Goal: Task Accomplishment & Management: Manage account settings

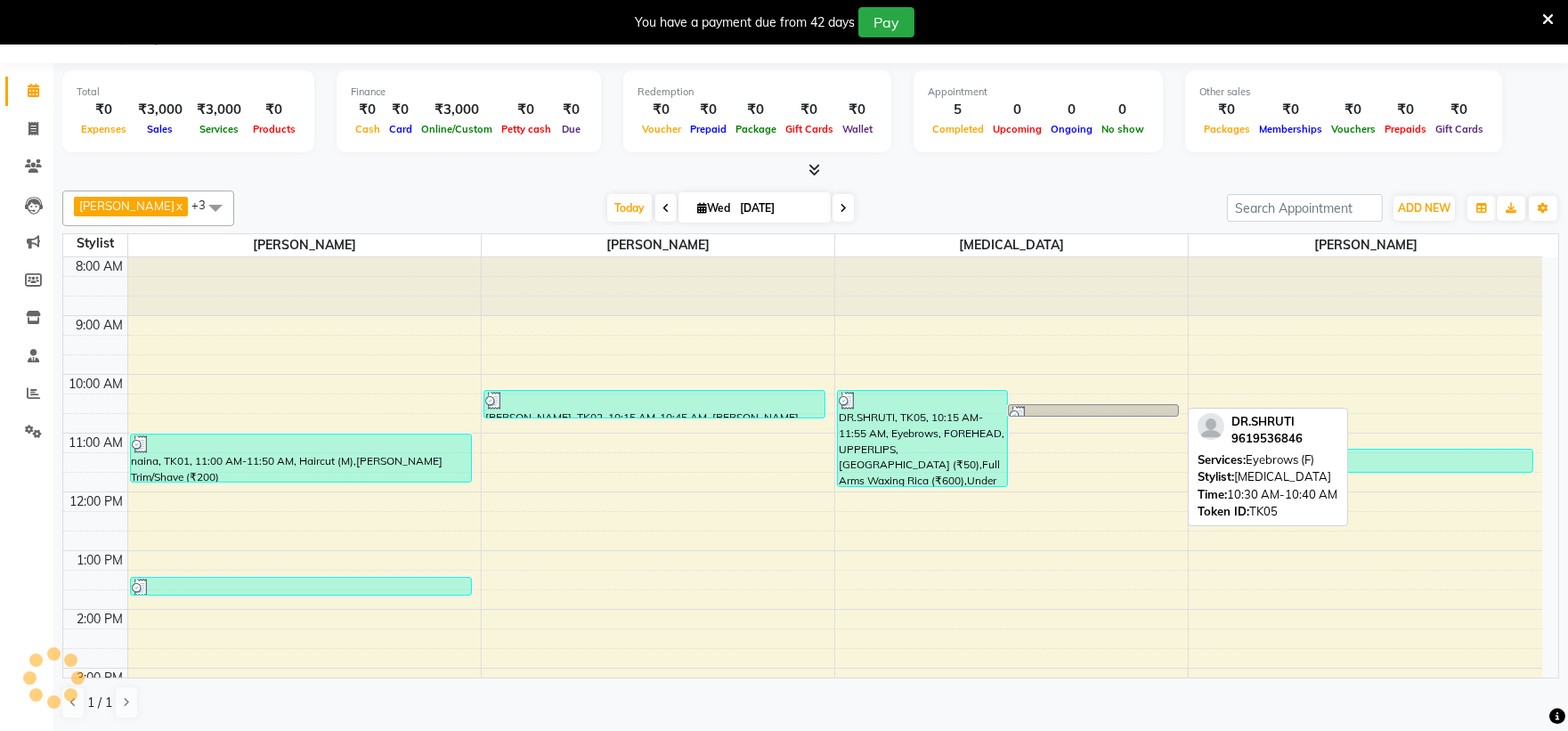
scroll to position [45, 0]
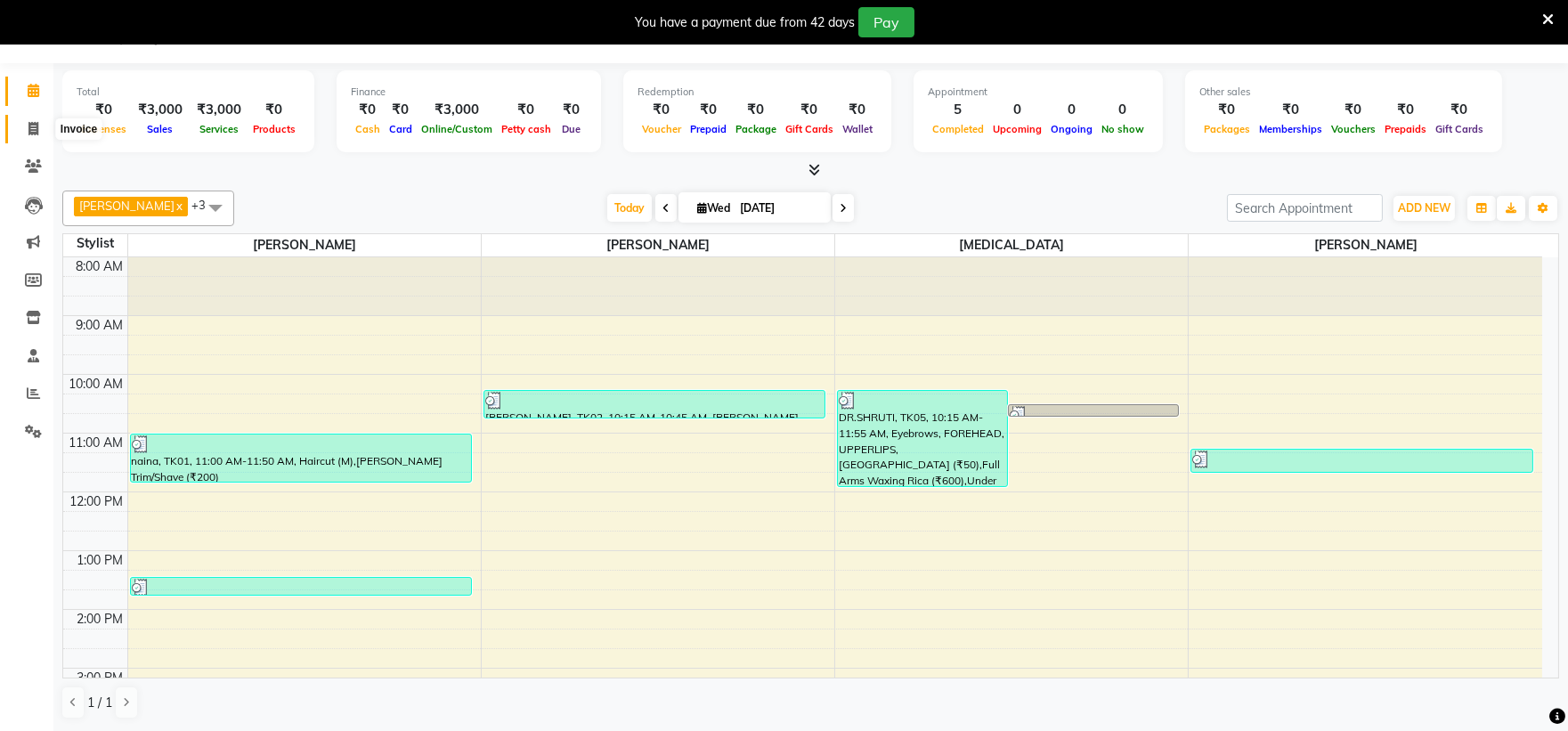
click at [25, 121] on span at bounding box center [33, 129] width 31 height 21
select select "service"
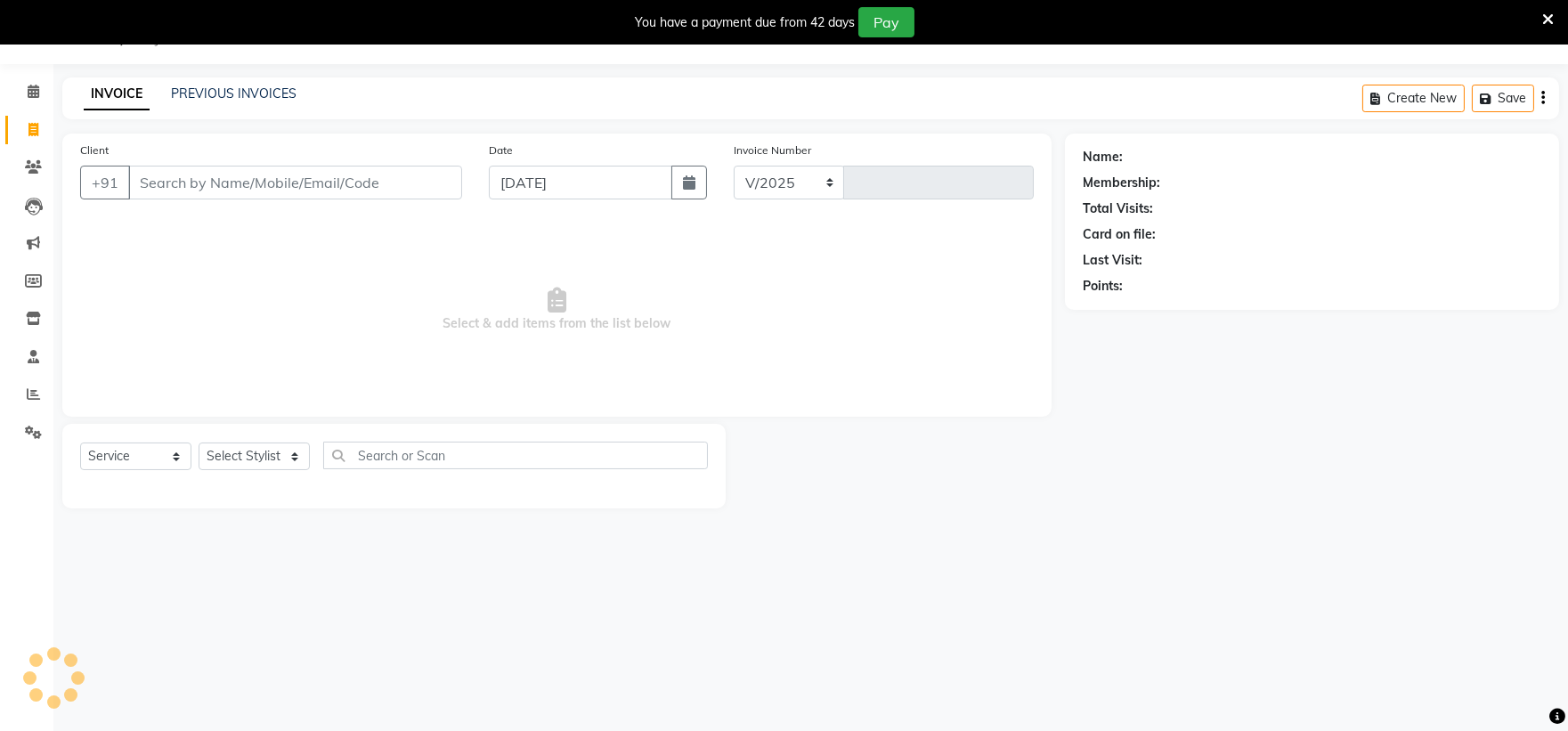
select select "4620"
type input "2080"
click at [254, 448] on select "Select Stylist" at bounding box center [254, 456] width 111 height 27
click at [250, 455] on select "Select Stylist" at bounding box center [254, 456] width 111 height 27
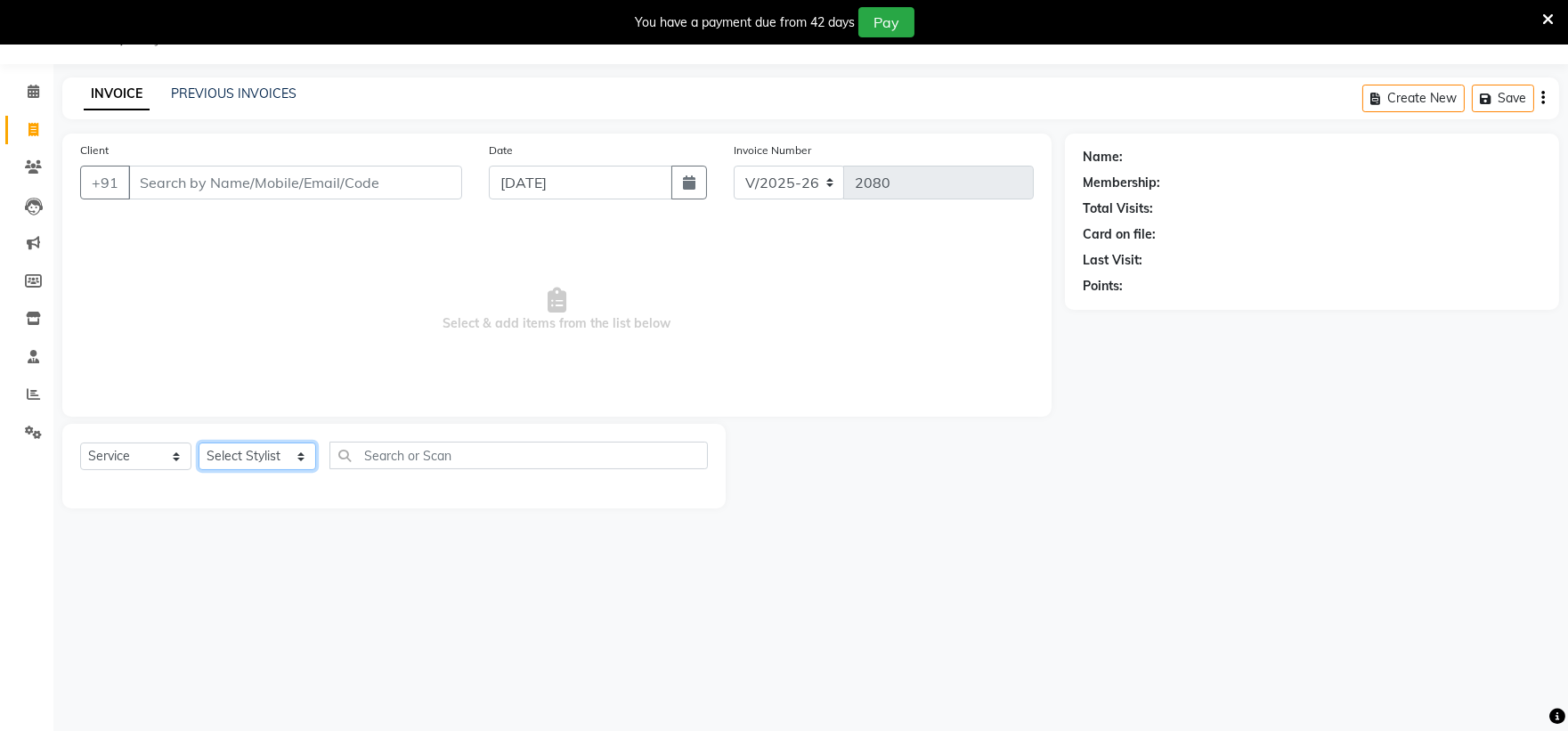
click at [244, 447] on select "Select Stylist Admin [PERSON_NAME] [PERSON_NAME] nitim [PERSON_NAME] [PERSON_NA…" at bounding box center [257, 456] width 118 height 27
select select "80545"
click at [198, 444] on select "Select Stylist Admin [PERSON_NAME] [PERSON_NAME] nitim [PERSON_NAME] [PERSON_NA…" at bounding box center [257, 456] width 118 height 27
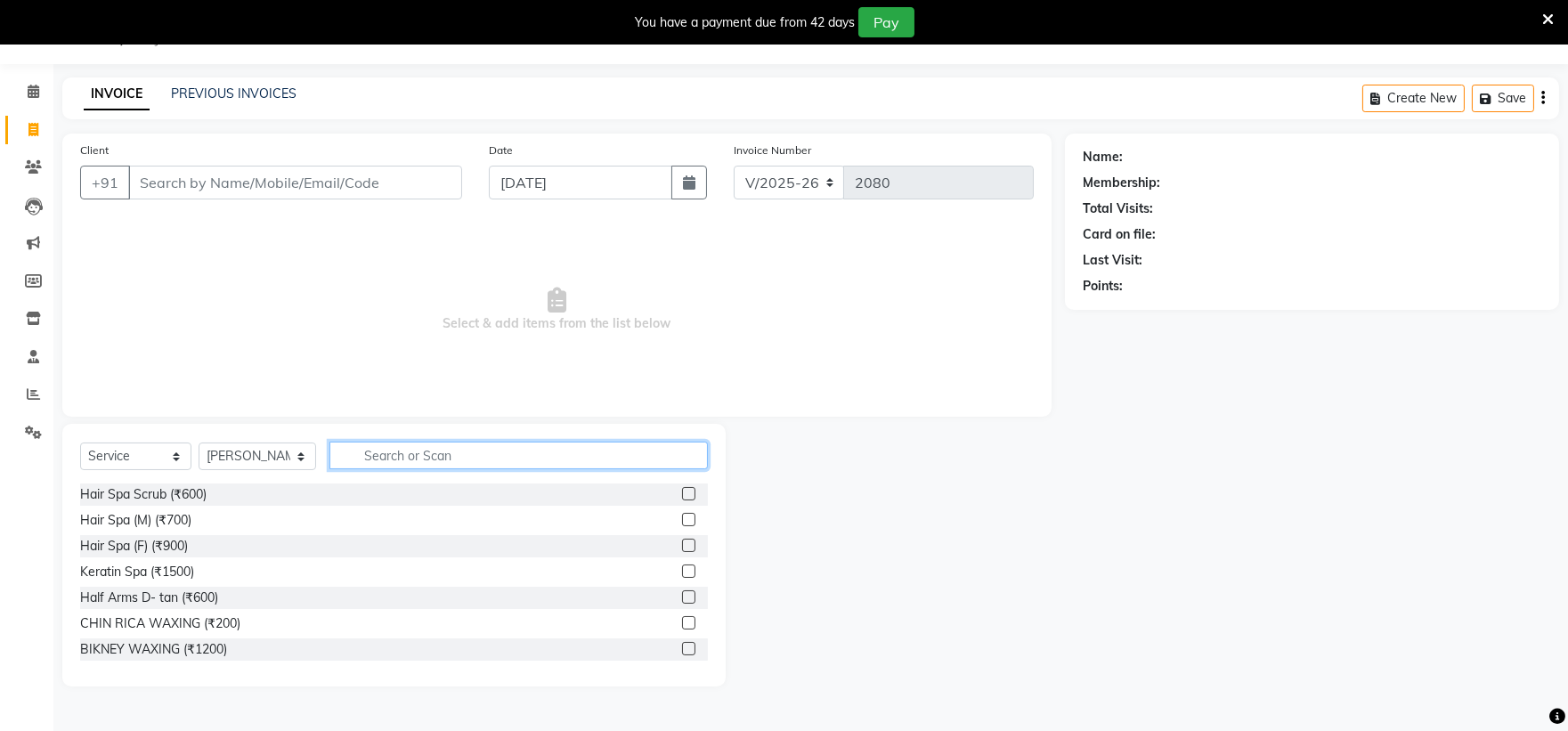
click at [388, 456] on input "text" at bounding box center [519, 455] width 379 height 27
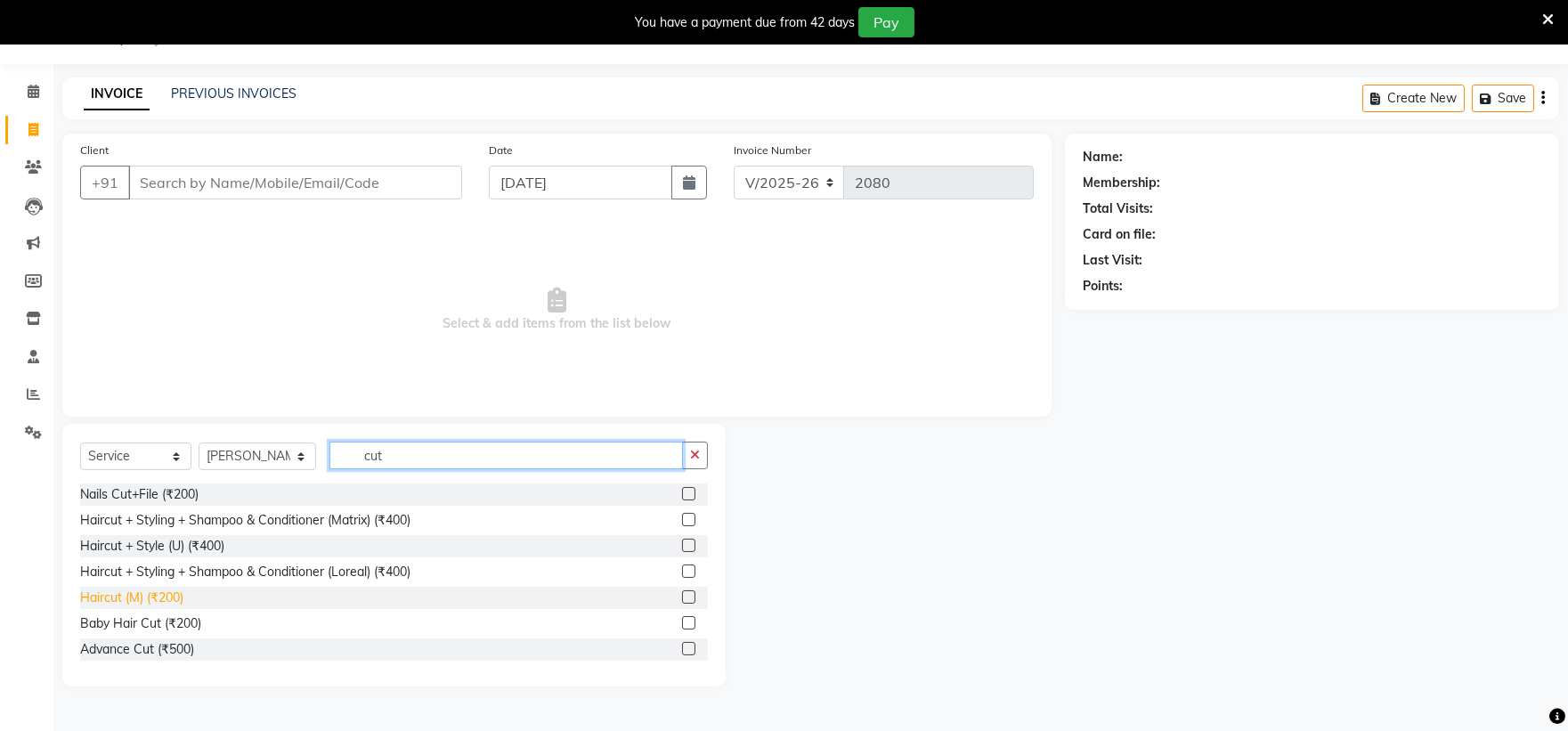
type input "cut"
click at [121, 591] on div "Haircut (M) (₹200)" at bounding box center [131, 598] width 103 height 19
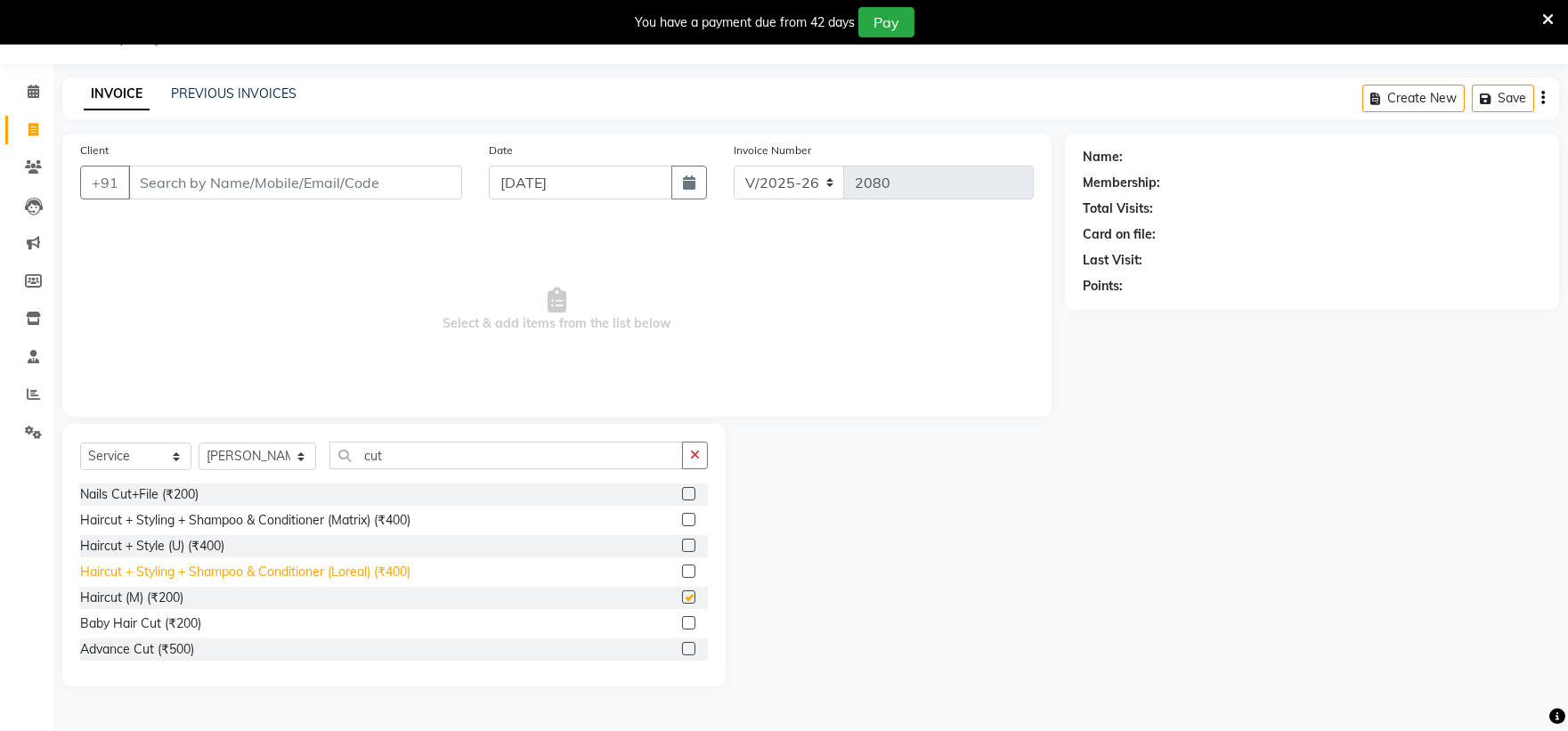
checkbox input "false"
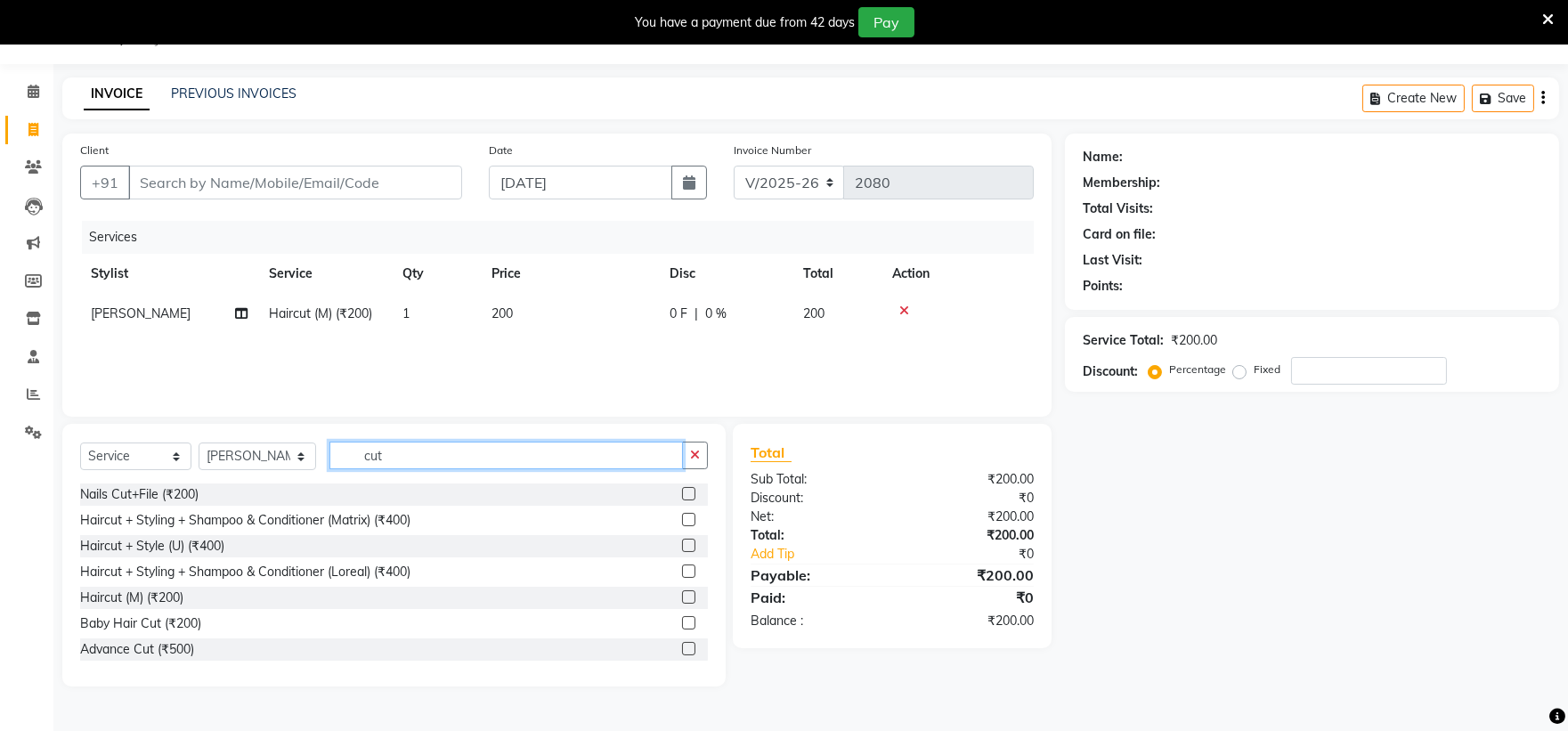
click at [450, 447] on input "cut" at bounding box center [506, 455] width 354 height 27
type input "c"
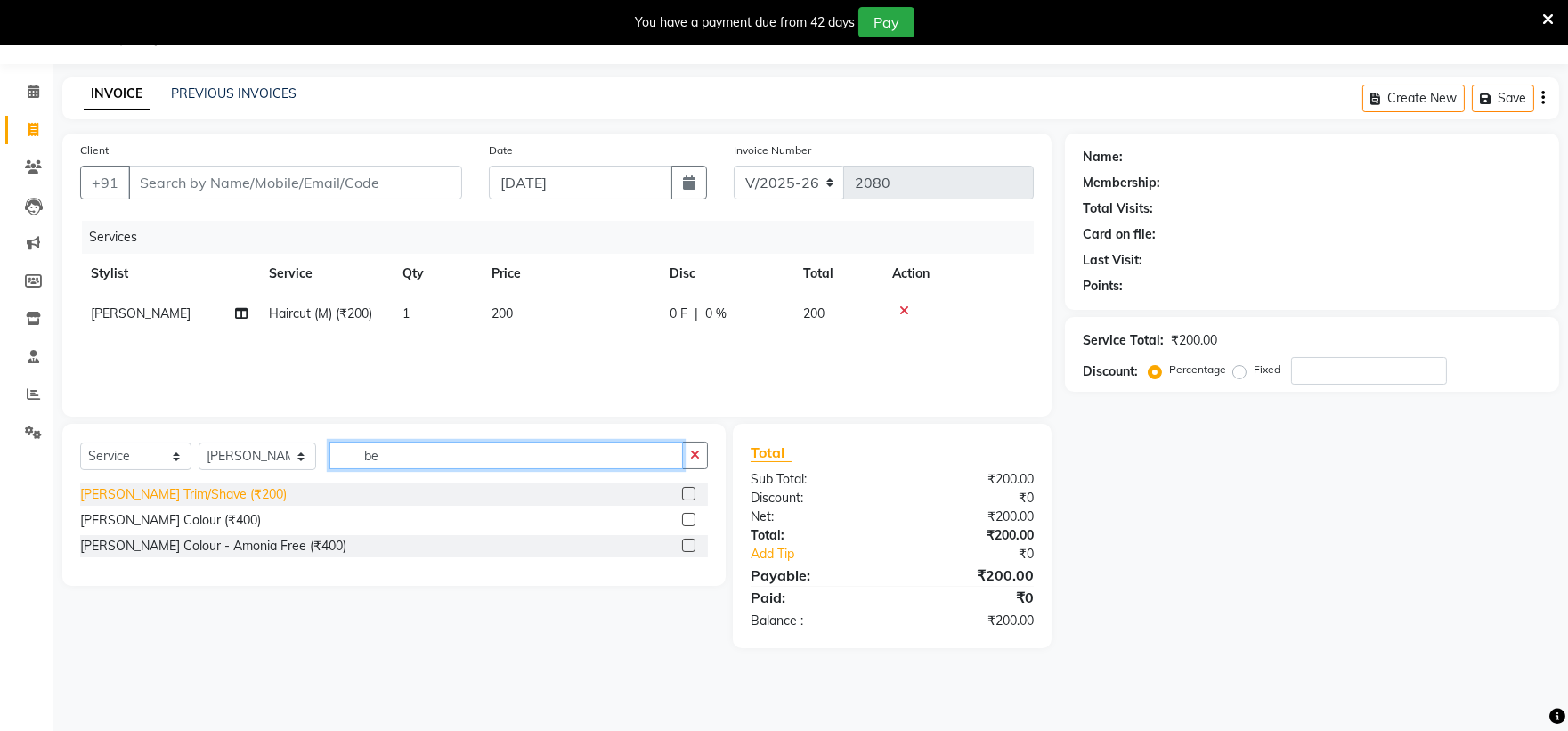
type input "be"
click at [194, 502] on div "[PERSON_NAME] Trim/Shave (₹200)" at bounding box center [183, 495] width 207 height 19
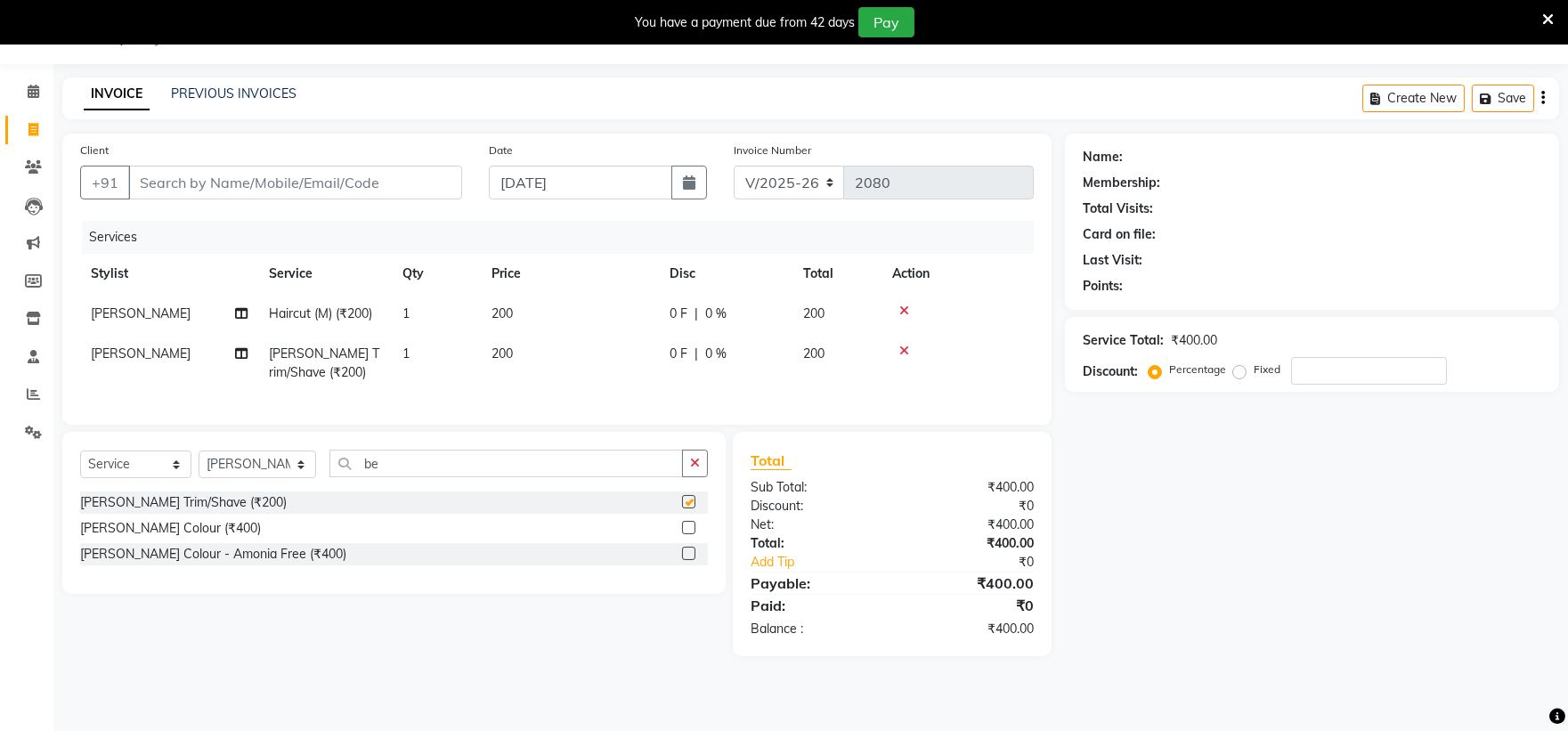
checkbox input "false"
click at [318, 177] on input "Client" at bounding box center [295, 182] width 334 height 34
type input "7"
type input "0"
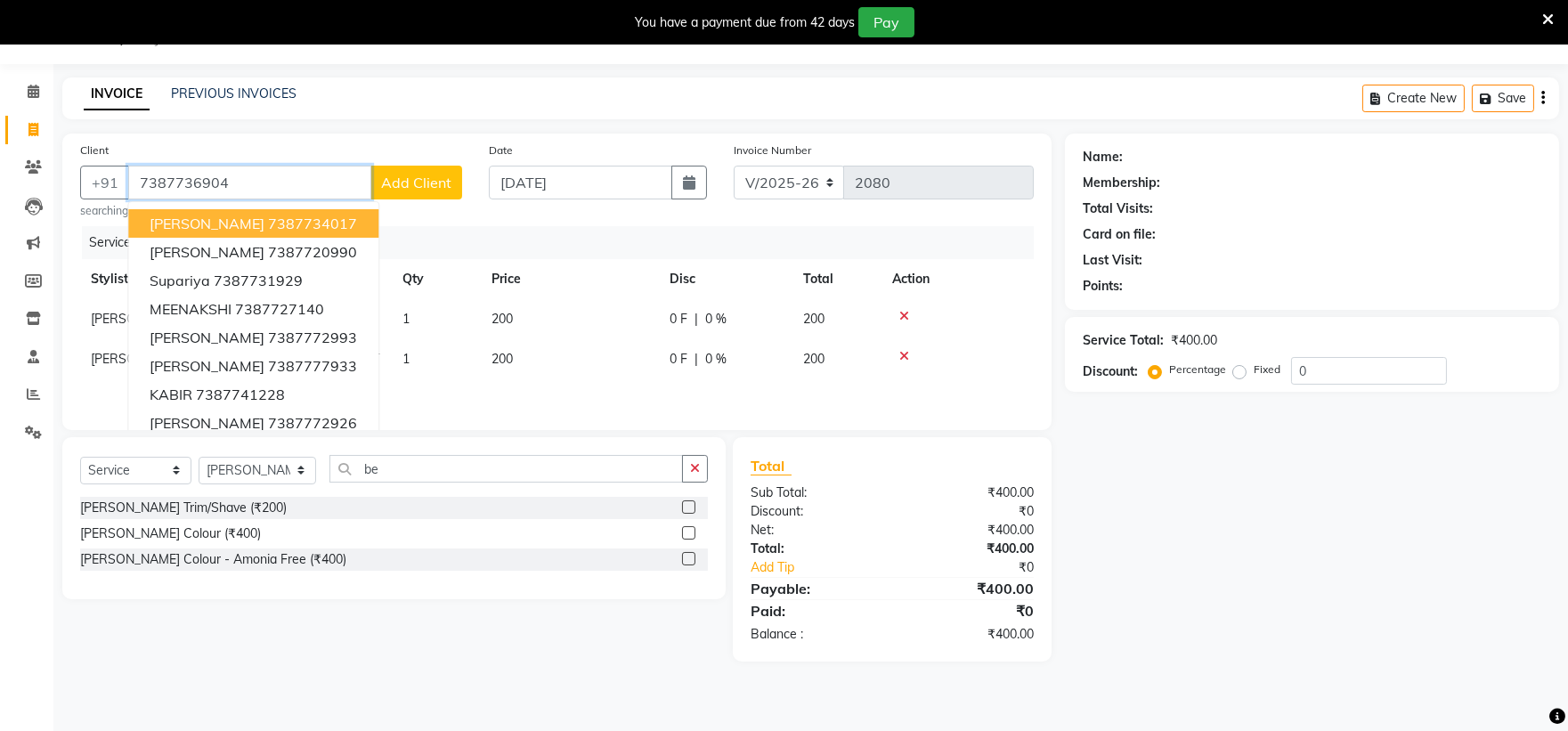
type input "7387736904"
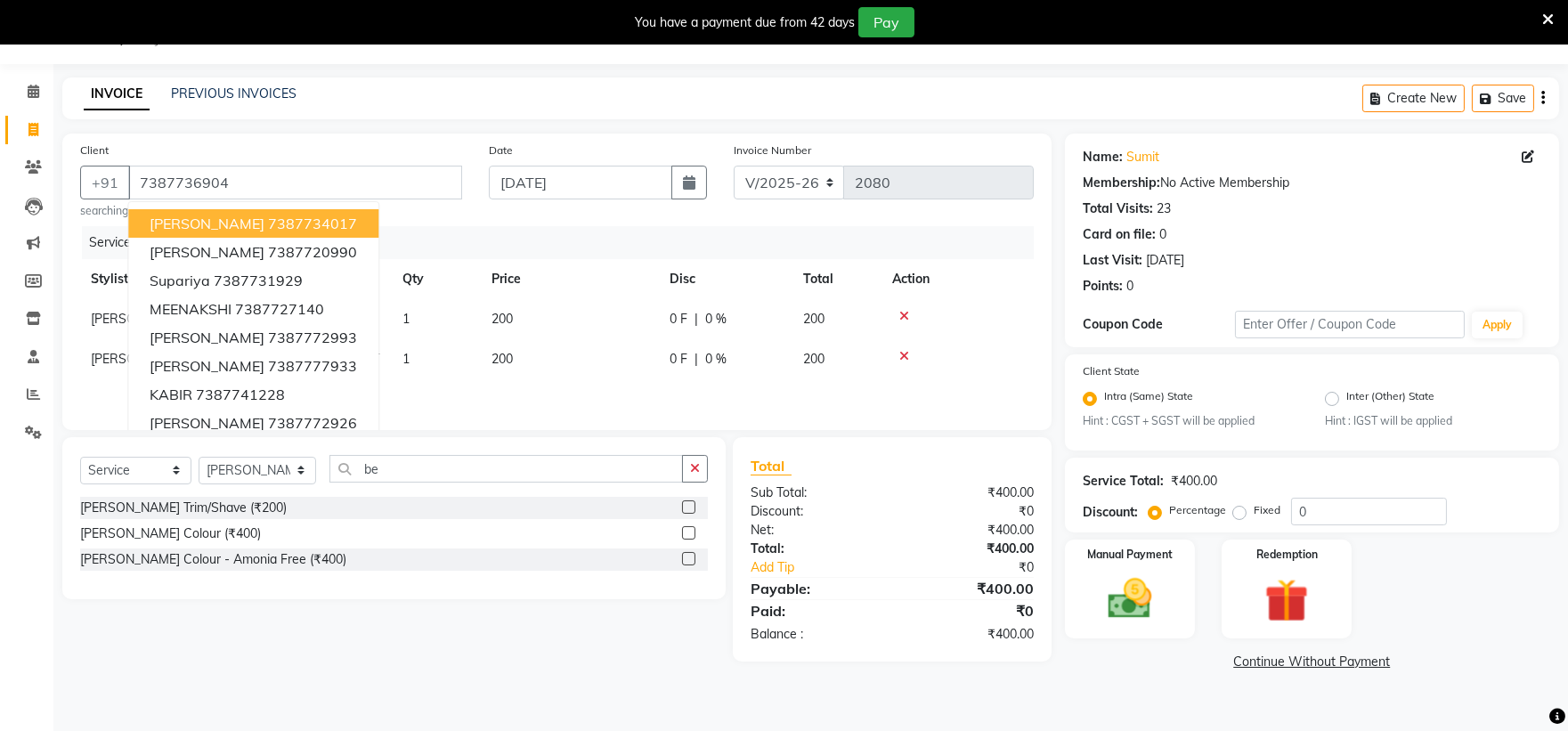
click at [927, 399] on div "Services Stylist Service Qty Price Disc Total Action [PERSON_NAME] Haircut (M) …" at bounding box center [557, 319] width 953 height 186
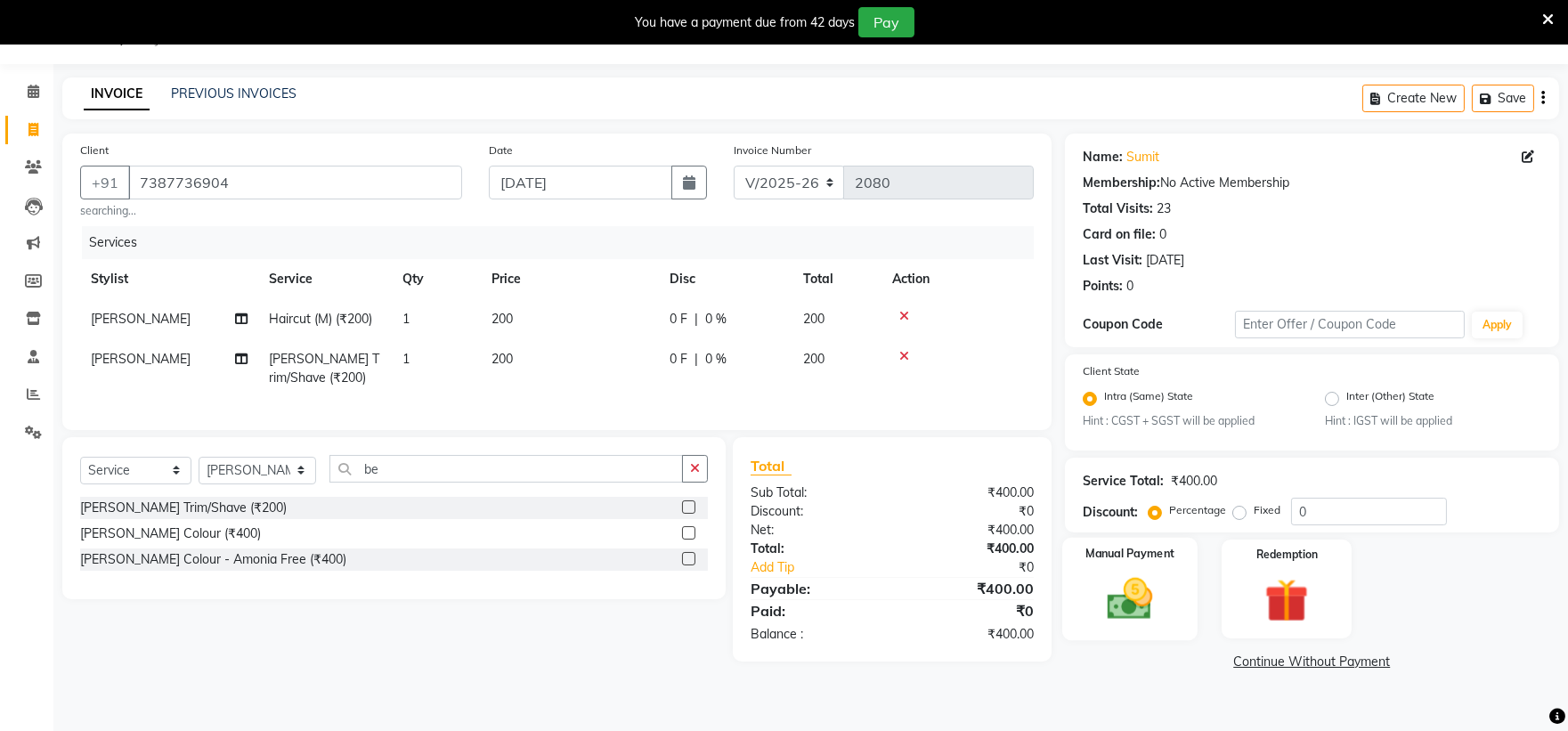
click at [1100, 584] on img at bounding box center [1129, 600] width 74 height 53
click at [957, 687] on div "Client [PHONE_NUMBER] searching... Date [DATE] Invoice Number V/2025 V/[PHONE_N…" at bounding box center [557, 461] width 1016 height 655
click at [1105, 713] on div "Payment Methods CARD UPI CUSTOM CASH" at bounding box center [1311, 699] width 494 height 107
click at [1354, 656] on span "CASH" at bounding box center [1351, 663] width 39 height 21
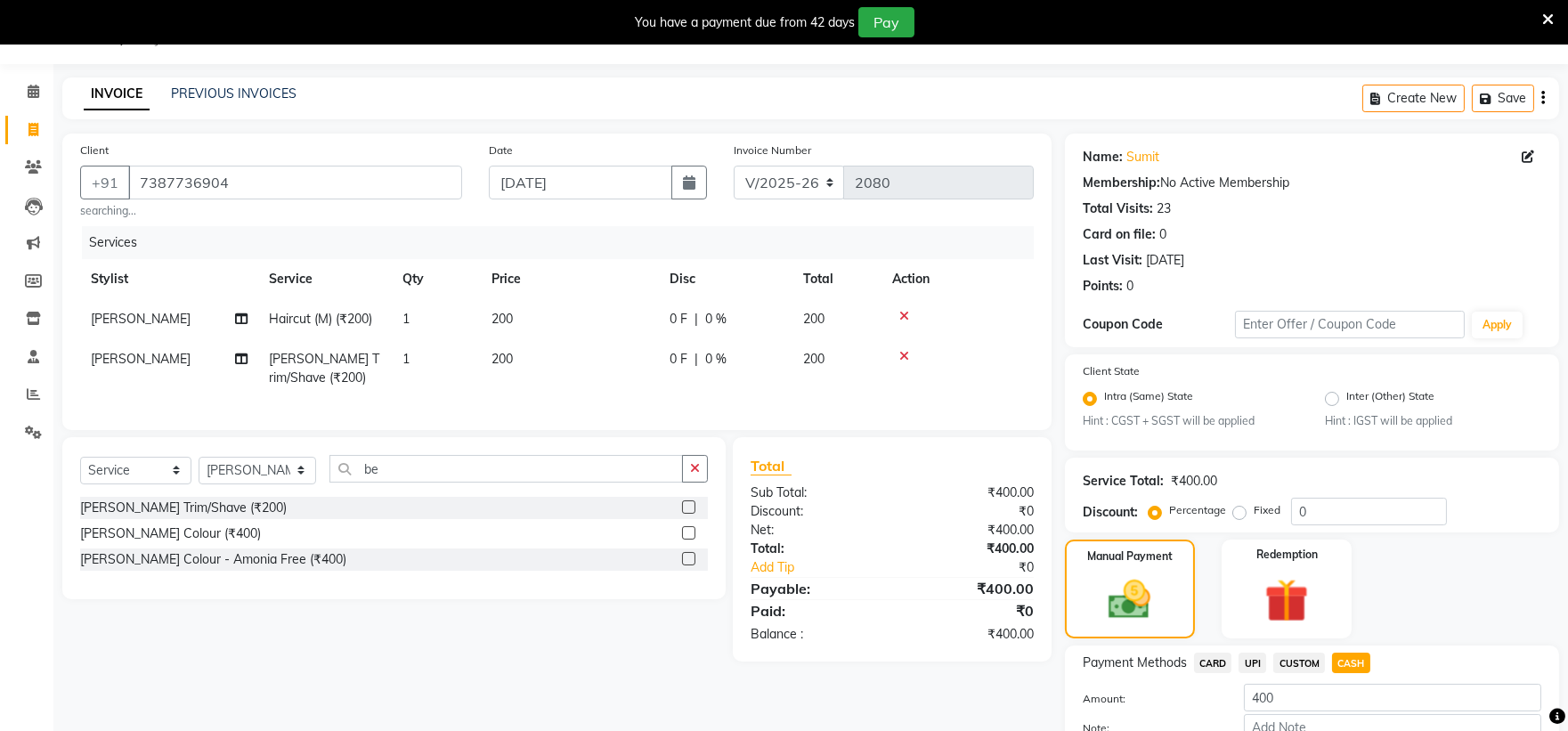
scroll to position [156, 0]
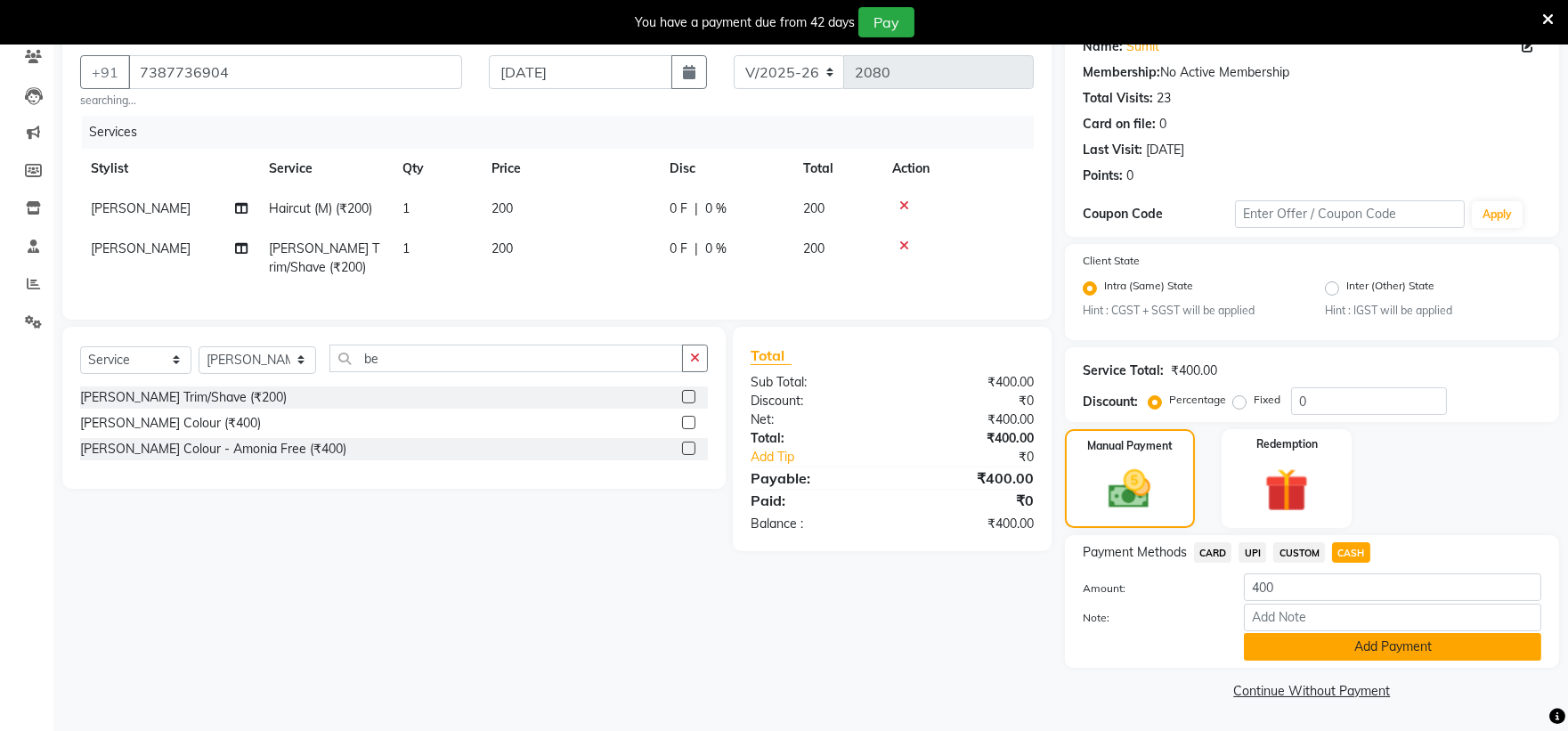
click at [1360, 660] on button "Add Payment" at bounding box center [1392, 647] width 297 height 27
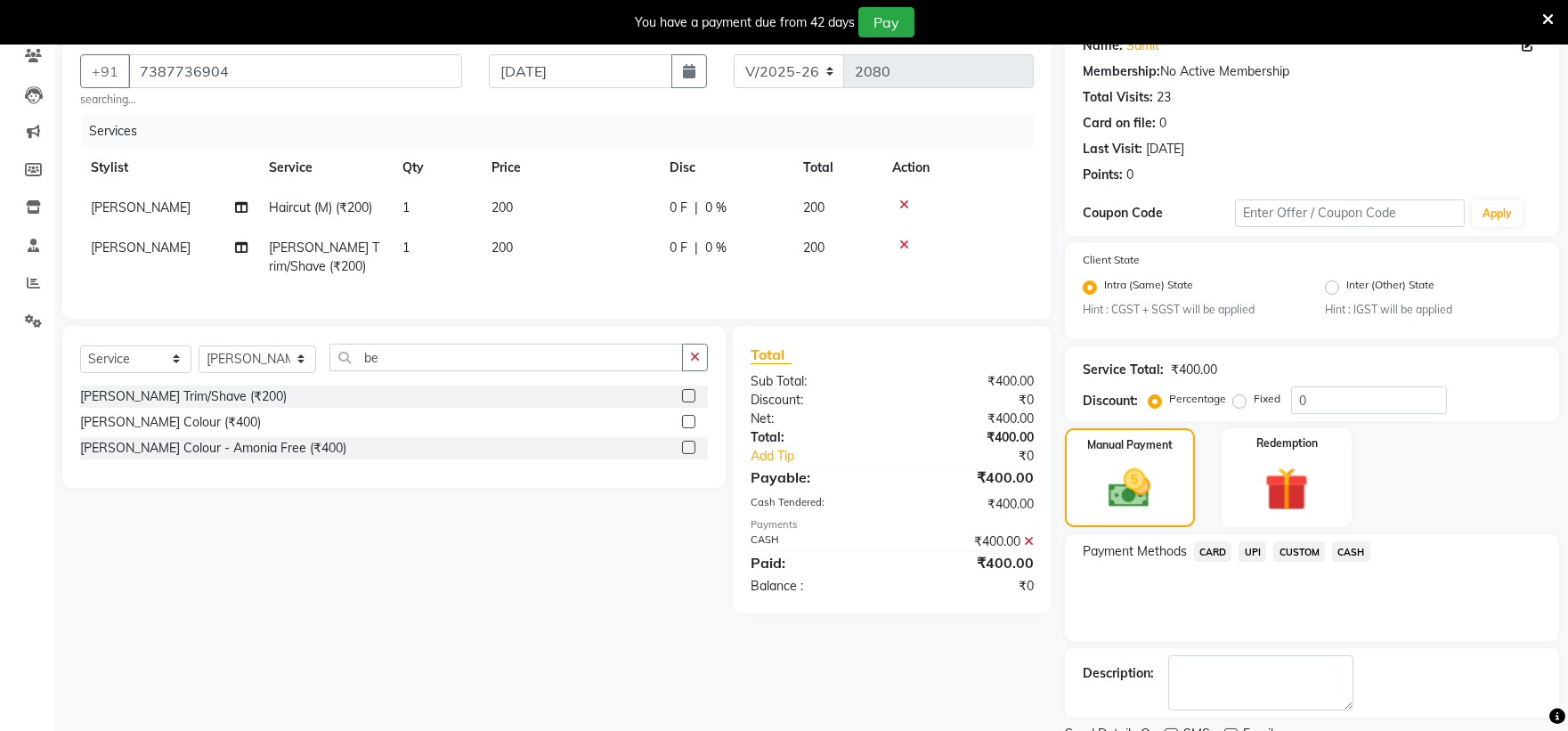
scroll to position [230, 0]
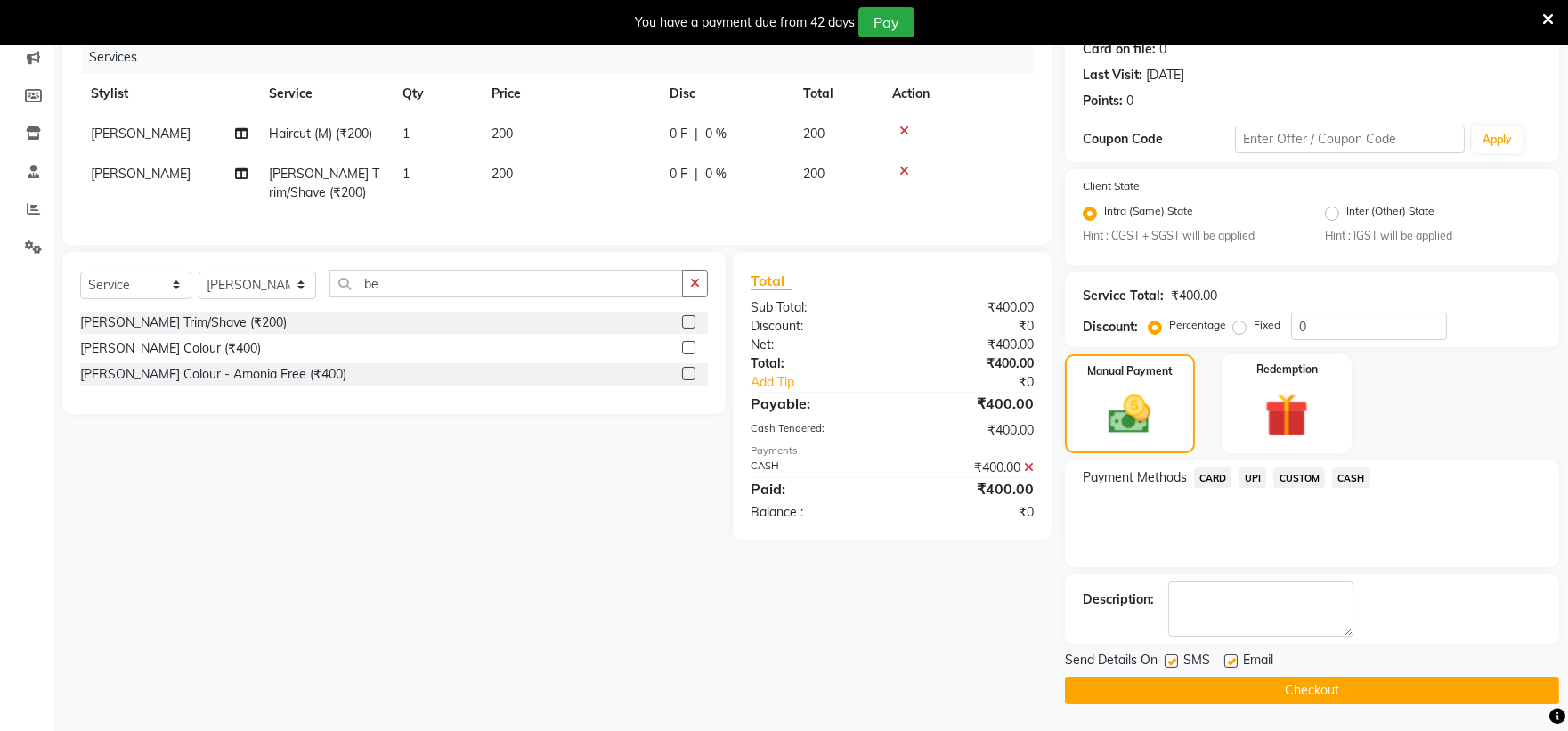
drag, startPoint x: 1176, startPoint y: 691, endPoint x: 1163, endPoint y: 690, distance: 13.0
click at [1168, 686] on button "Checkout" at bounding box center [1311, 690] width 494 height 27
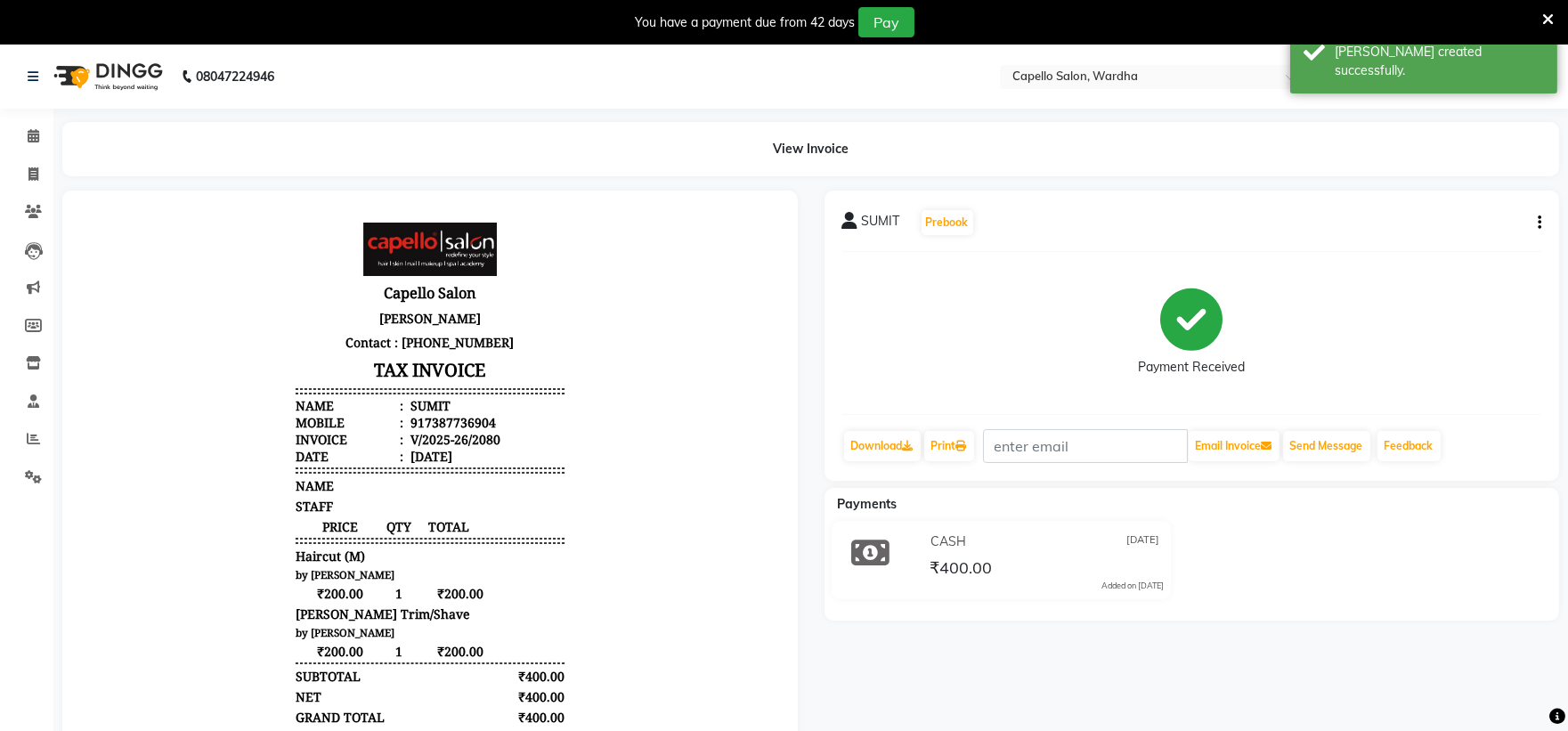
drag, startPoint x: 90, startPoint y: 372, endPoint x: 303, endPoint y: 216, distance: 264.0
click at [303, 216] on div "Capello Salon Shivaji chowk wardha Contact : [PHONE_NUMBER] TAX INVOICE Name : …" at bounding box center [430, 530] width 283 height 632
click at [31, 128] on span at bounding box center [33, 137] width 31 height 21
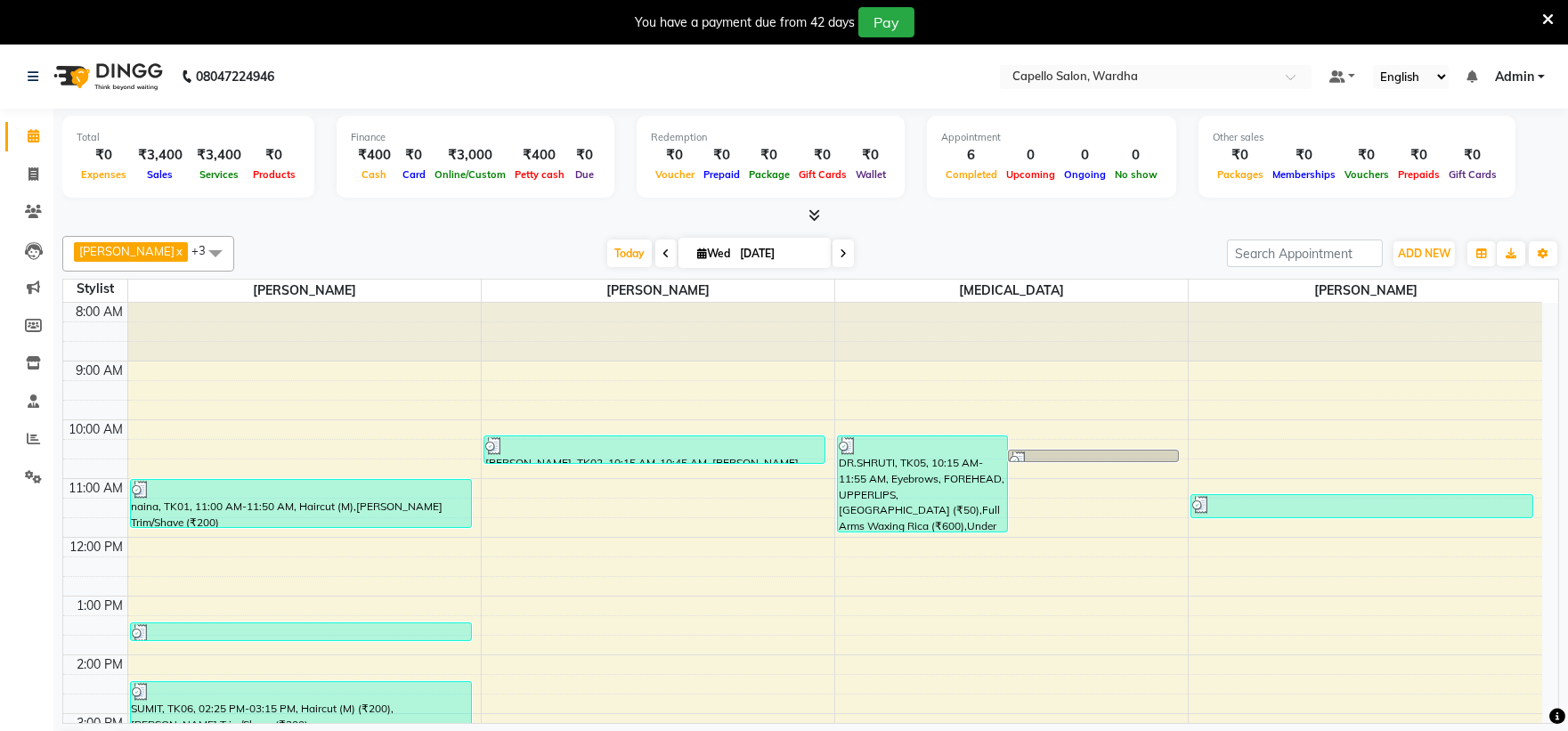
click at [642, 482] on div "8:00 AM 9:00 AM 10:00 AM 11:00 AM 12:00 PM 1:00 PM 2:00 PM 3:00 PM 4:00 PM 5:00…" at bounding box center [802, 685] width 1479 height 763
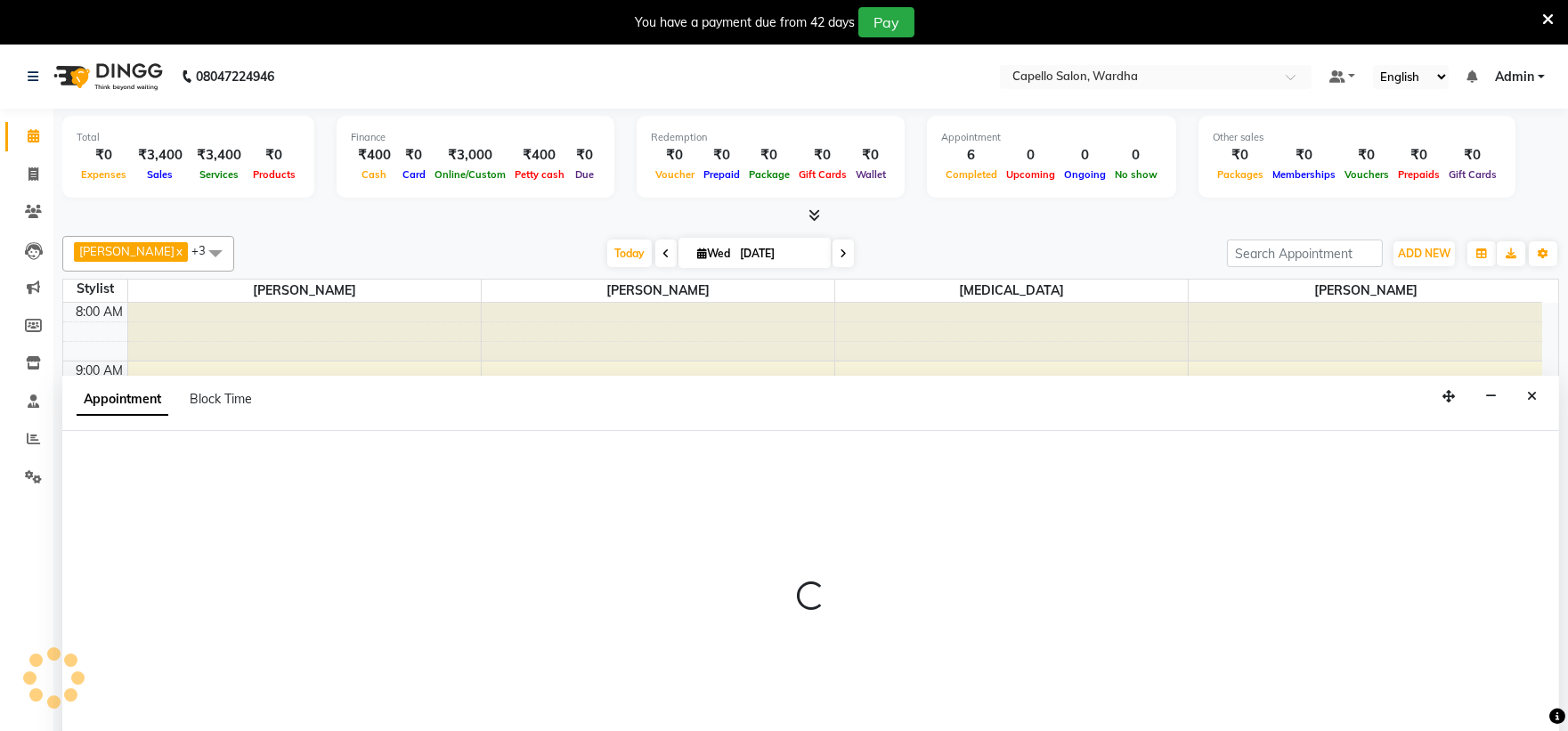
scroll to position [45, 0]
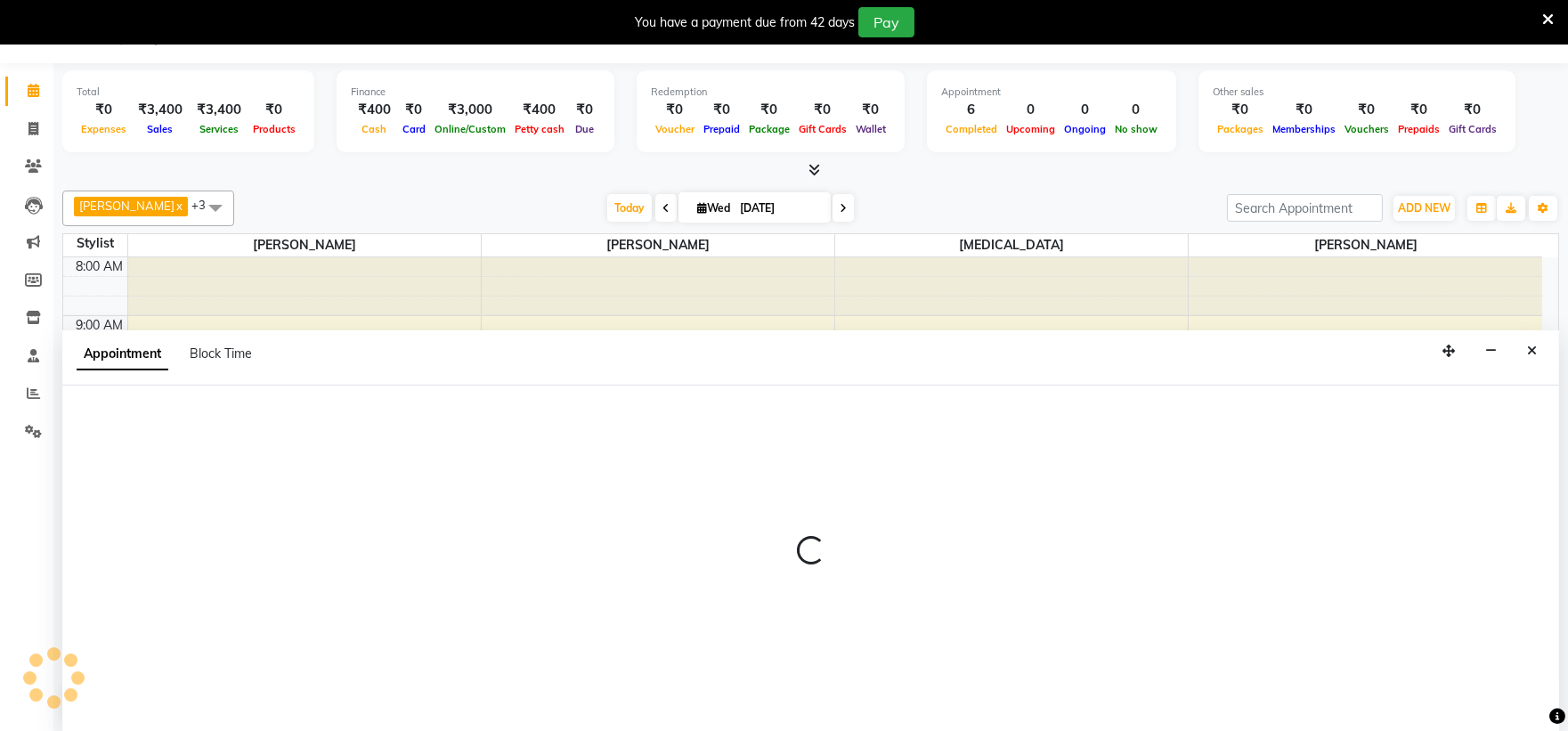
select select "35417"
select select "660"
select select "tentative"
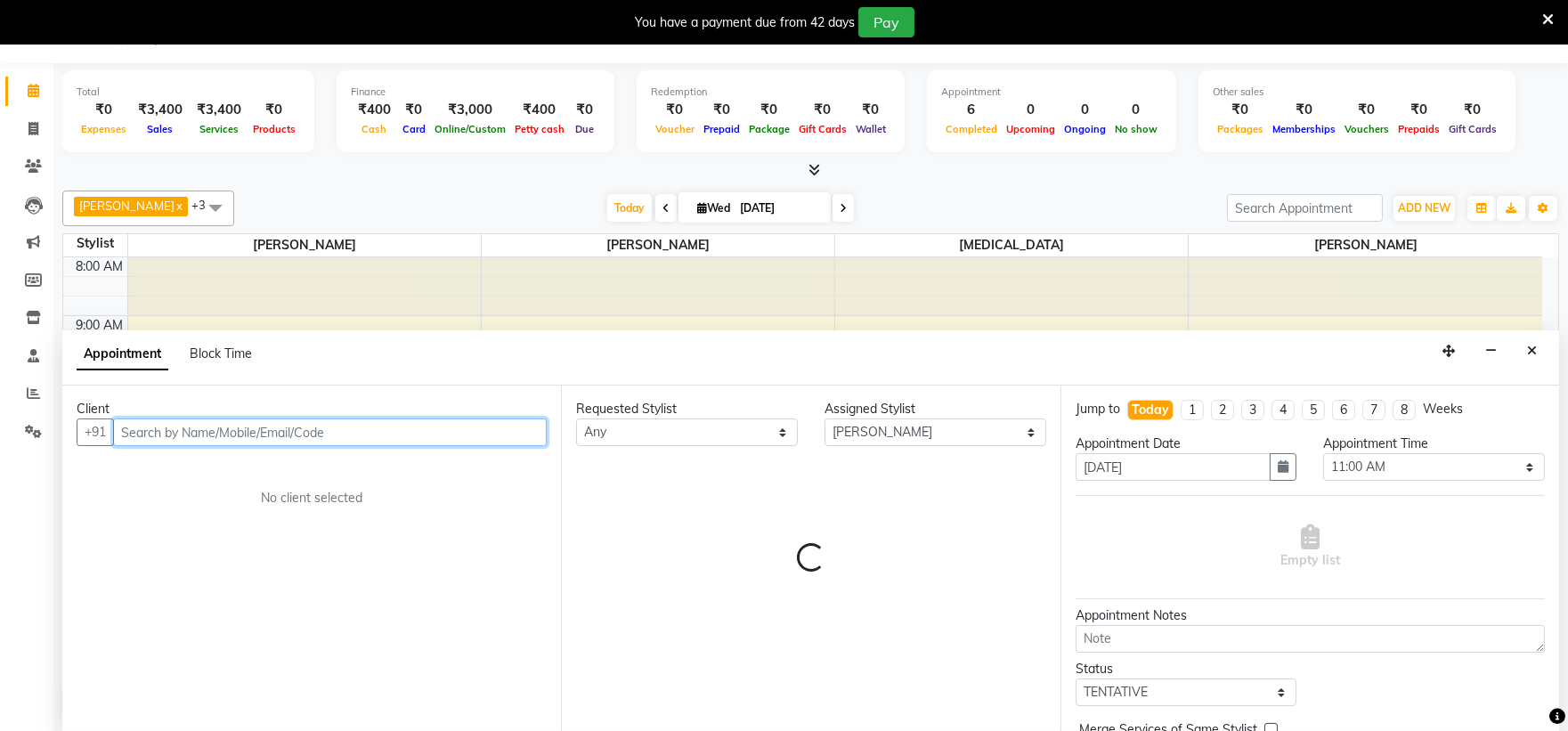
click at [305, 434] on input "text" at bounding box center [329, 432] width 433 height 27
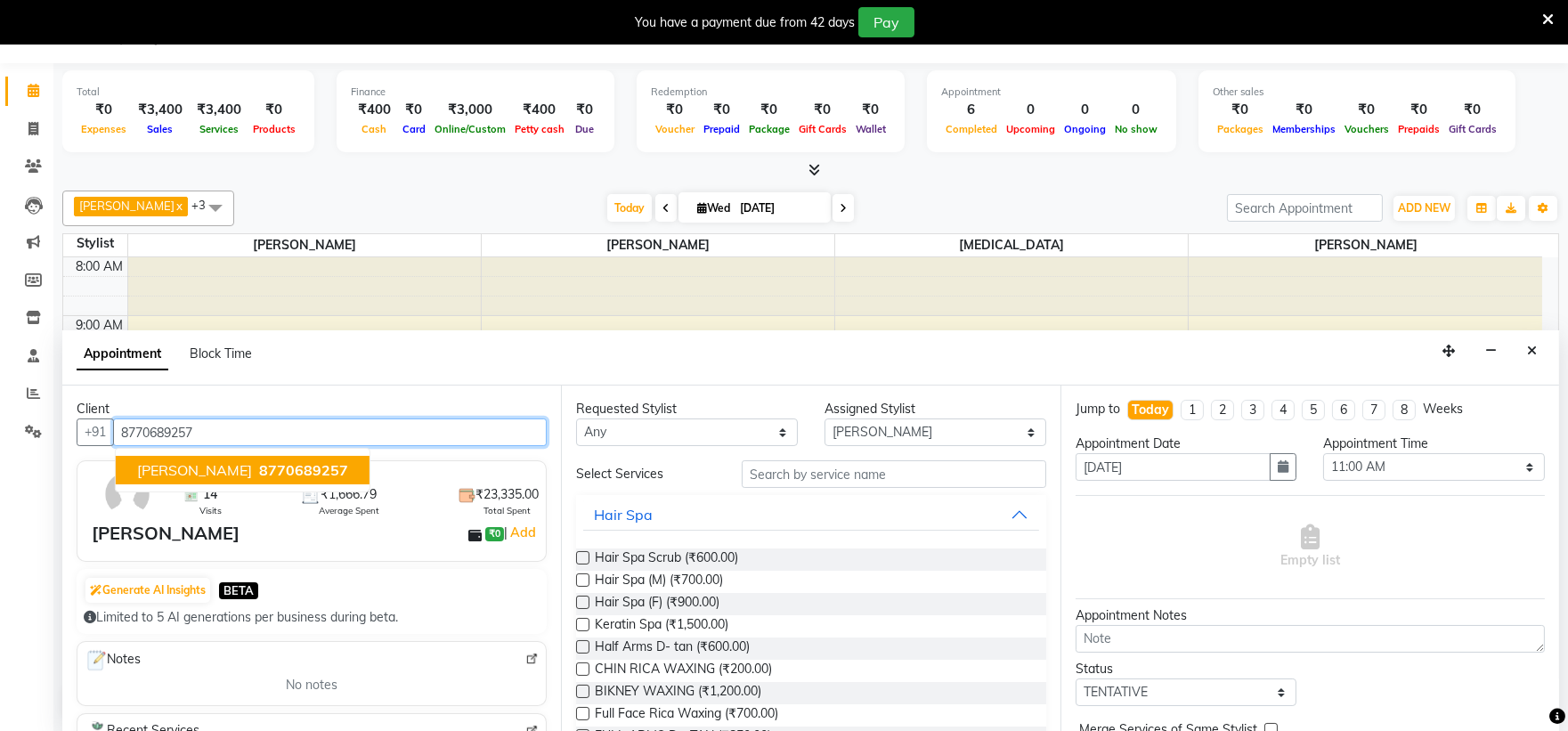
click at [259, 469] on span "8770689257" at bounding box center [303, 470] width 89 height 18
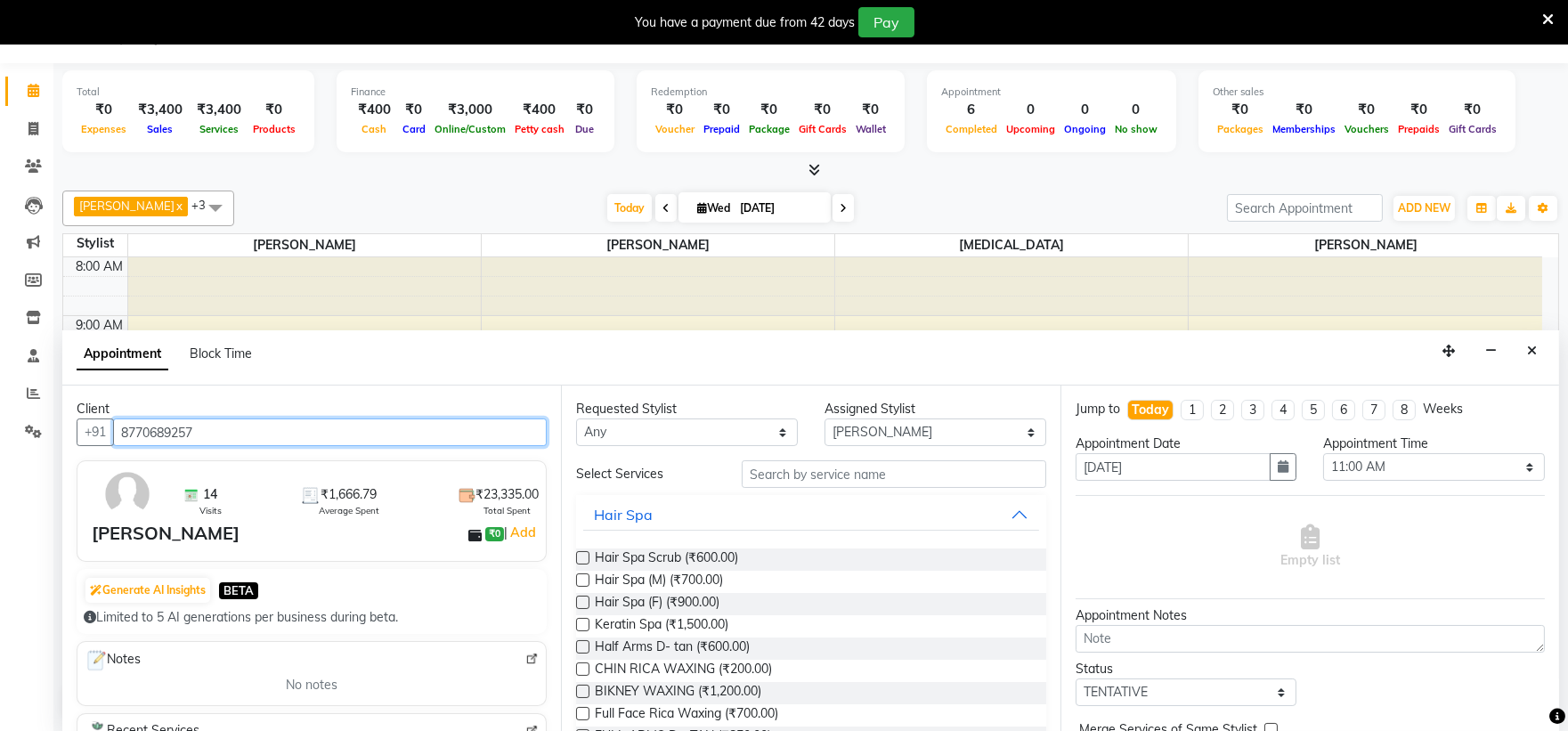
type input "8770689257"
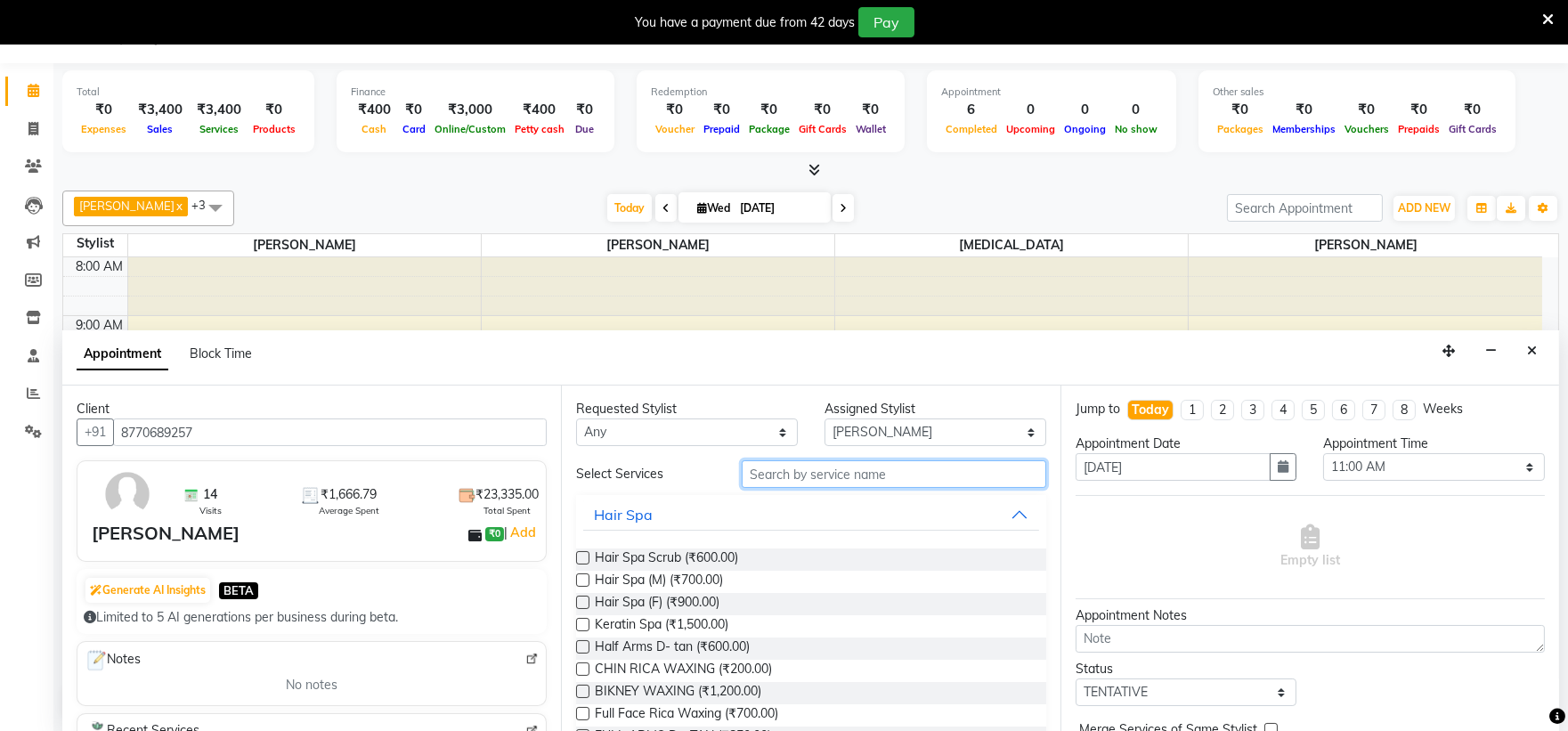
click at [798, 481] on input "text" at bounding box center [894, 474] width 305 height 27
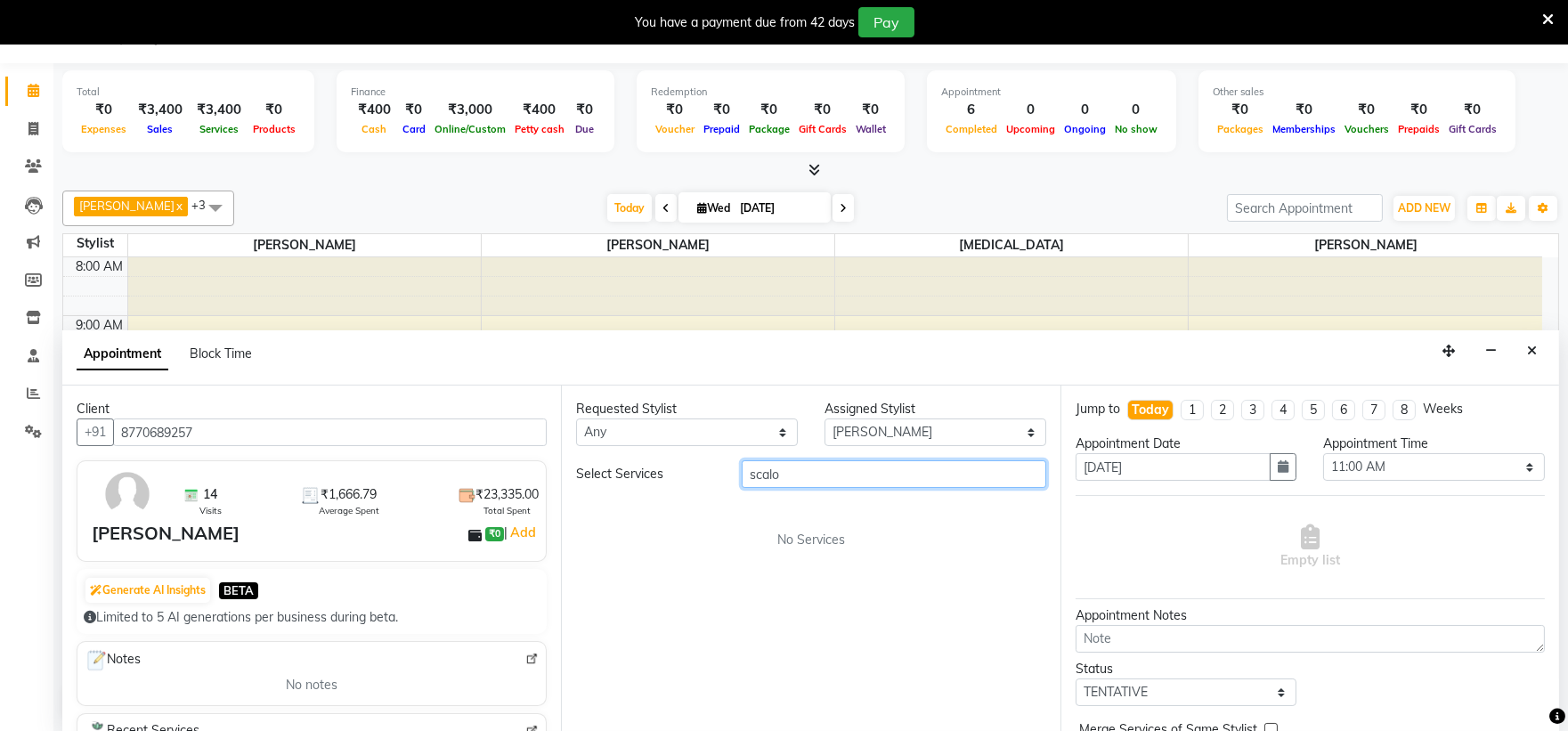
click at [854, 479] on input "scalo" at bounding box center [894, 474] width 305 height 27
type input "s"
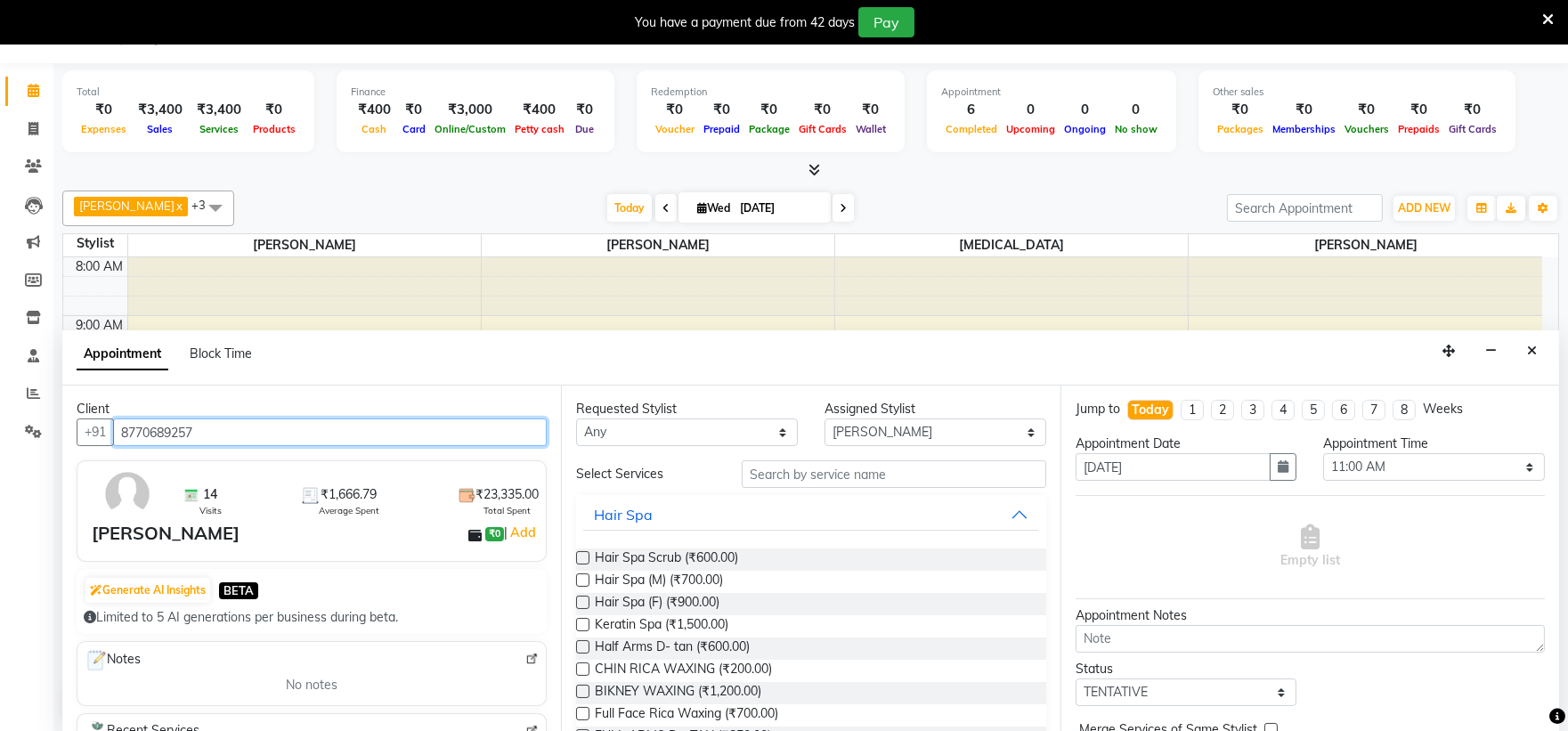
click at [116, 431] on input "8770689257" at bounding box center [329, 432] width 433 height 27
drag, startPoint x: 118, startPoint y: 430, endPoint x: 224, endPoint y: 444, distance: 106.9
click at [224, 444] on input "8770689257" at bounding box center [329, 432] width 433 height 27
click at [29, 123] on icon at bounding box center [33, 128] width 9 height 13
select select "service"
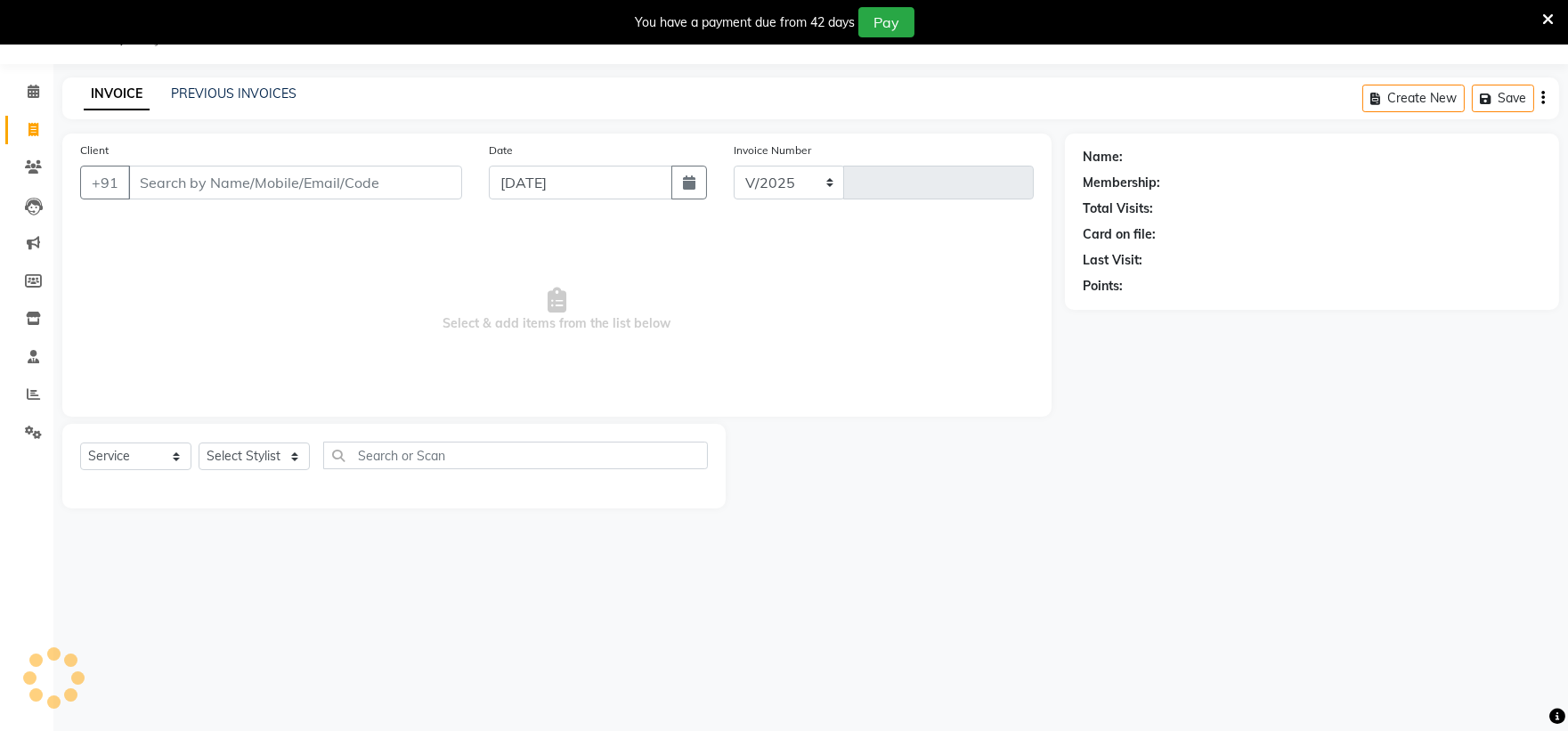
select select "4620"
type input "2081"
click at [175, 190] on div "Client +91" at bounding box center [271, 177] width 409 height 73
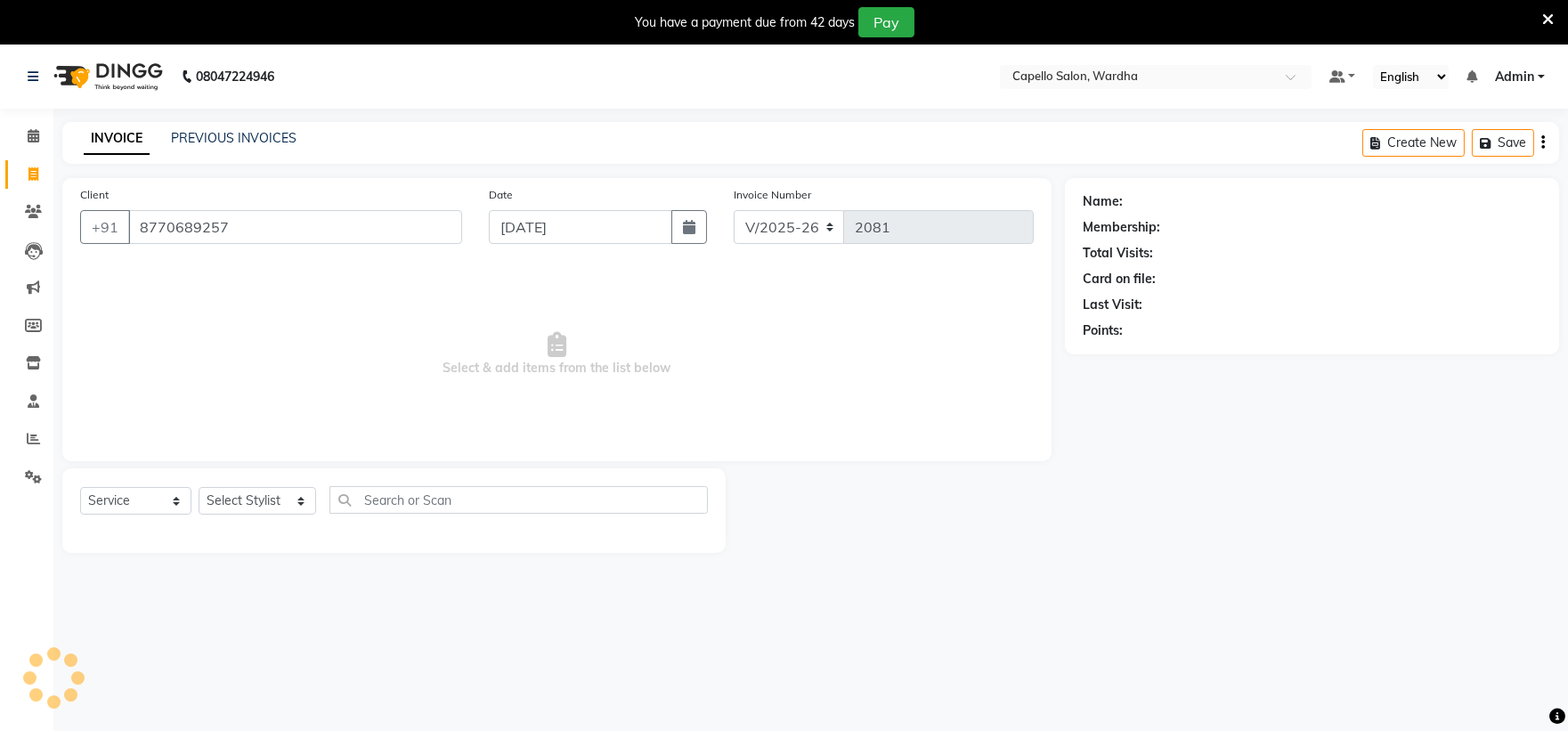
type input "8770689257"
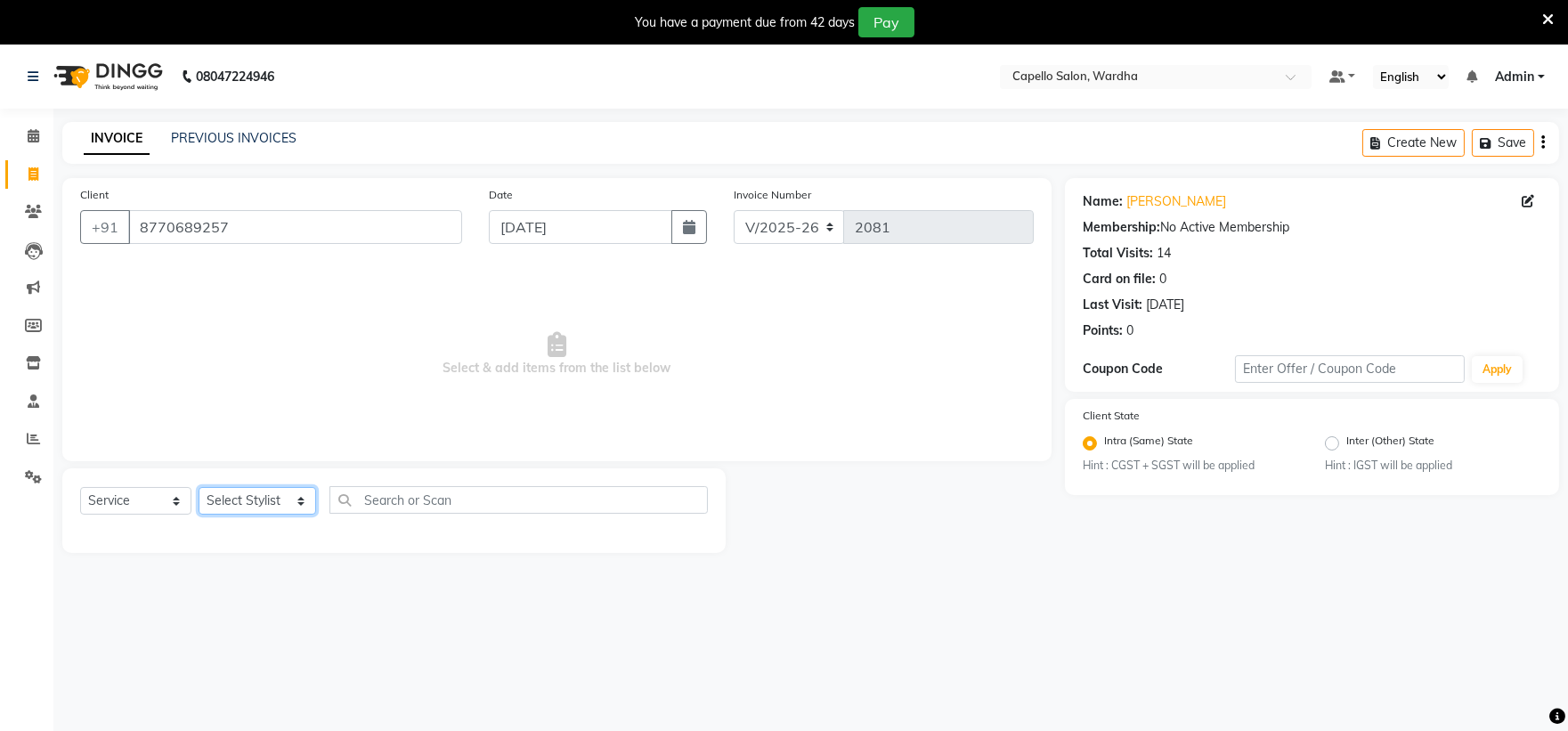
click at [216, 490] on select "Select Stylist Admin [PERSON_NAME] [PERSON_NAME] nitim [PERSON_NAME] [PERSON_NA…" at bounding box center [257, 501] width 118 height 27
select select "35417"
click at [198, 488] on select "Select Stylist Admin [PERSON_NAME] [PERSON_NAME] nitim [PERSON_NAME] [PERSON_NA…" at bounding box center [257, 501] width 118 height 27
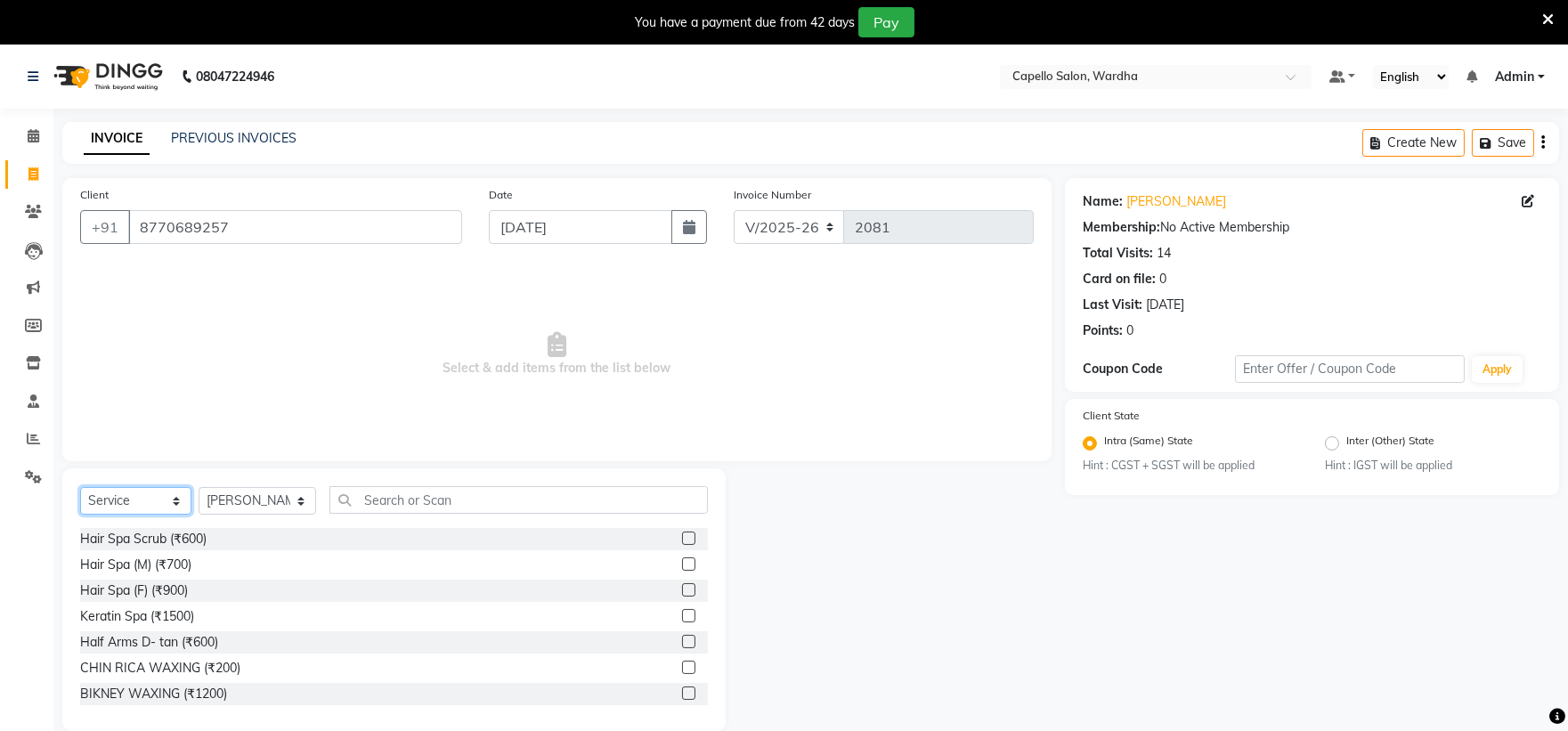
click at [137, 494] on select "Select Service Product Membership Package Voucher Prepaid Gift Card" at bounding box center [136, 501] width 111 height 27
select select "product"
click at [80, 488] on select "Select Service Product Membership Package Voucher Prepaid Gift Card" at bounding box center [136, 501] width 111 height 27
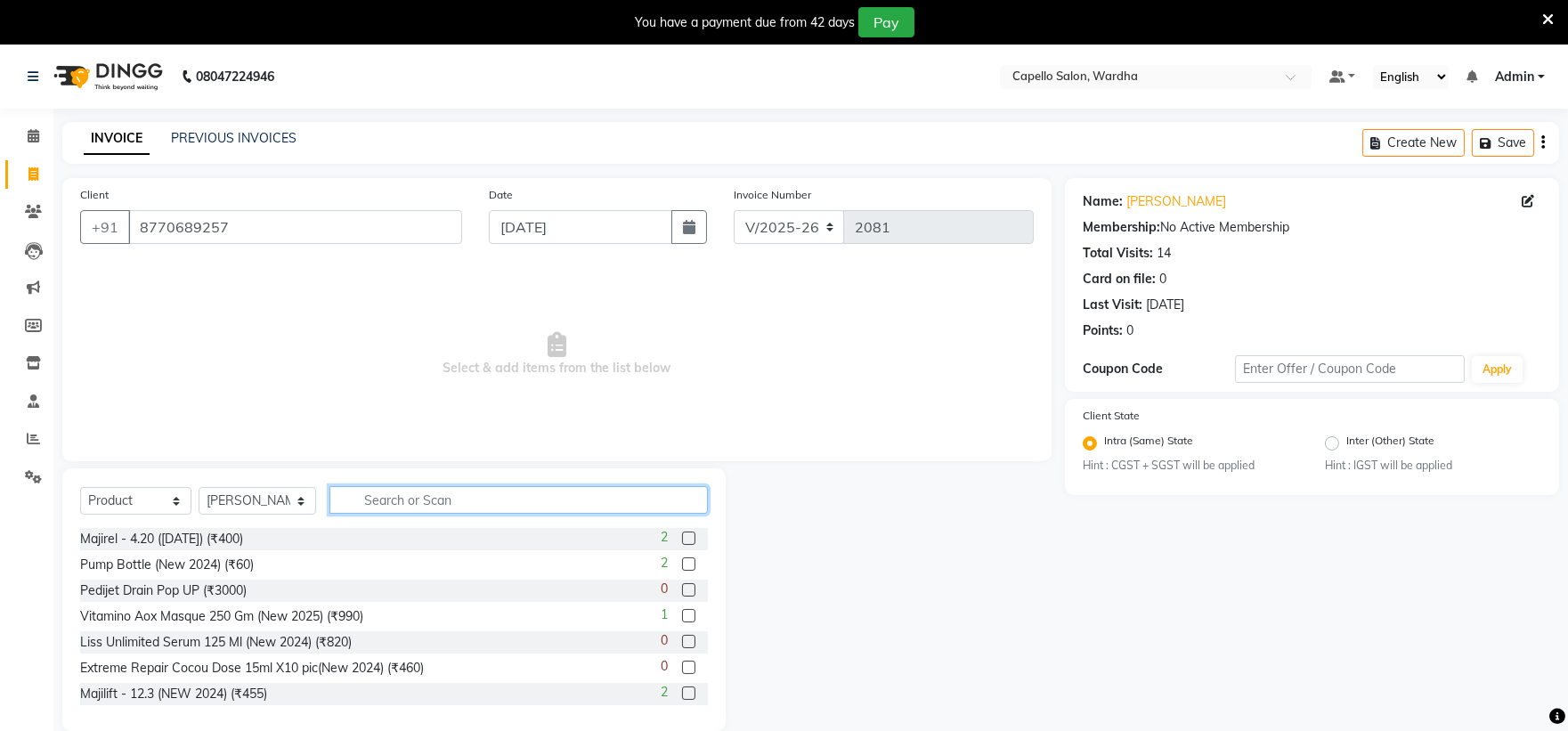
click at [368, 502] on input "text" at bounding box center [519, 500] width 379 height 27
click at [368, 502] on input "s" at bounding box center [519, 500] width 379 height 27
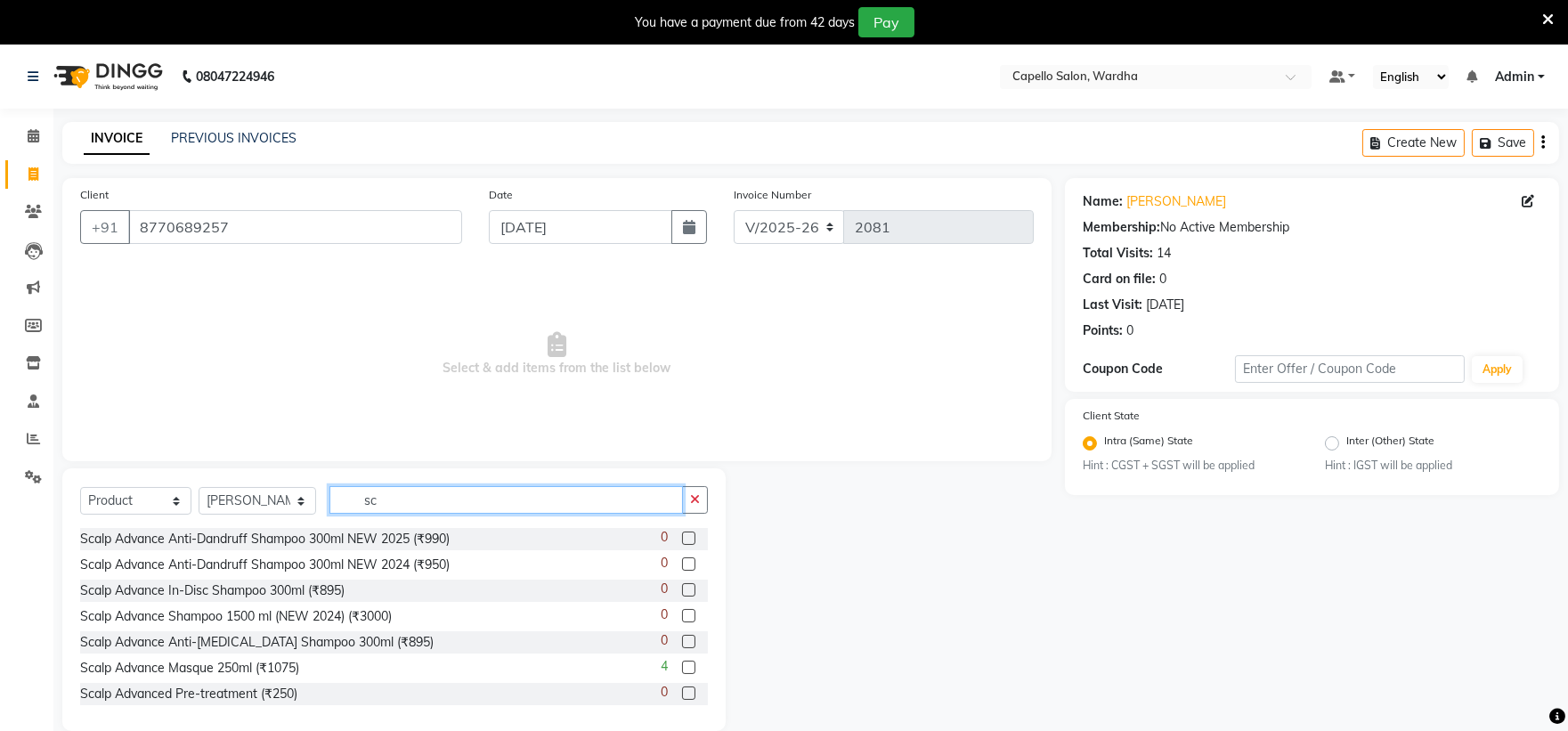
type input "s"
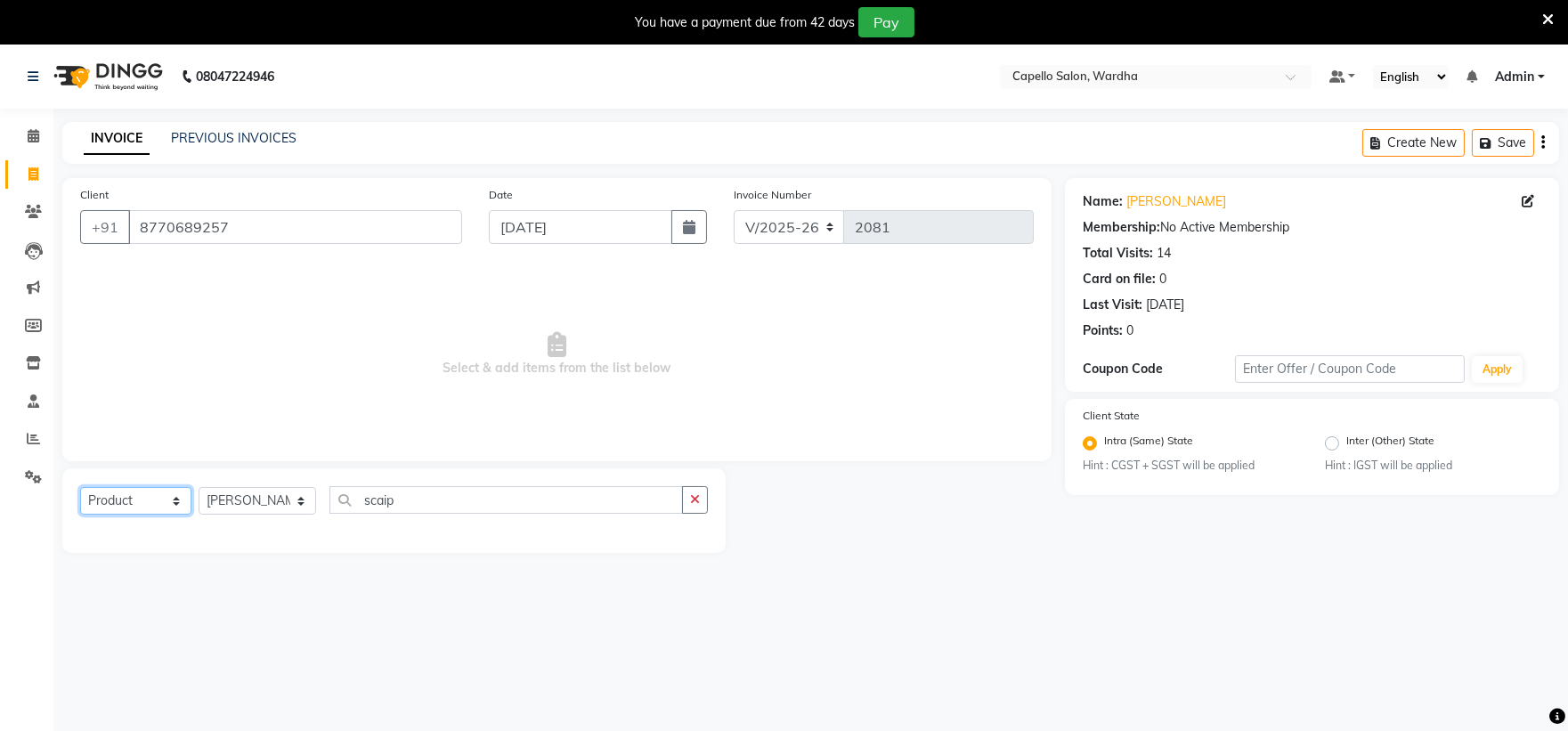
click at [157, 494] on select "Select Service Product Membership Package Voucher Prepaid Gift Card" at bounding box center [136, 501] width 111 height 27
click at [80, 488] on select "Select Service Product Membership Package Voucher Prepaid Gift Card" at bounding box center [136, 501] width 111 height 27
click at [228, 492] on select "Select Stylist Admin [PERSON_NAME] [PERSON_NAME] nitim [PERSON_NAME] [PERSON_NA…" at bounding box center [257, 501] width 118 height 27
click at [198, 488] on select "Select Stylist Admin [PERSON_NAME] [PERSON_NAME] nitim [PERSON_NAME] [PERSON_NA…" at bounding box center [257, 501] width 118 height 27
click at [146, 503] on select "Select Service Product Membership Package Voucher Prepaid Gift Card" at bounding box center [136, 501] width 111 height 27
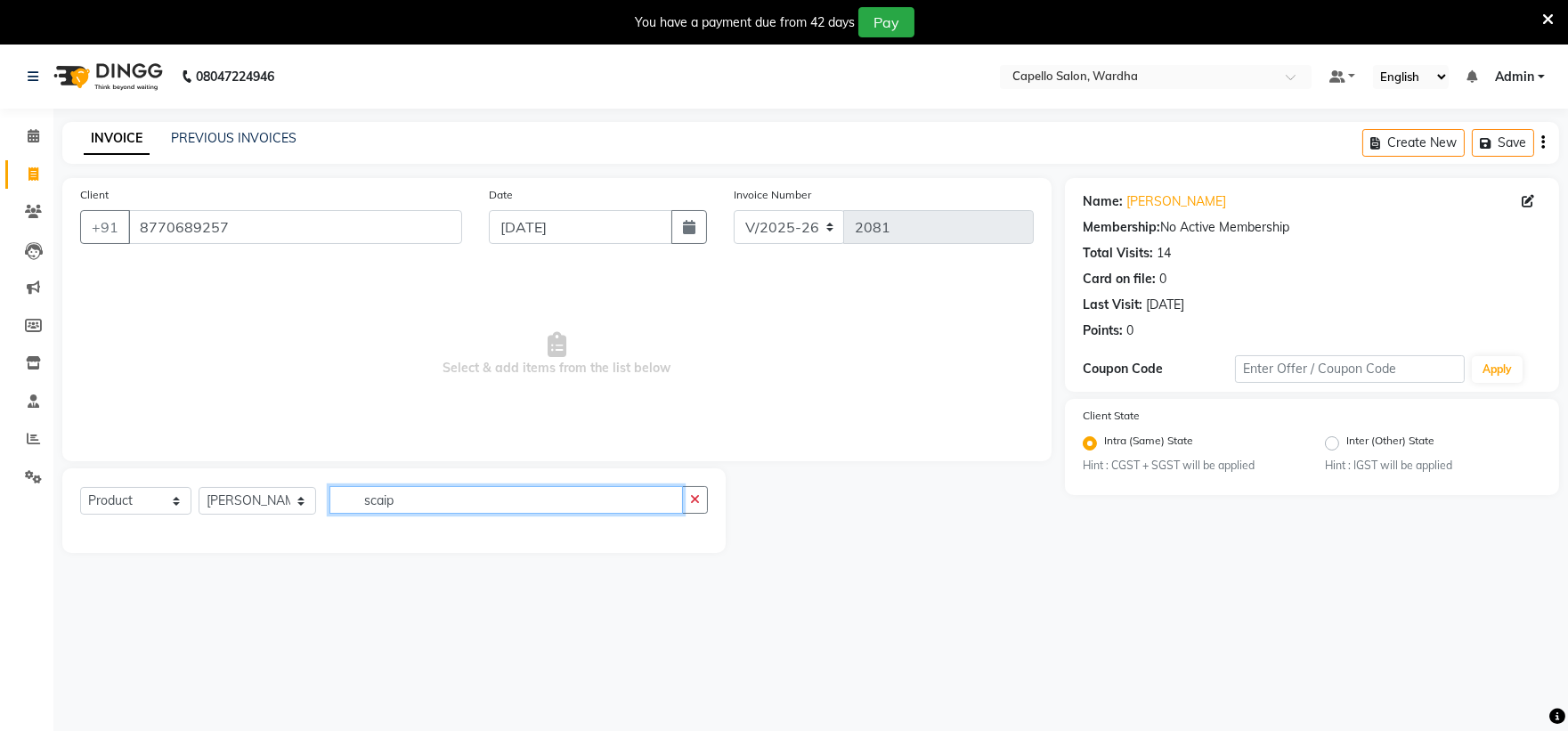
click at [414, 509] on input "scaip" at bounding box center [506, 500] width 354 height 27
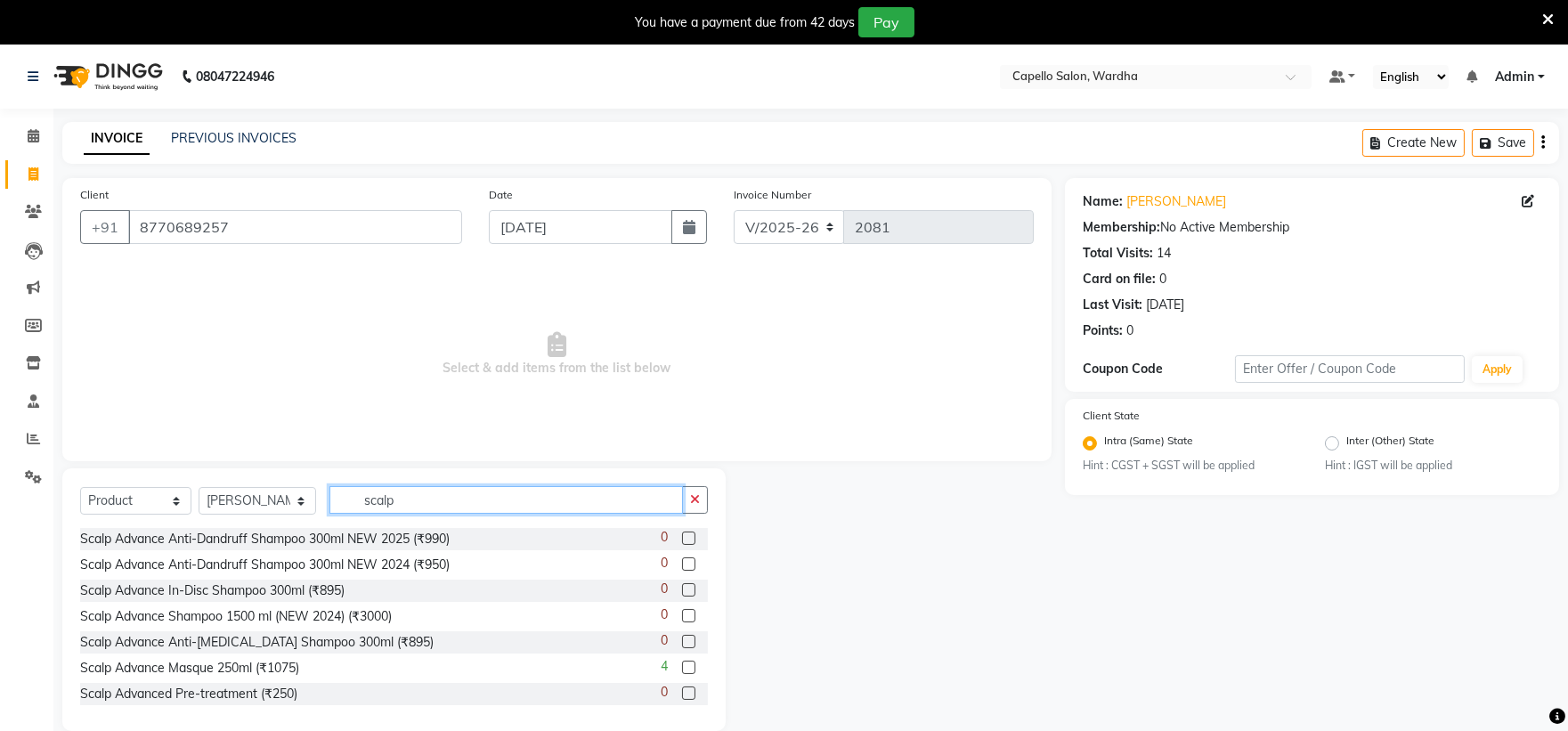
type input "scalp"
click at [683, 667] on label at bounding box center [689, 668] width 13 height 13
click at [683, 667] on input "checkbox" at bounding box center [688, 669] width 11 height 11
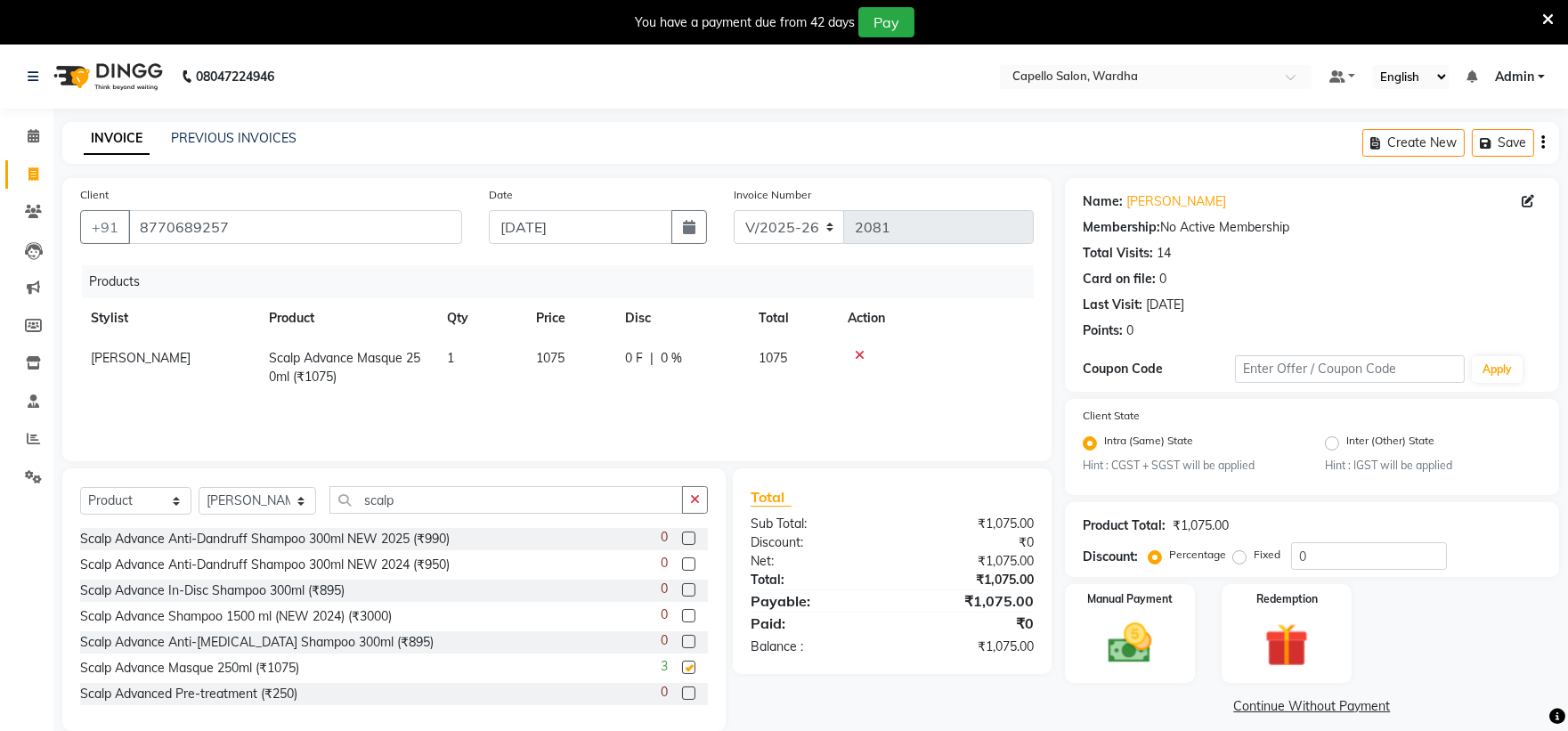
checkbox input "false"
click at [526, 495] on input "scalp" at bounding box center [506, 500] width 354 height 27
type input "s"
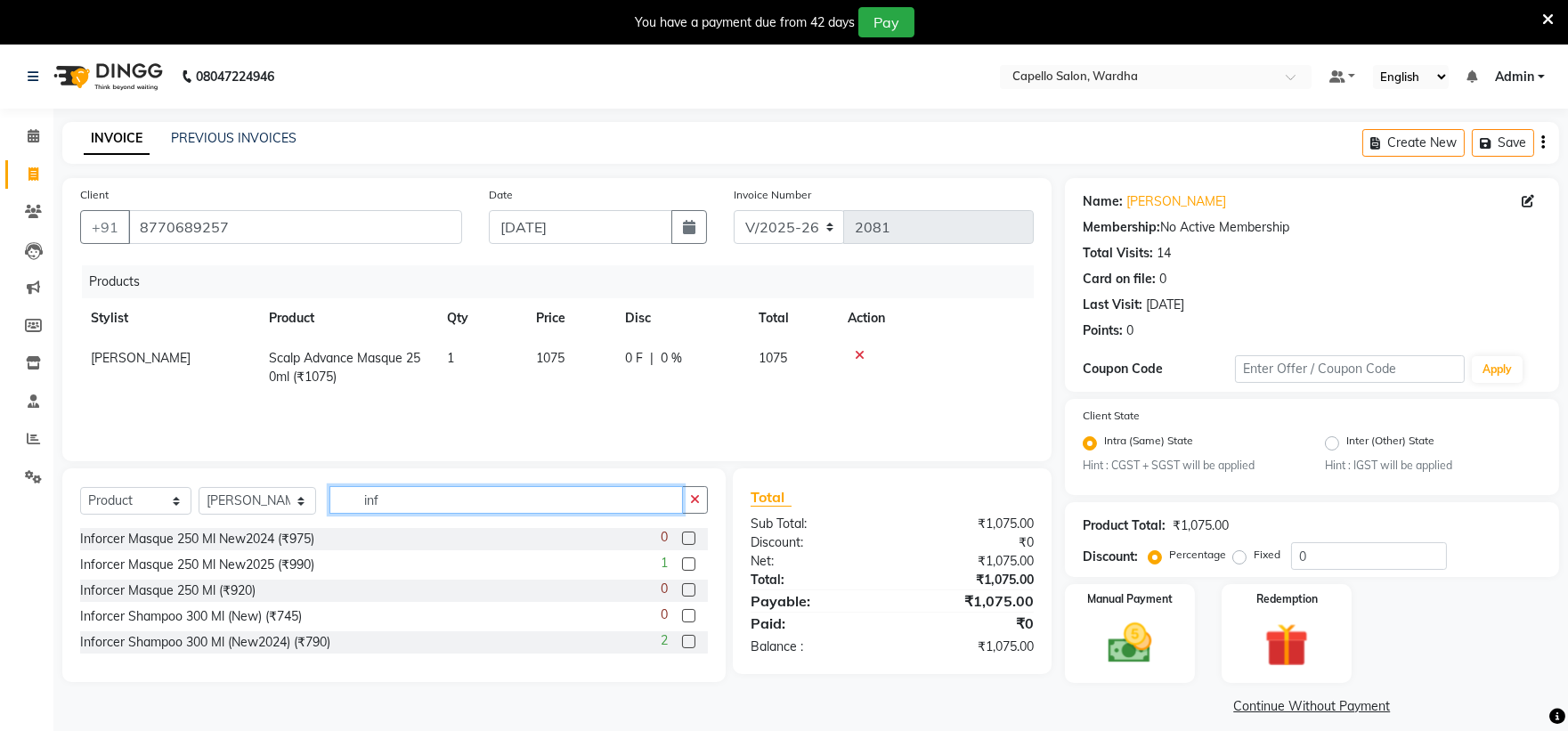
type input "inf"
click at [689, 565] on label at bounding box center [689, 564] width 13 height 13
click at [689, 565] on input "checkbox" at bounding box center [688, 565] width 11 height 11
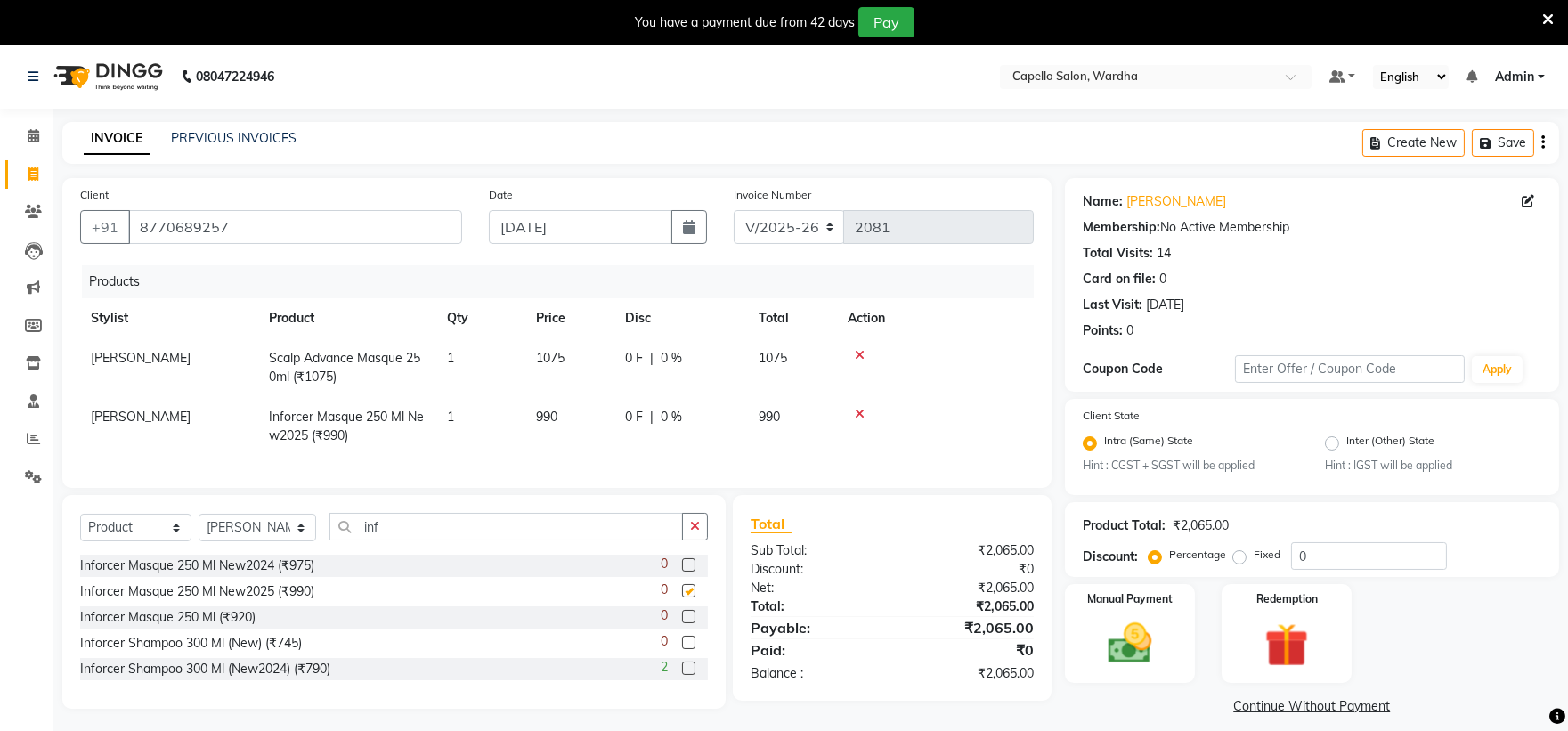
checkbox input "false"
click at [1149, 642] on img at bounding box center [1129, 645] width 74 height 53
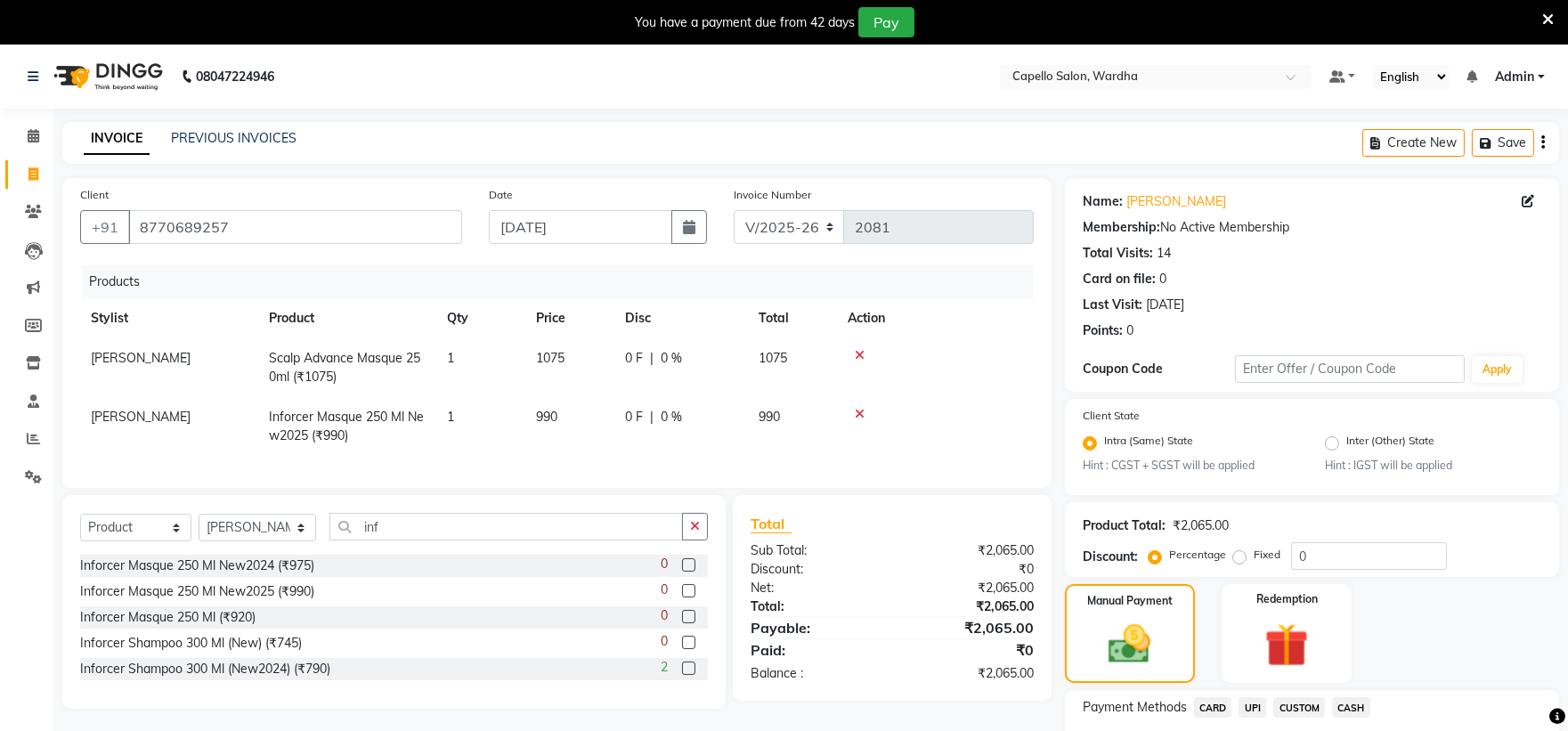
click at [1358, 706] on span "CASH" at bounding box center [1351, 708] width 39 height 21
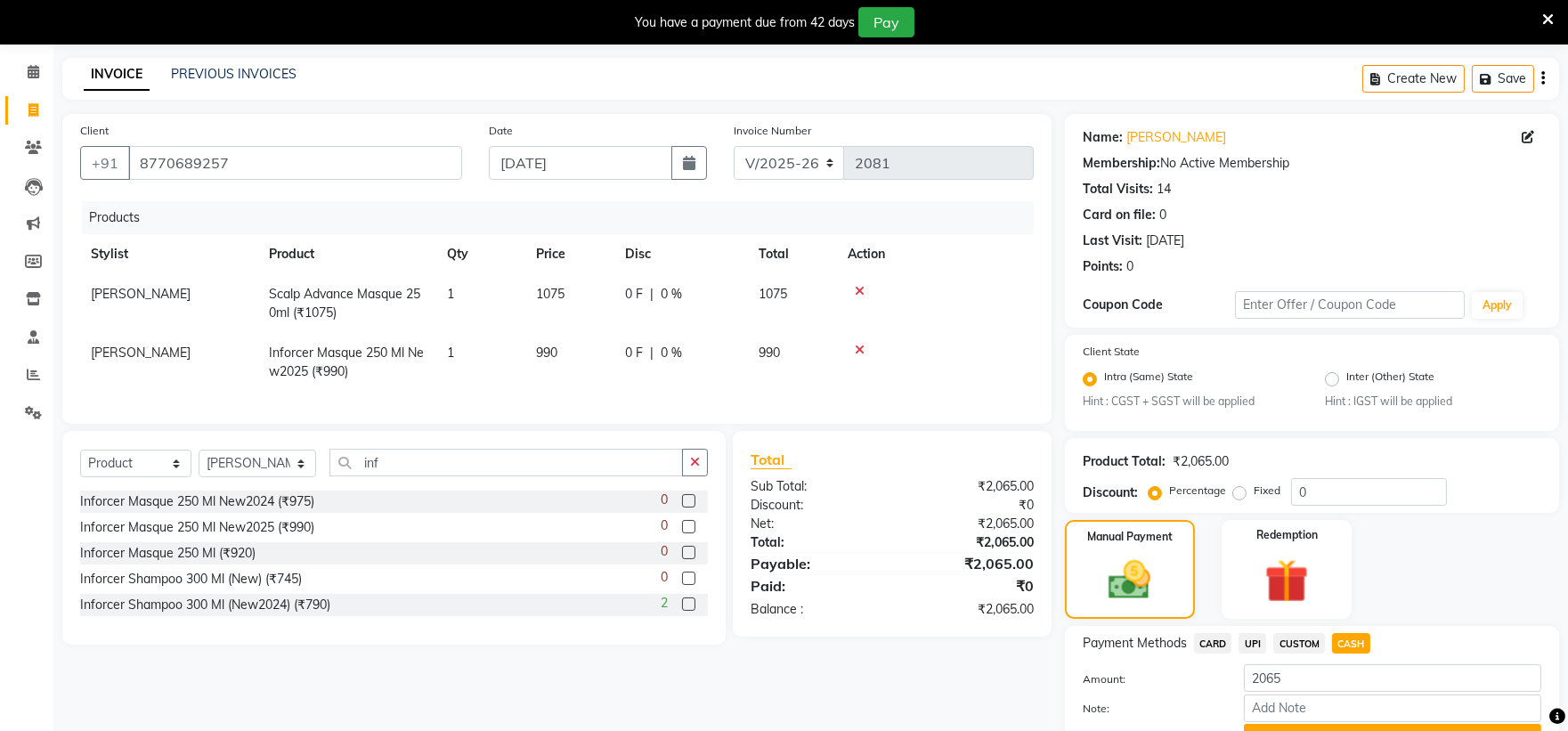
scroll to position [156, 0]
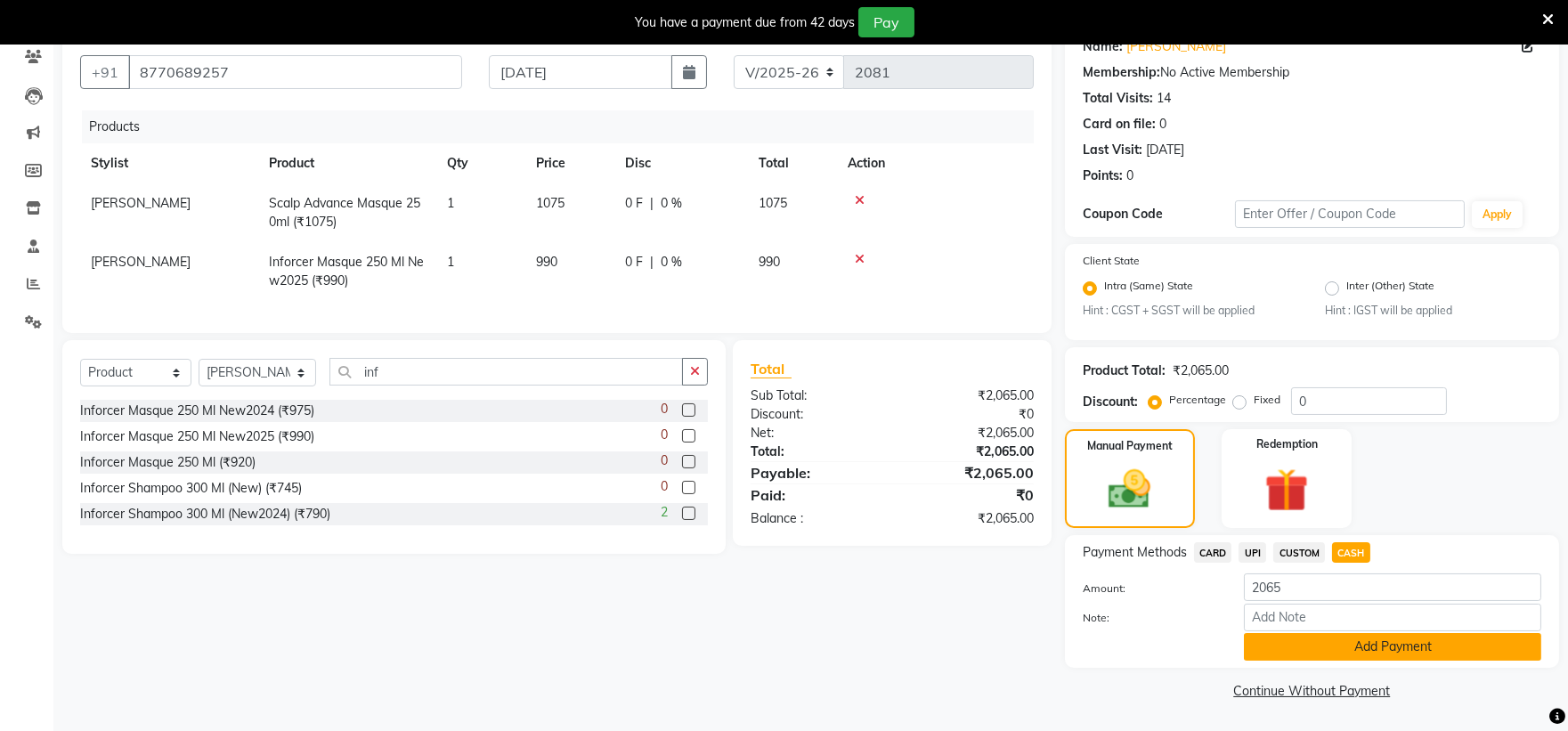
click at [1340, 641] on button "Add Payment" at bounding box center [1392, 647] width 297 height 27
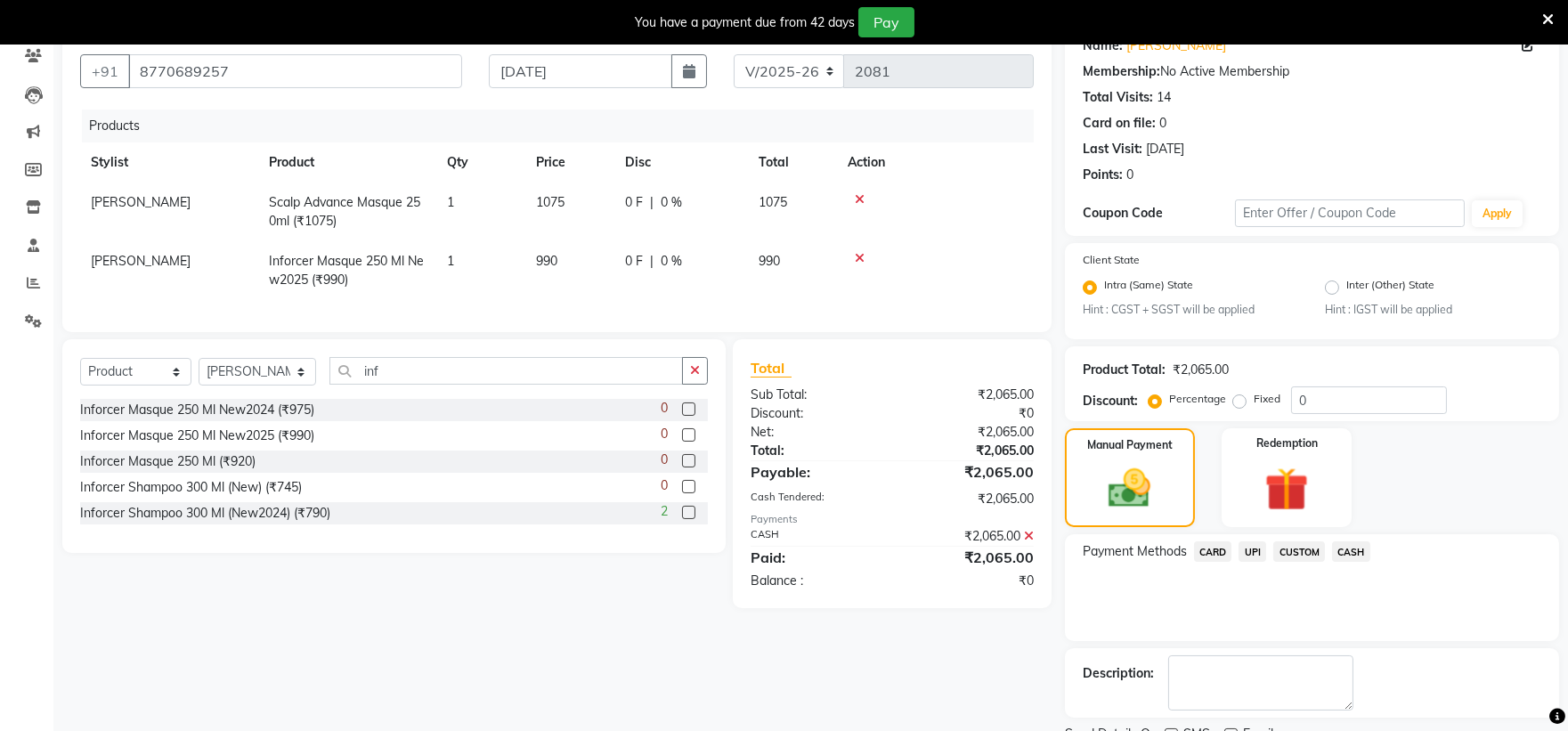
scroll to position [230, 0]
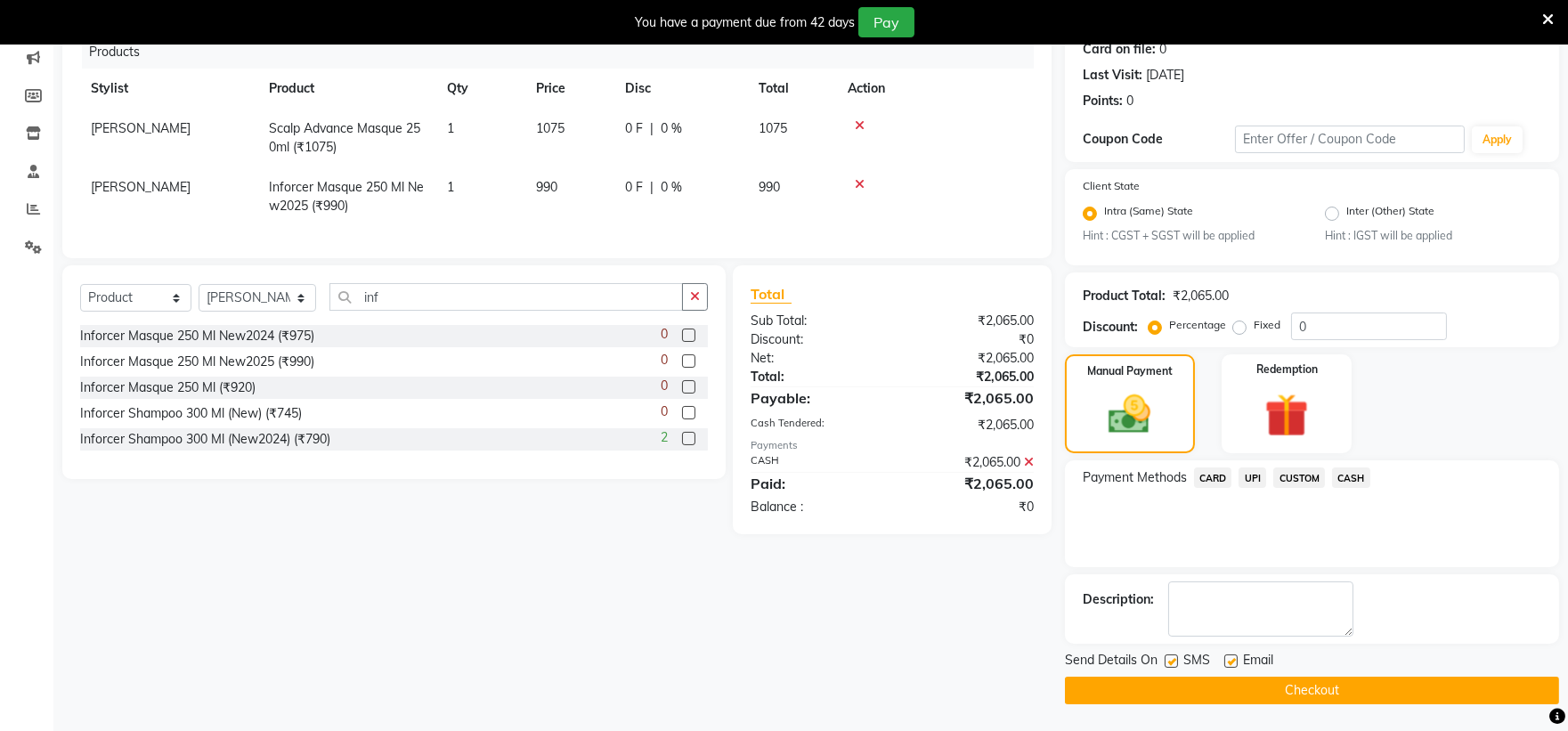
click at [1208, 690] on button "Checkout" at bounding box center [1311, 690] width 494 height 27
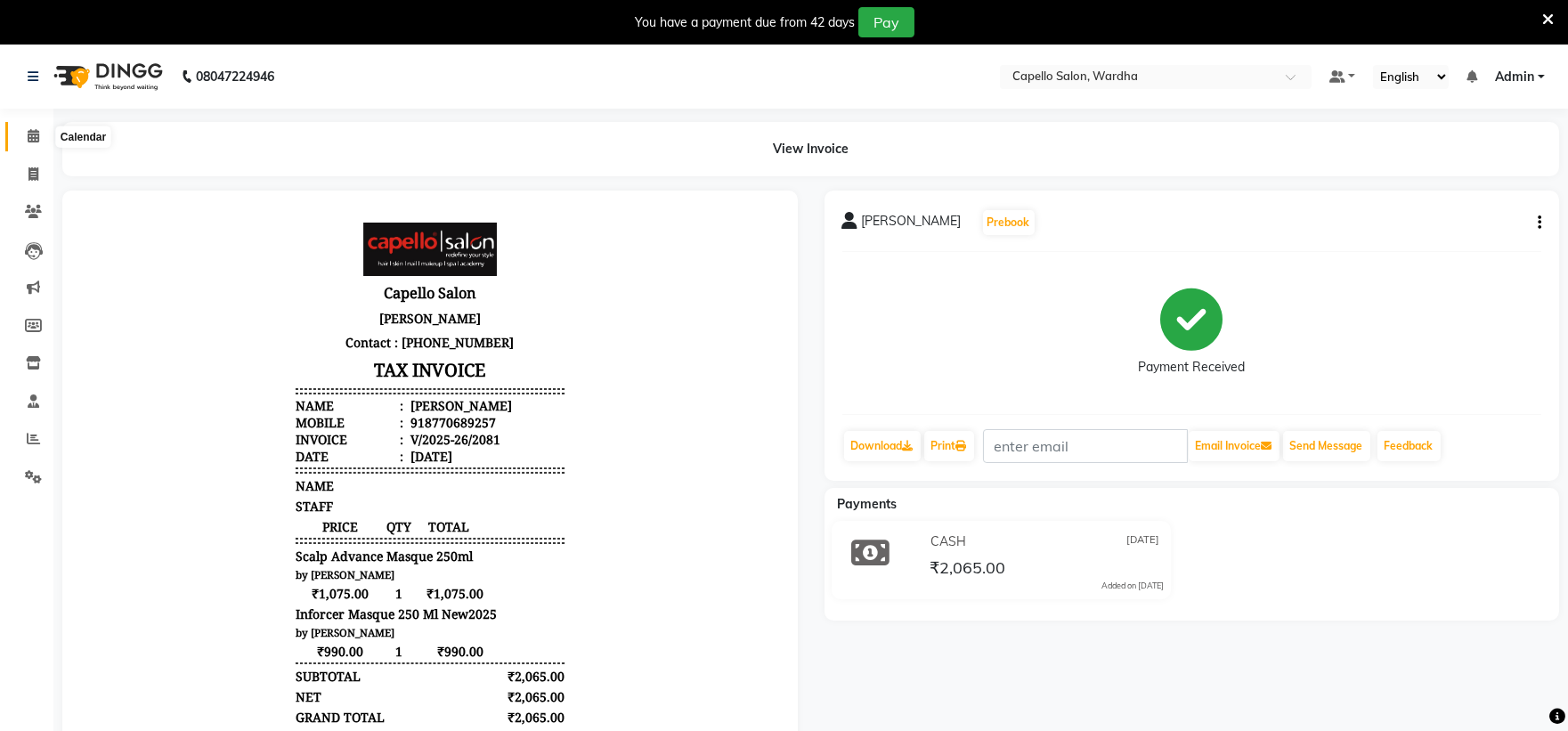
click at [41, 135] on span at bounding box center [33, 137] width 31 height 21
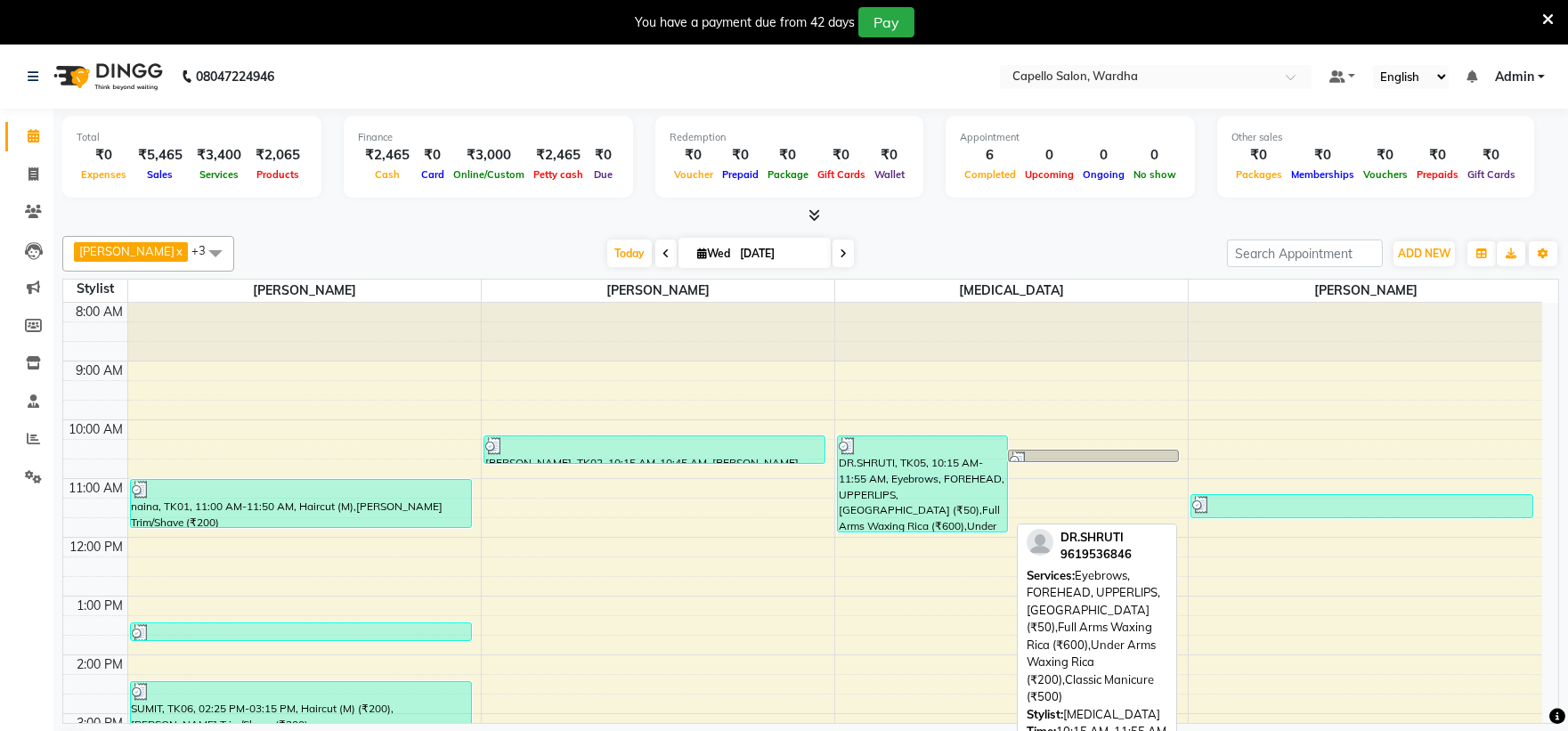
click at [938, 455] on div "DR.SHRUTI, TK05, 10:15 AM-11:55 AM, Eyebrows, FOREHEAD, UPPERLIPS,[GEOGRAPHIC_D…" at bounding box center [922, 484] width 169 height 95
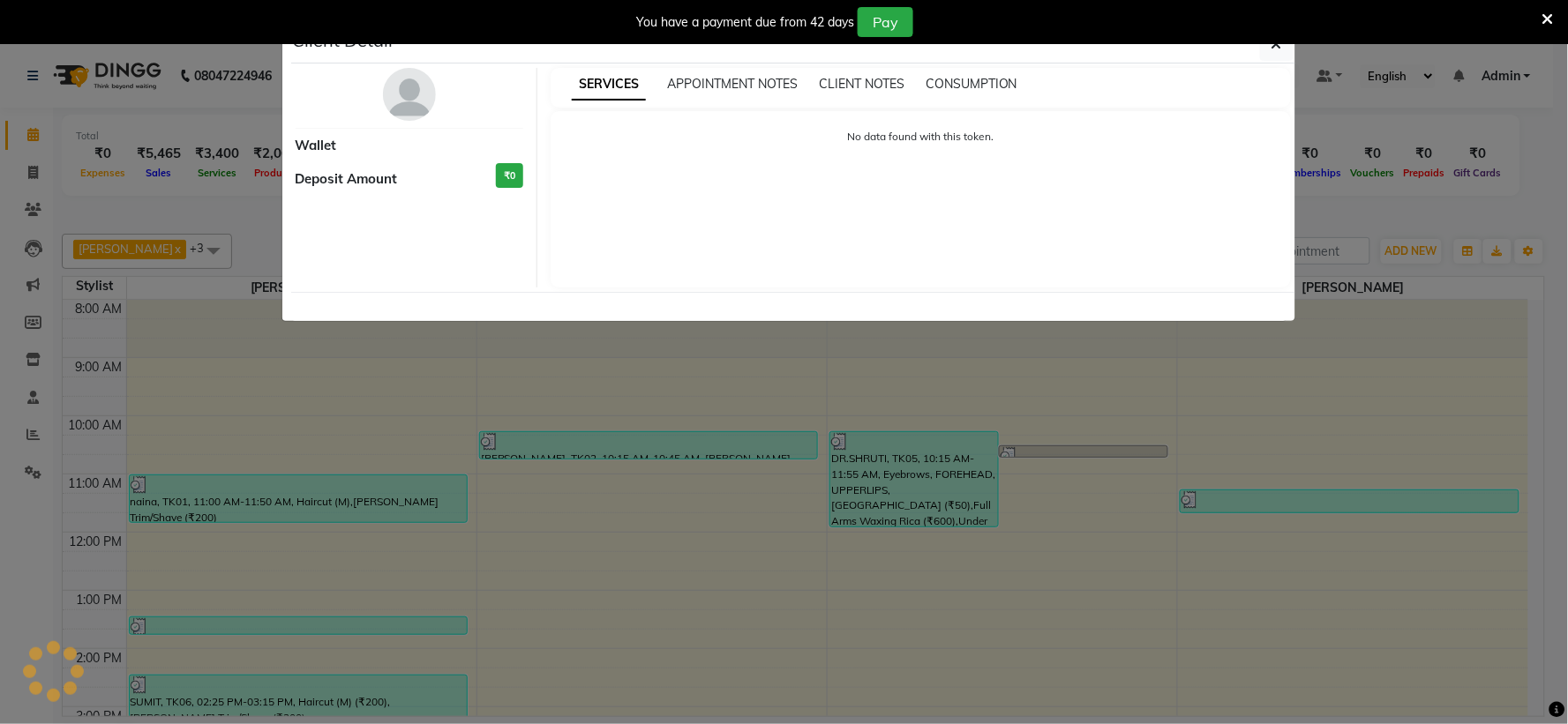
select select "3"
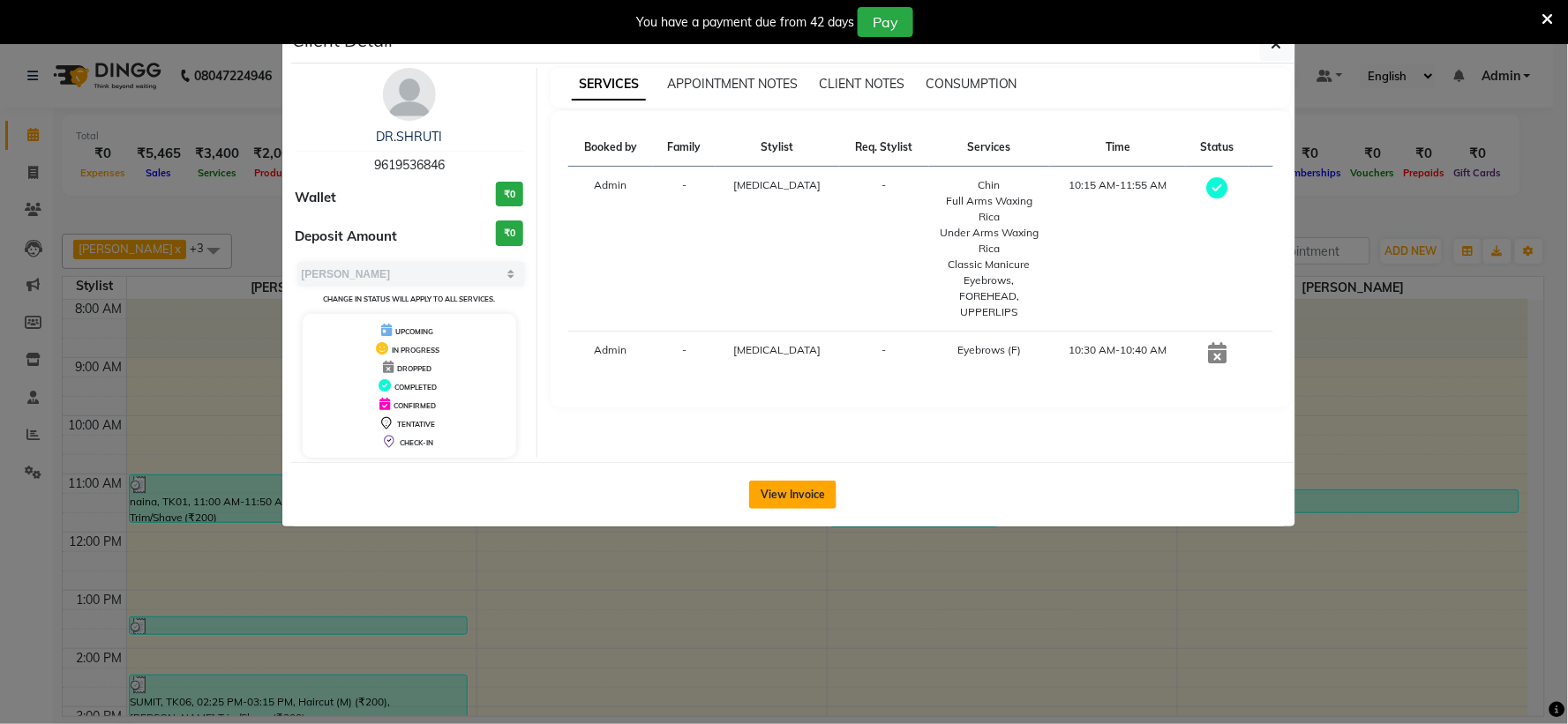
click at [805, 489] on button "View Invoice" at bounding box center [792, 495] width 87 height 28
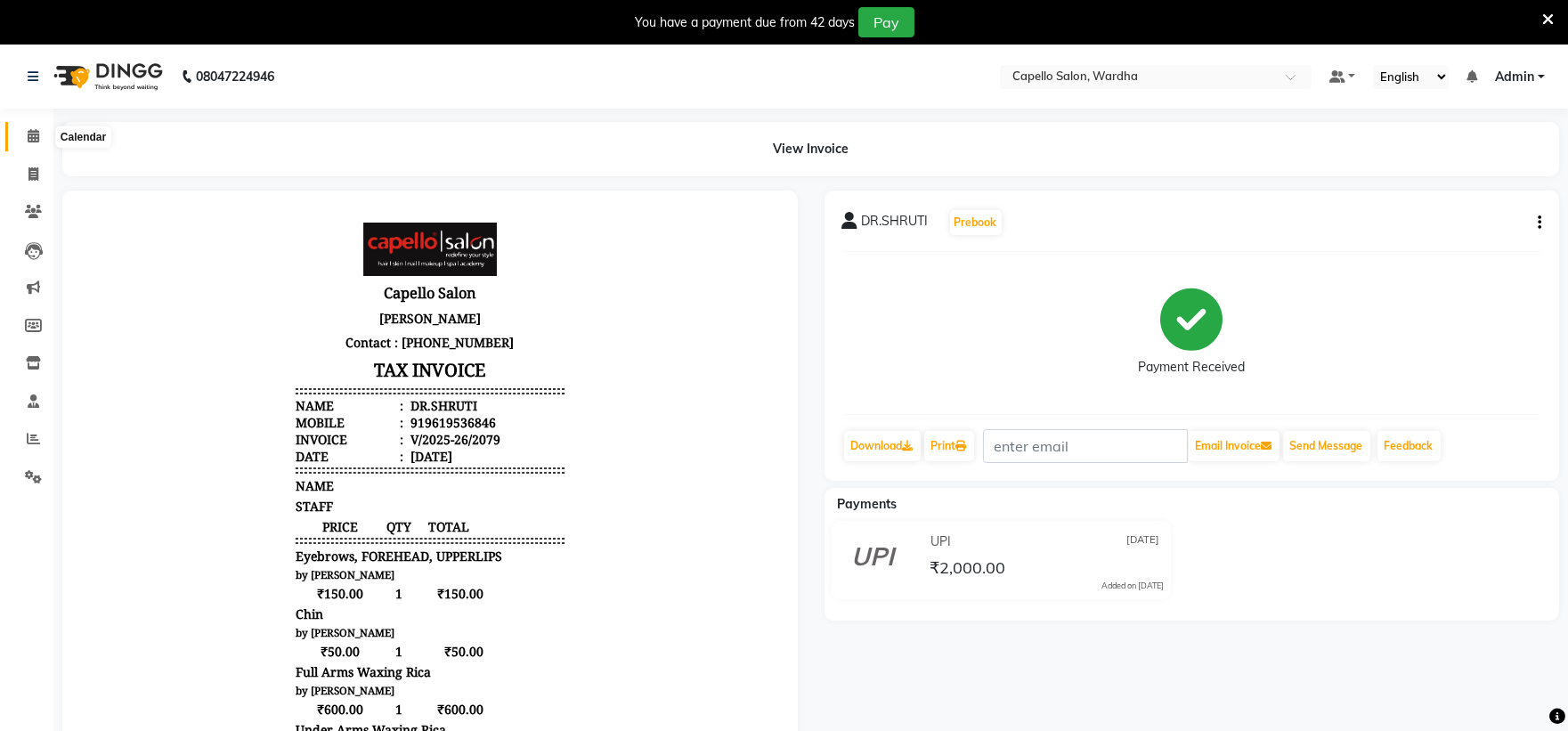
click at [27, 132] on icon at bounding box center [33, 136] width 11 height 13
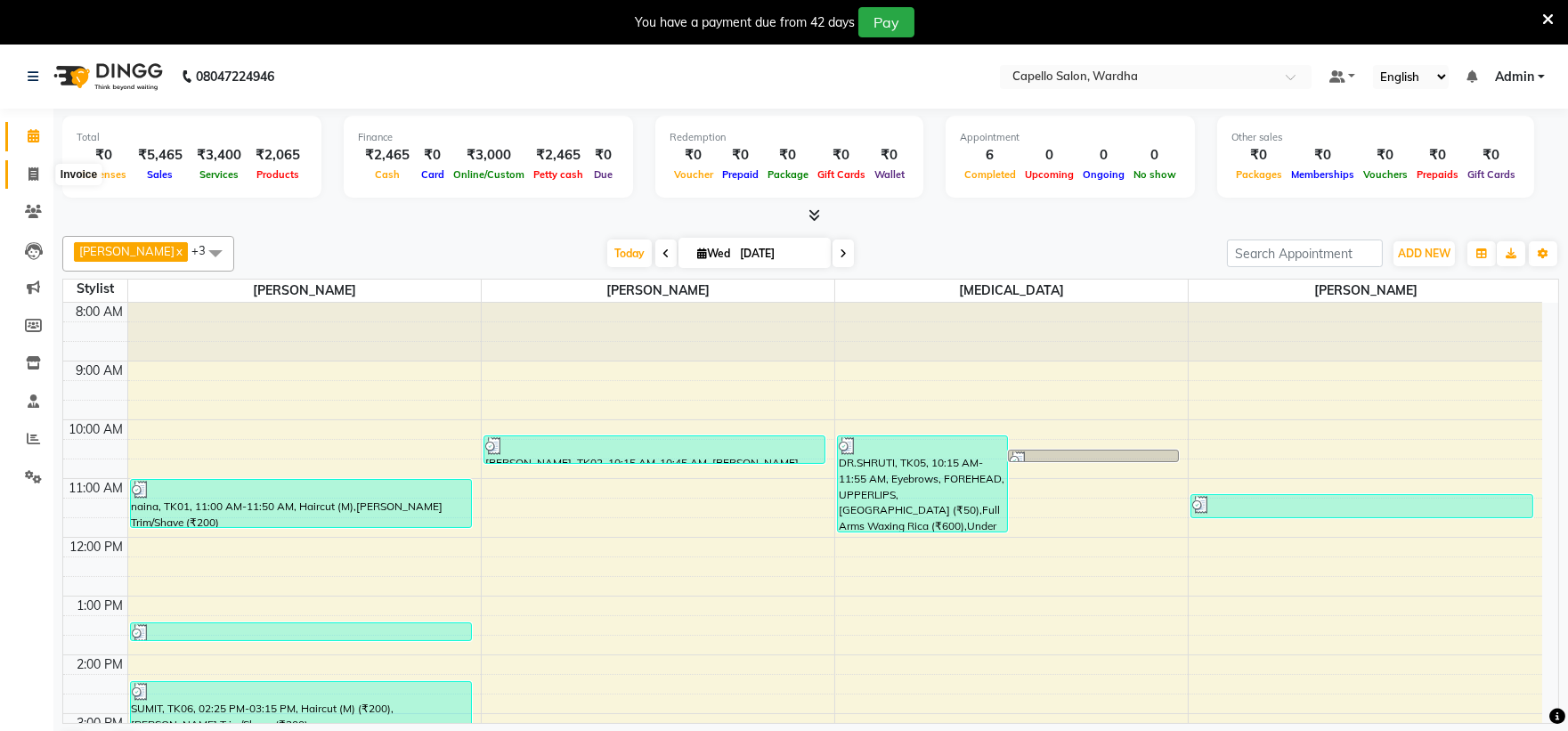
click at [29, 175] on icon at bounding box center [33, 174] width 9 height 13
select select "service"
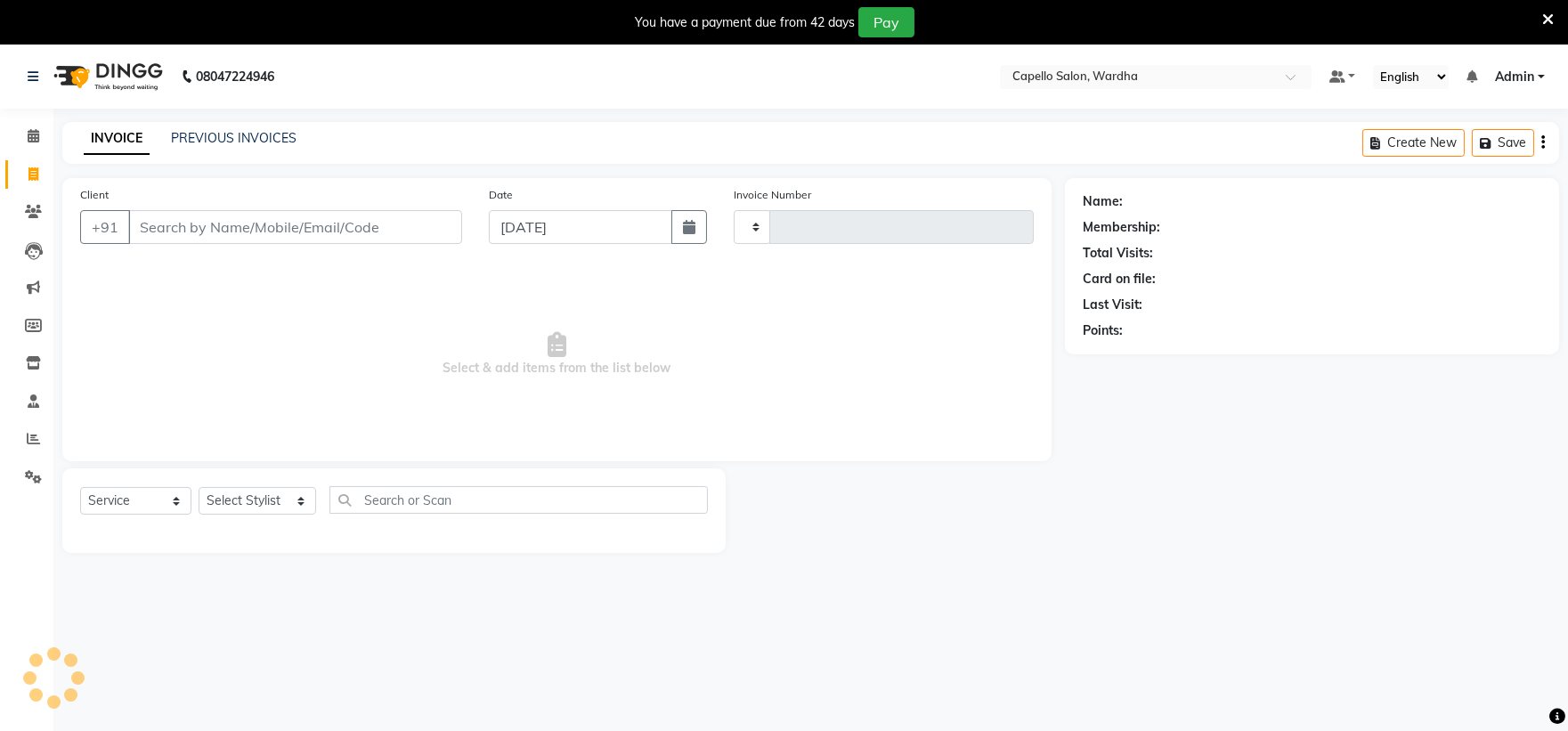
type input "2082"
select select "4620"
click at [32, 203] on span at bounding box center [33, 212] width 31 height 21
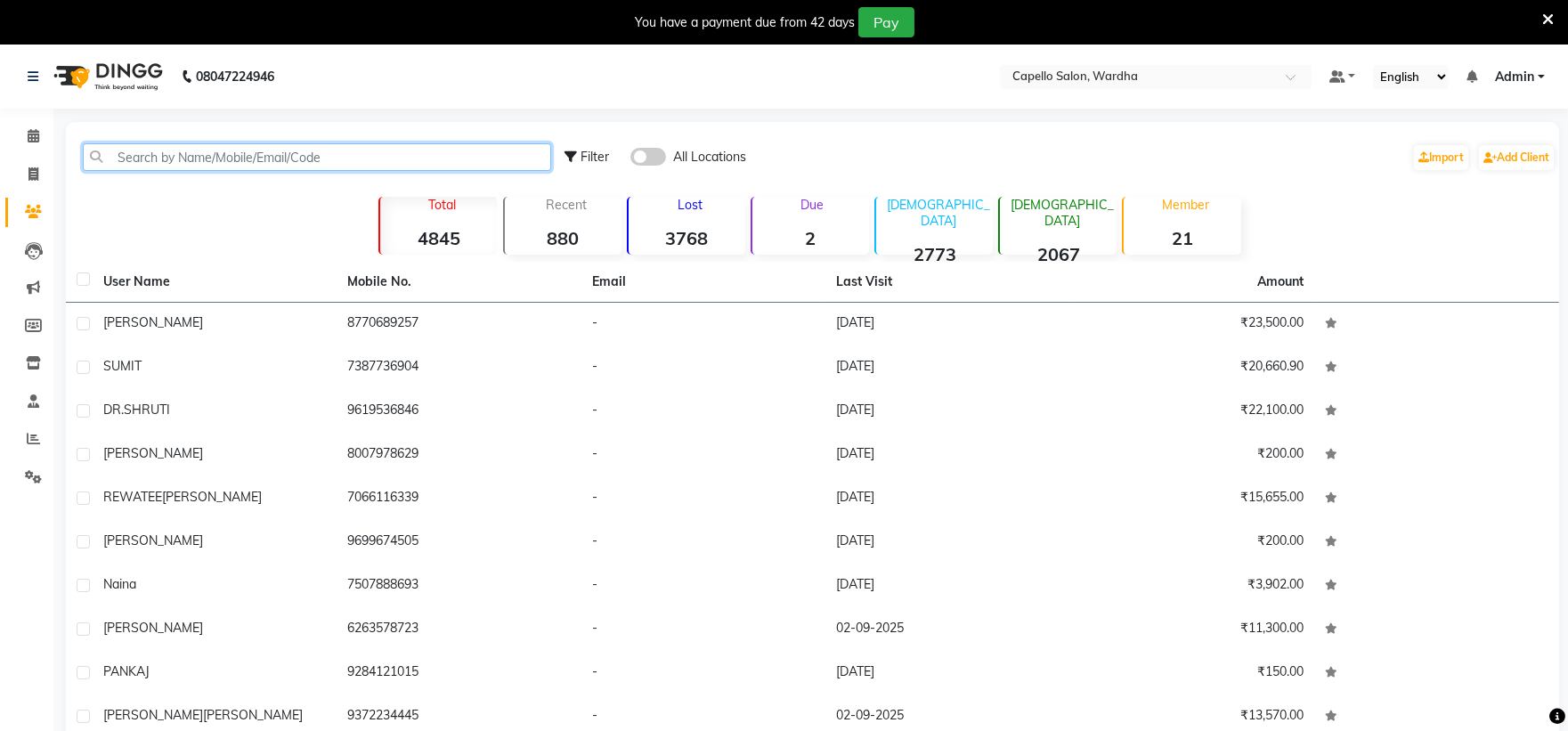
click at [126, 152] on input "text" at bounding box center [317, 157] width 468 height 27
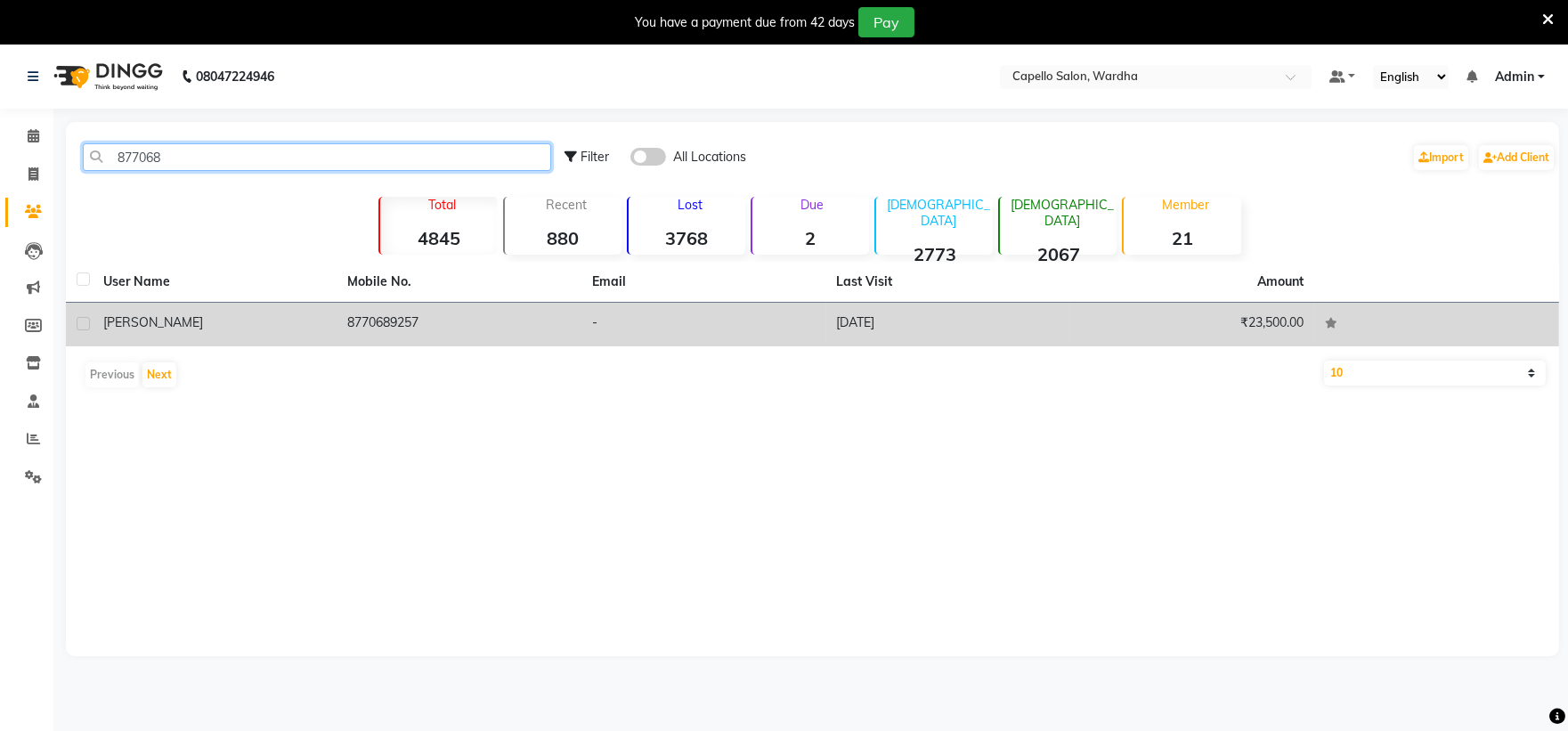
type input "877068"
click at [379, 309] on td "8770689257" at bounding box center [459, 325] width 244 height 43
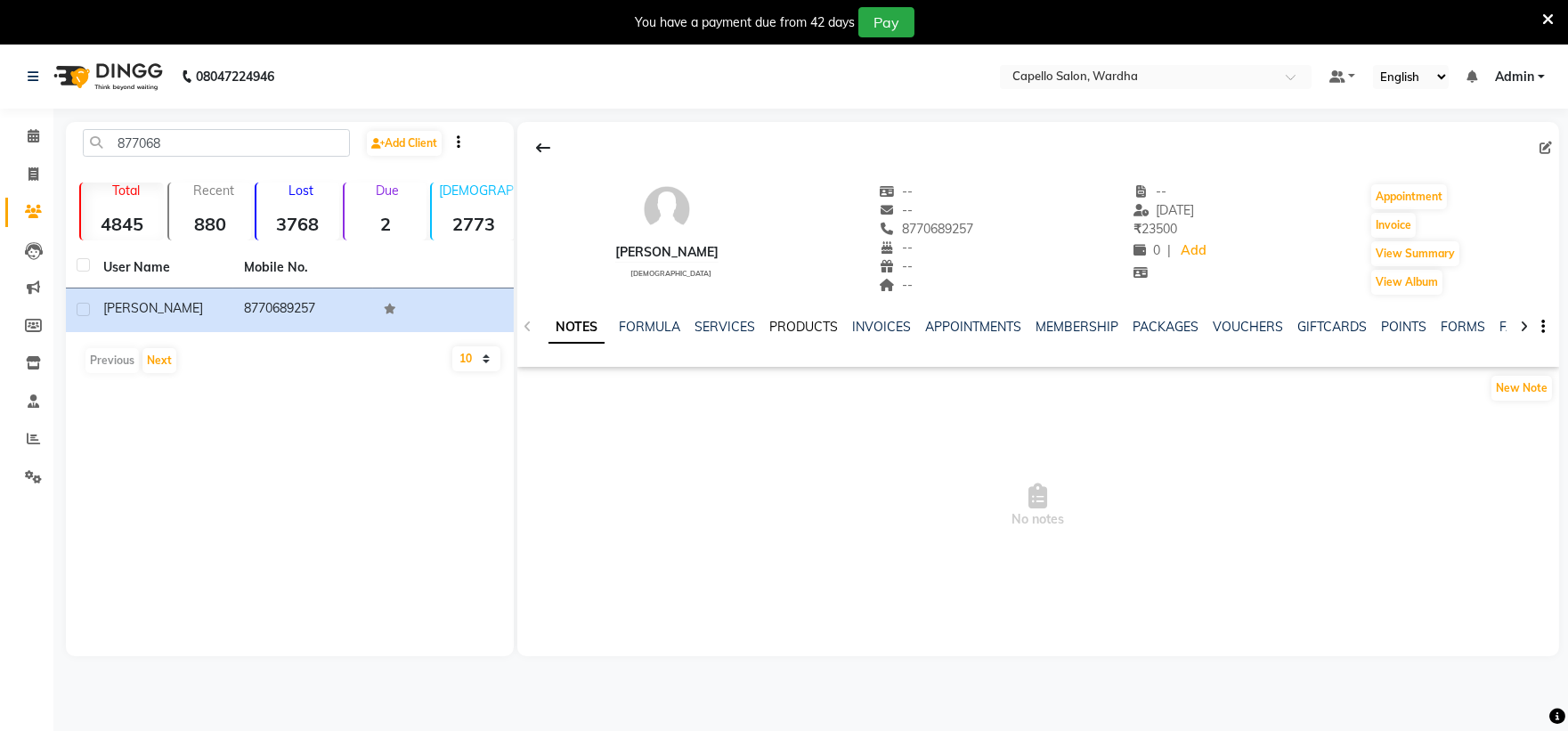
click at [776, 322] on link "PRODUCTS" at bounding box center [803, 327] width 69 height 16
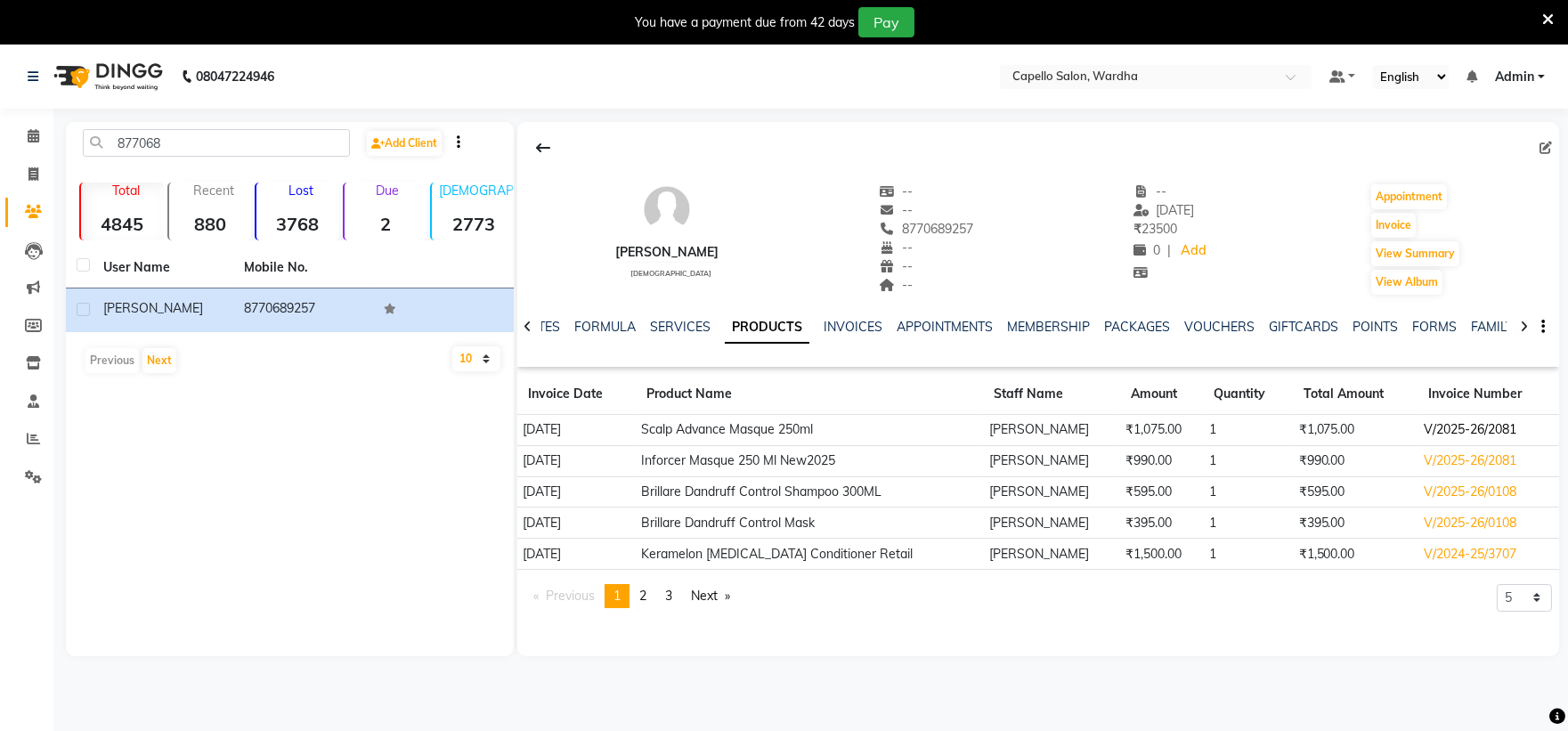
click at [1483, 424] on td "V/2025-26/2081" at bounding box center [1489, 431] width 142 height 31
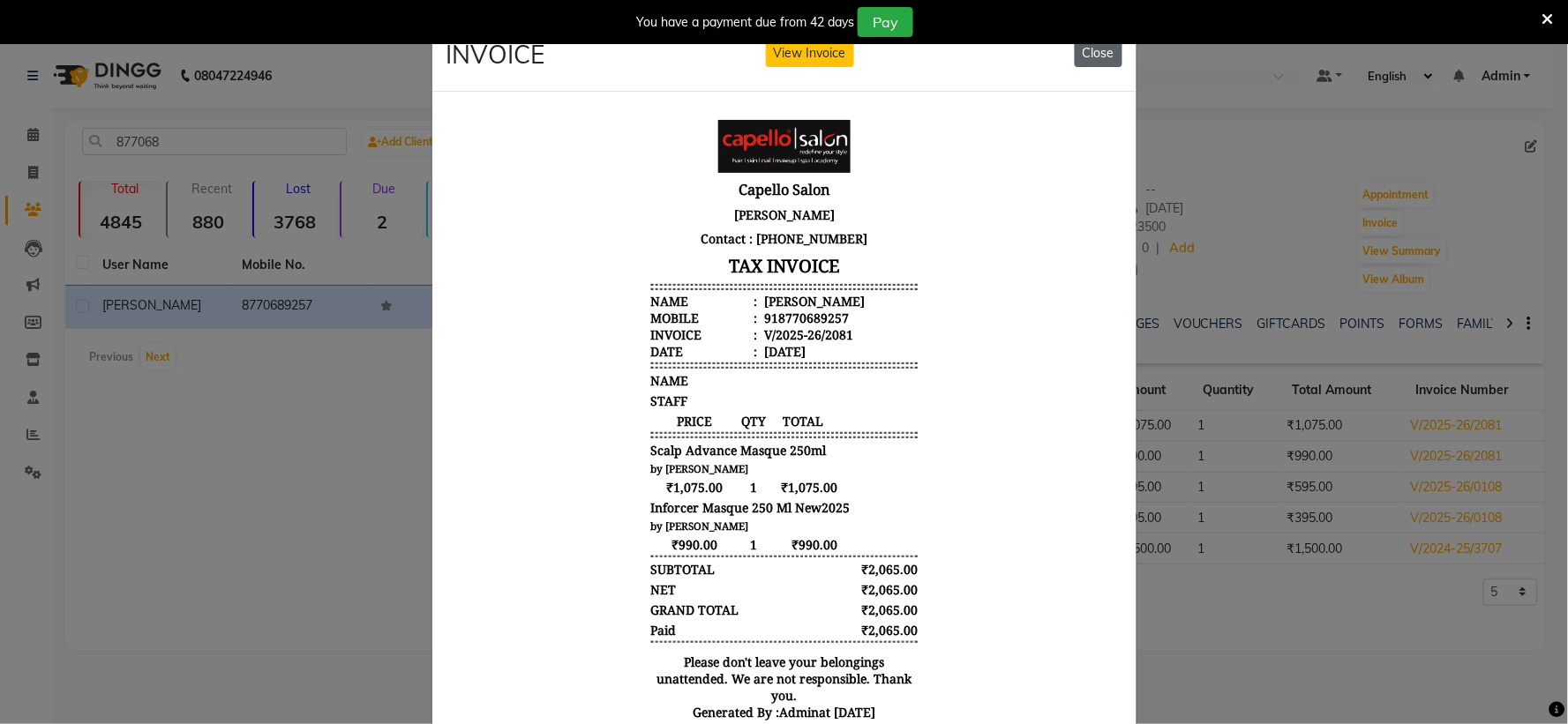
click at [1106, 51] on button "Close" at bounding box center [1098, 52] width 48 height 27
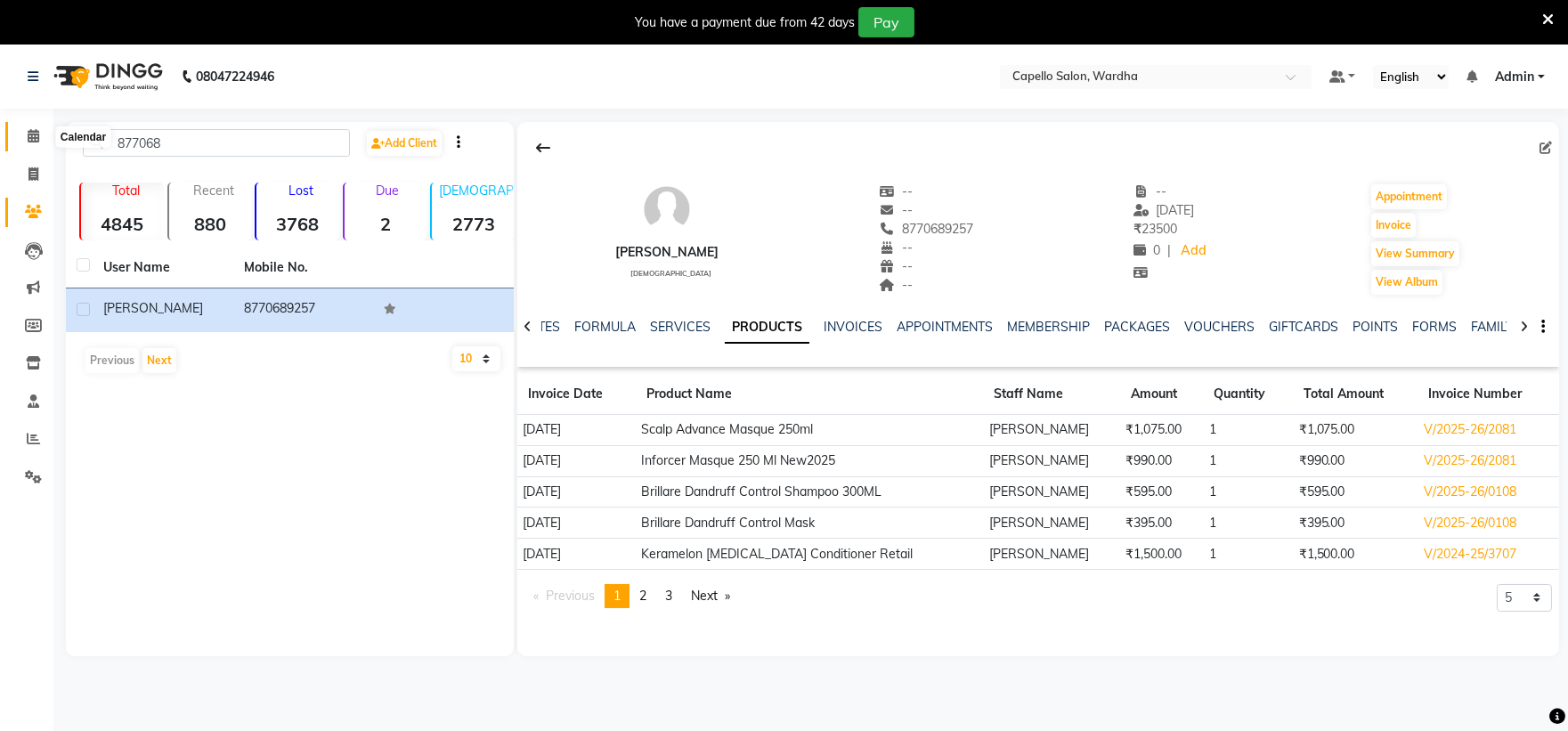
click at [34, 132] on icon at bounding box center [33, 136] width 11 height 13
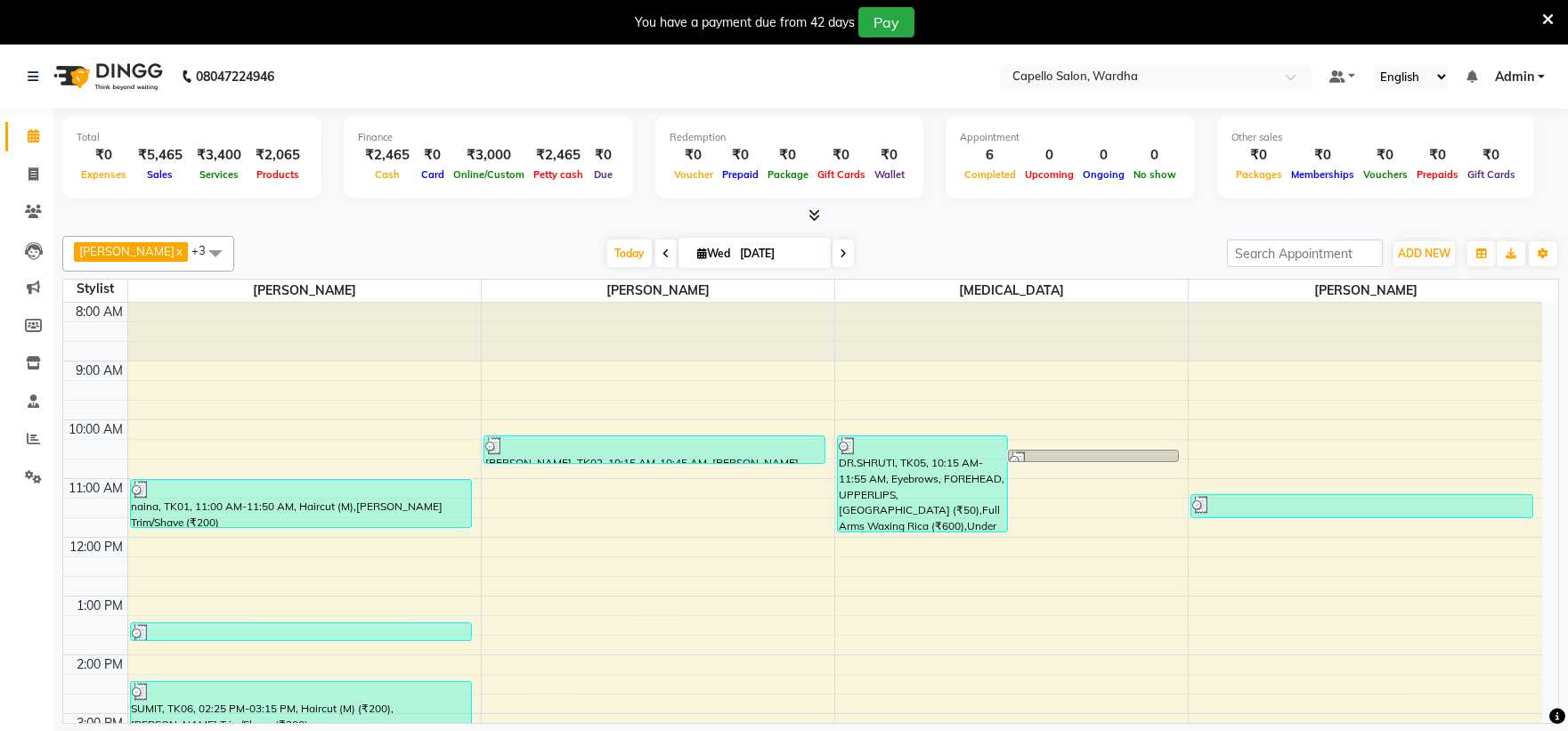
click at [287, 455] on div "8:00 AM 9:00 AM 10:00 AM 11:00 AM 12:00 PM 1:00 PM 2:00 PM 3:00 PM 4:00 PM 5:00…" at bounding box center [802, 685] width 1479 height 763
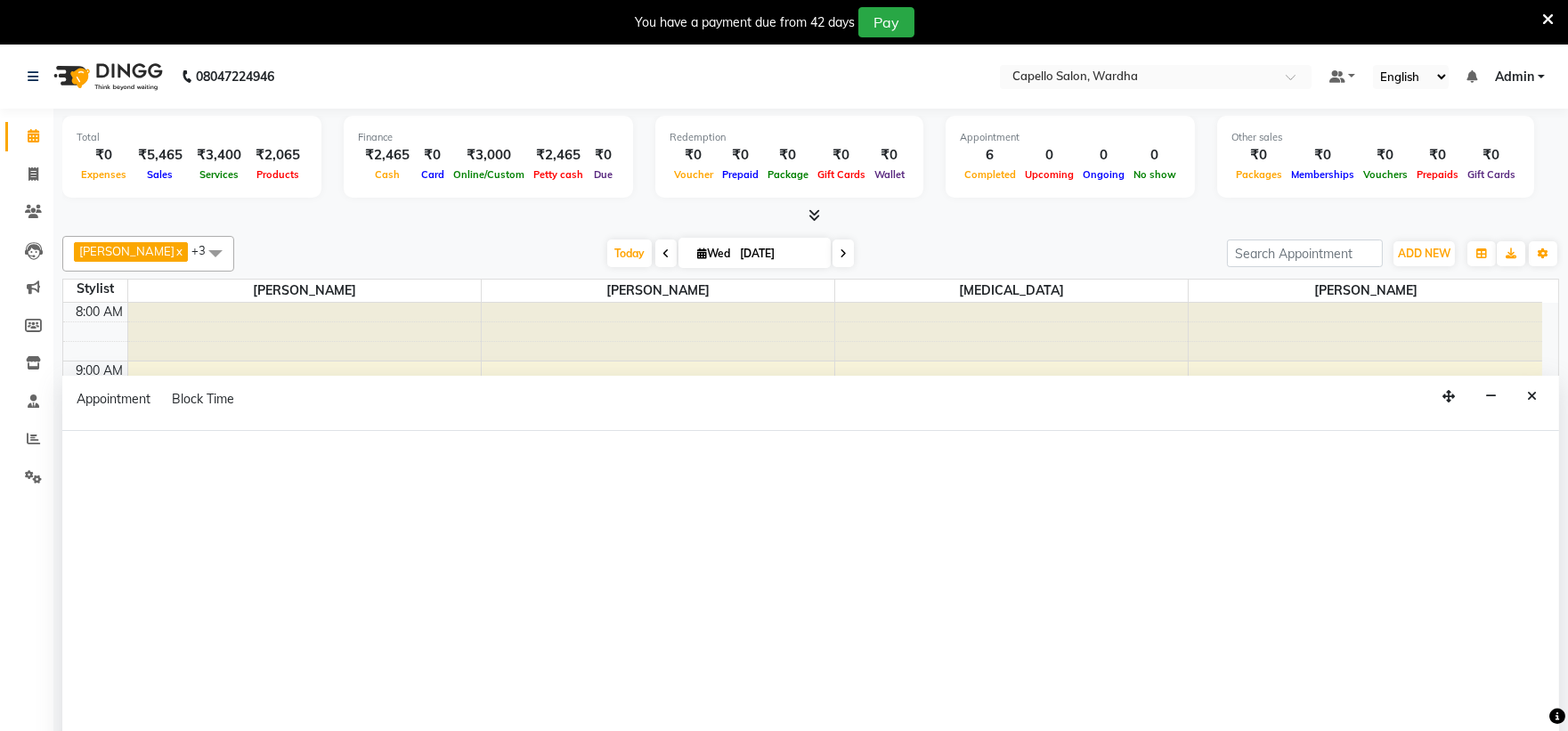
select select "80545"
select select "tentative"
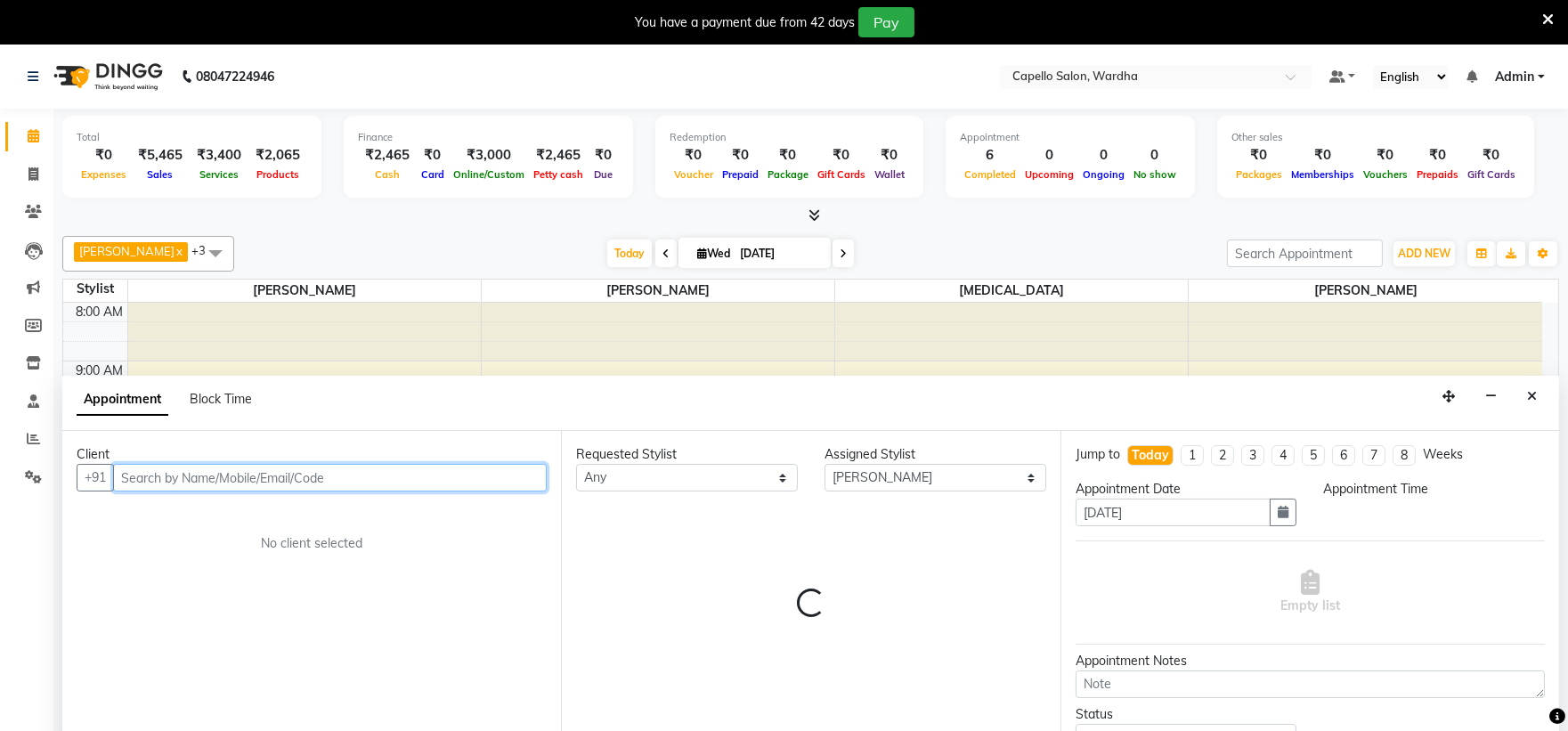
select select "615"
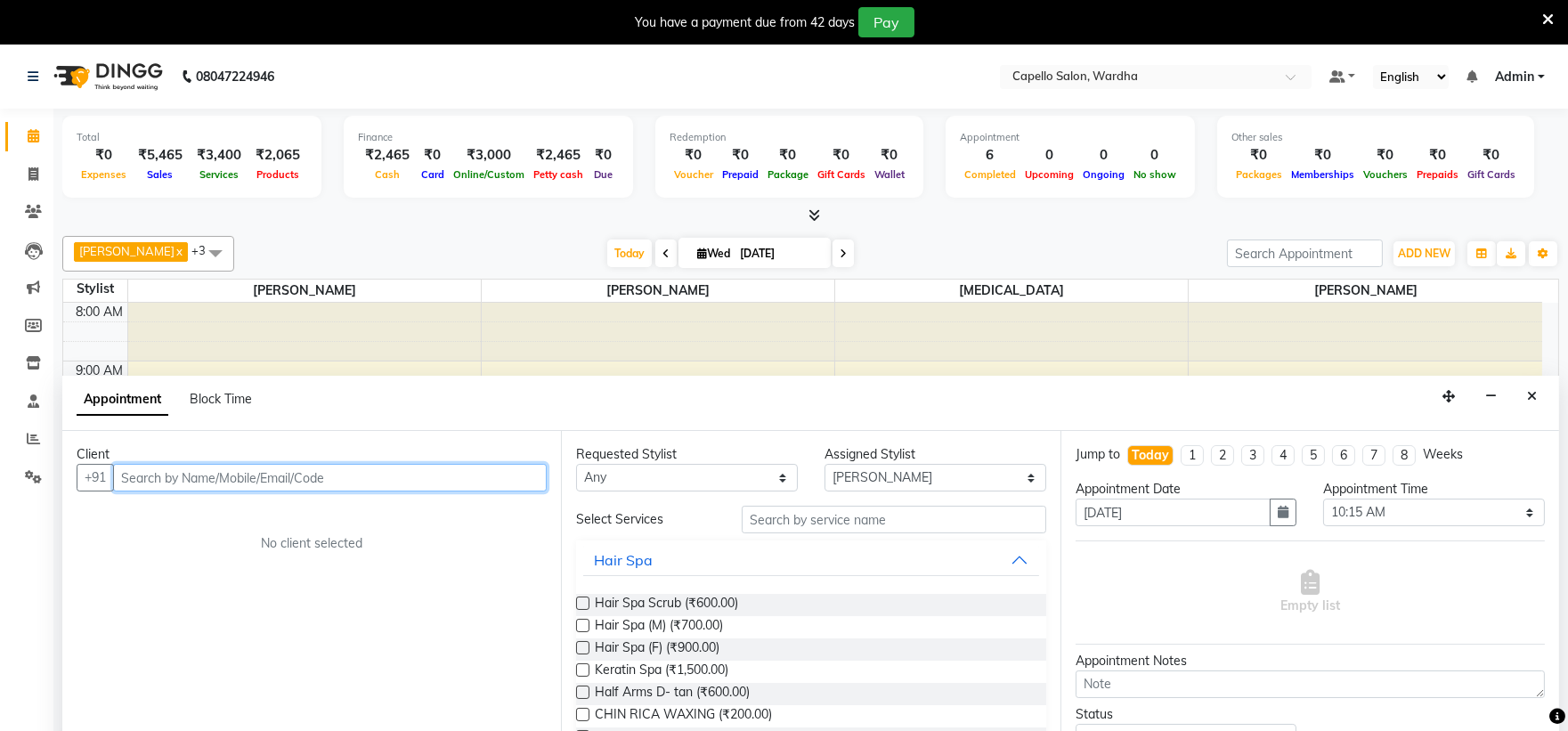
scroll to position [45, 0]
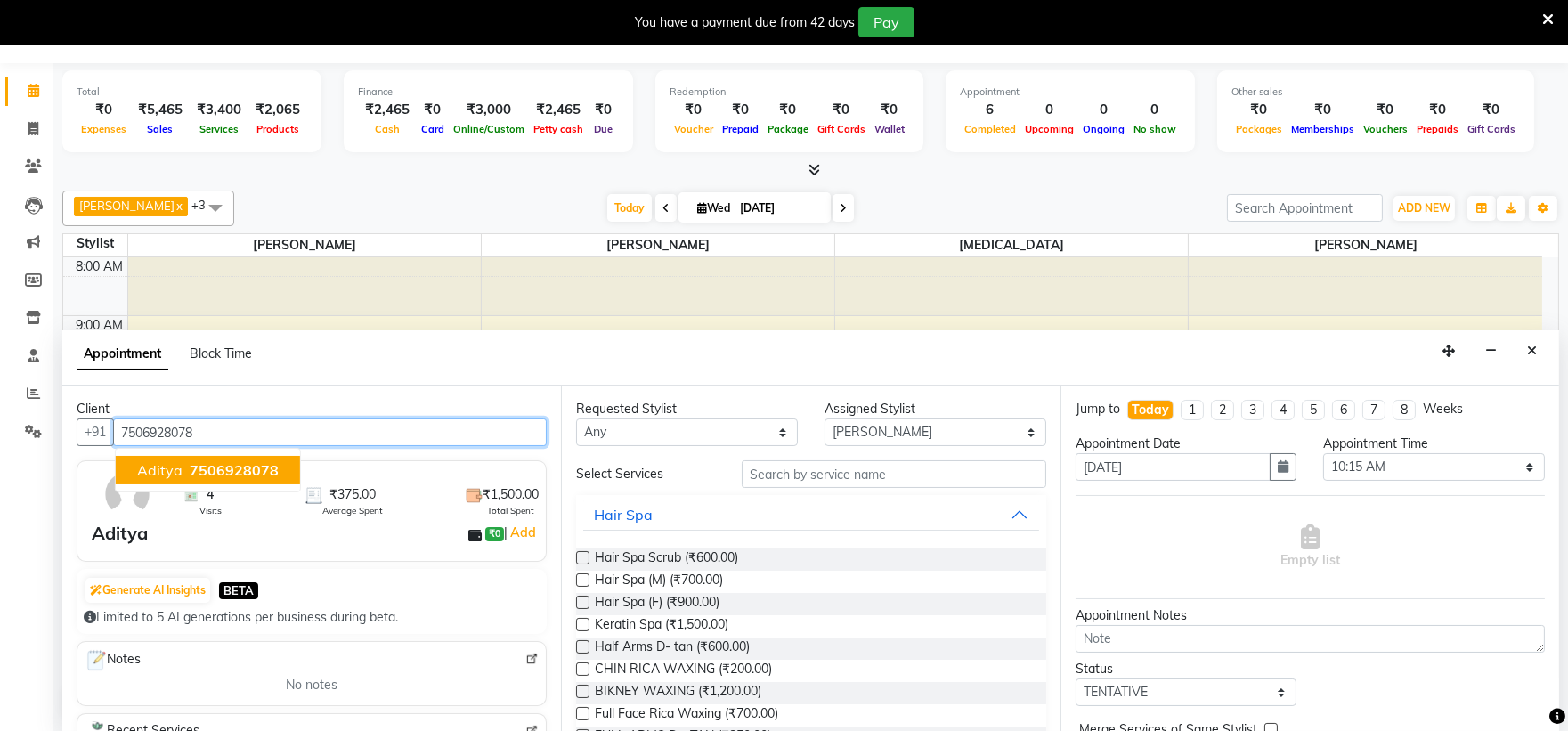
type input "7506928078"
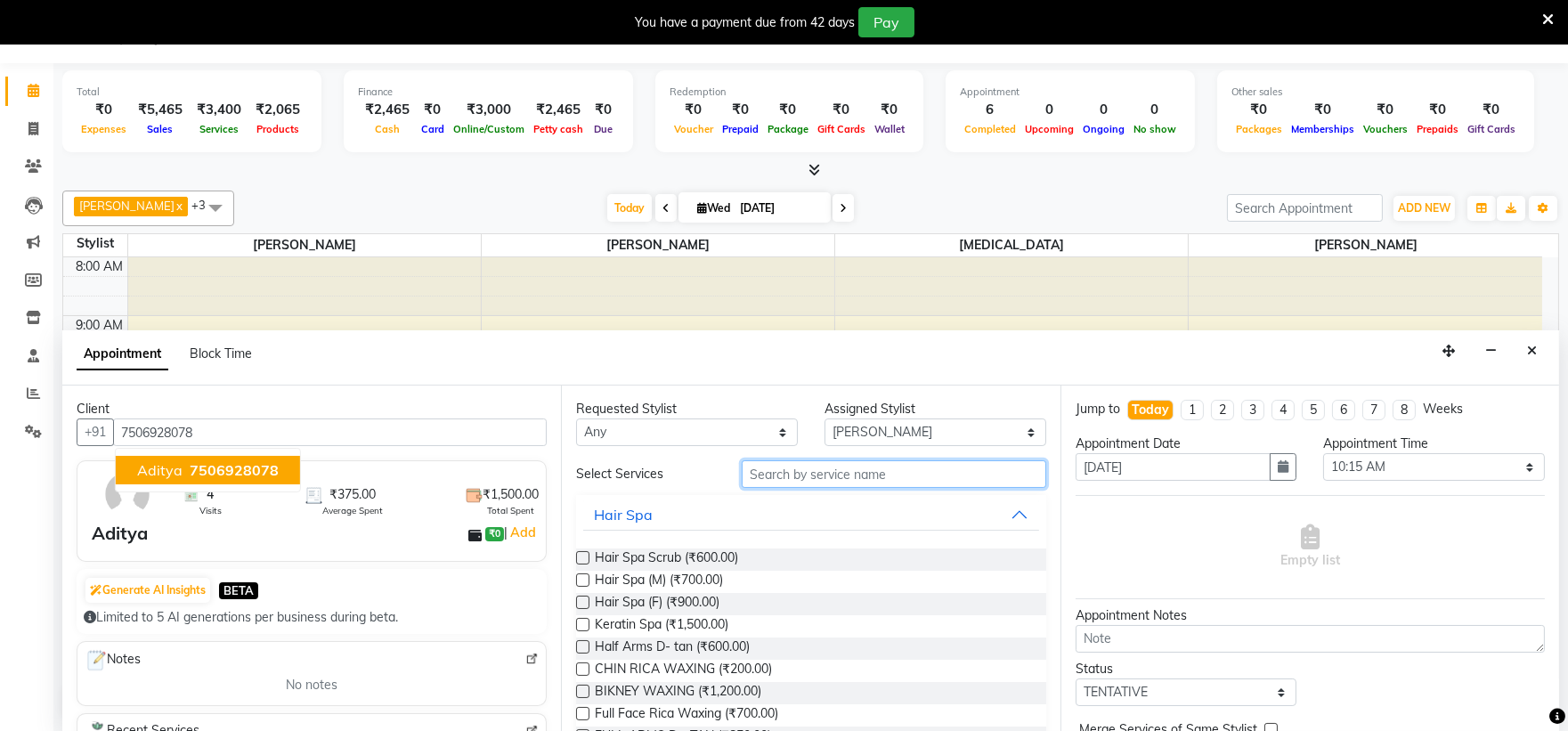
click at [770, 487] on input "text" at bounding box center [894, 474] width 305 height 27
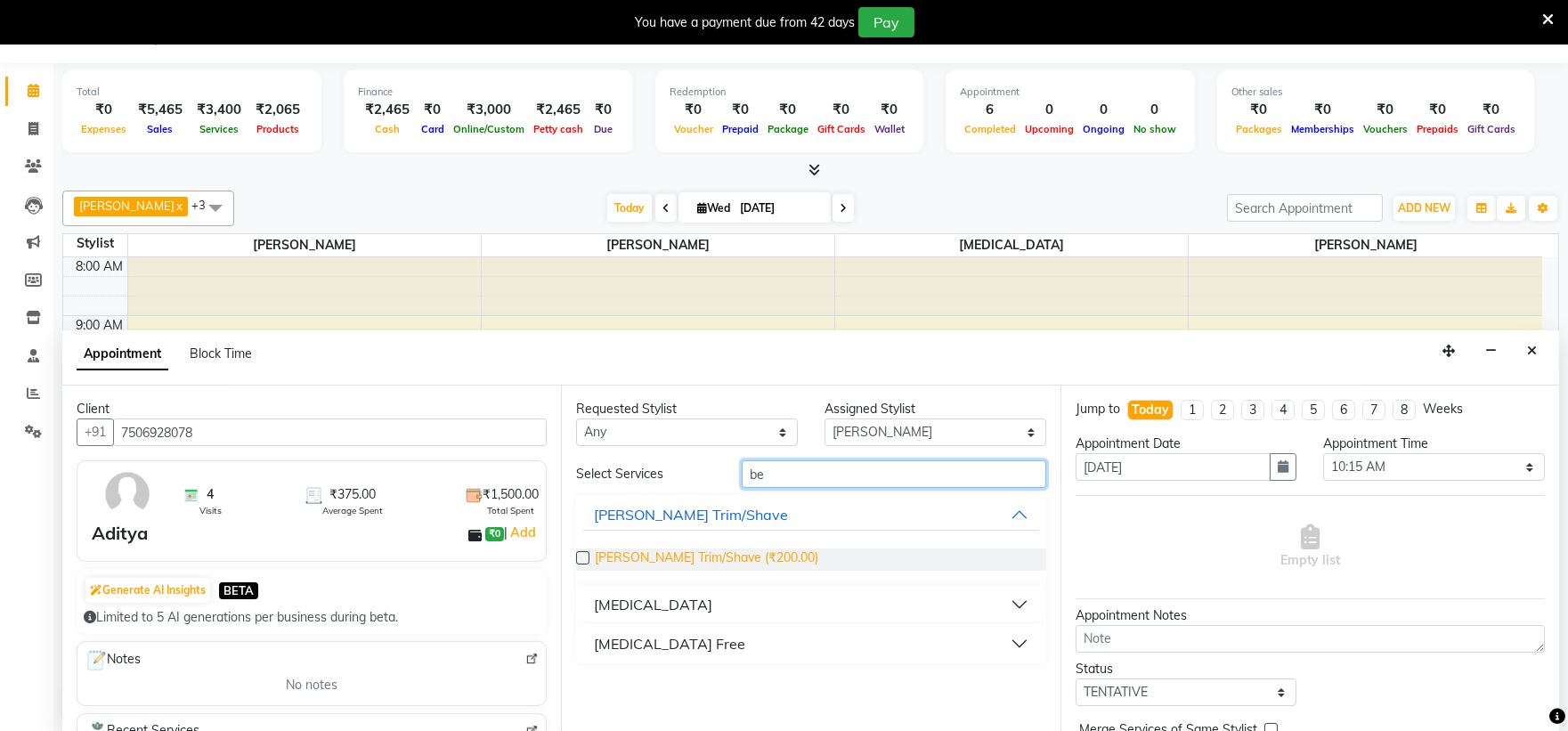
type input "be"
click at [627, 558] on span "[PERSON_NAME] Trim/Shave (₹200.00)" at bounding box center [706, 560] width 224 height 23
checkbox input "false"
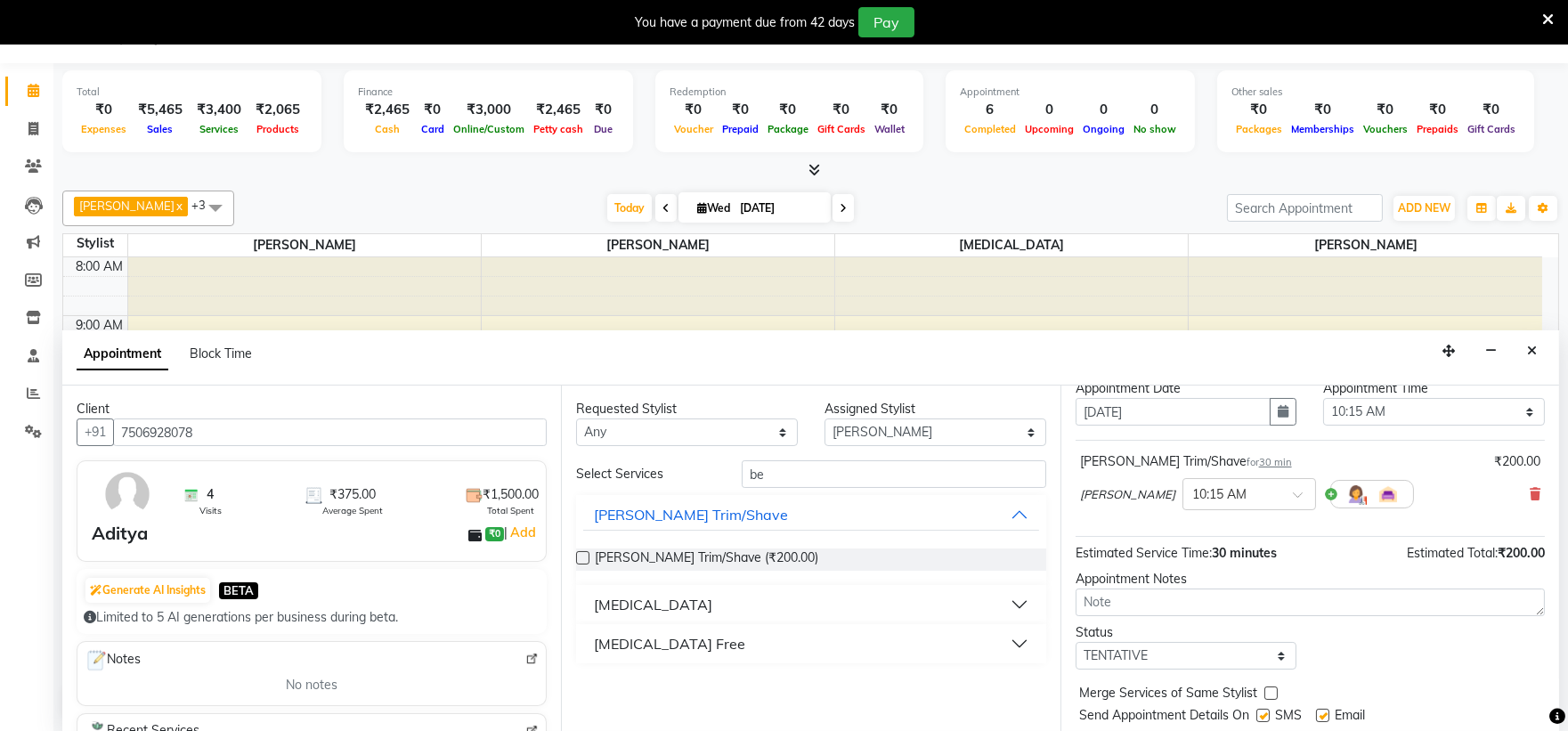
scroll to position [105, 0]
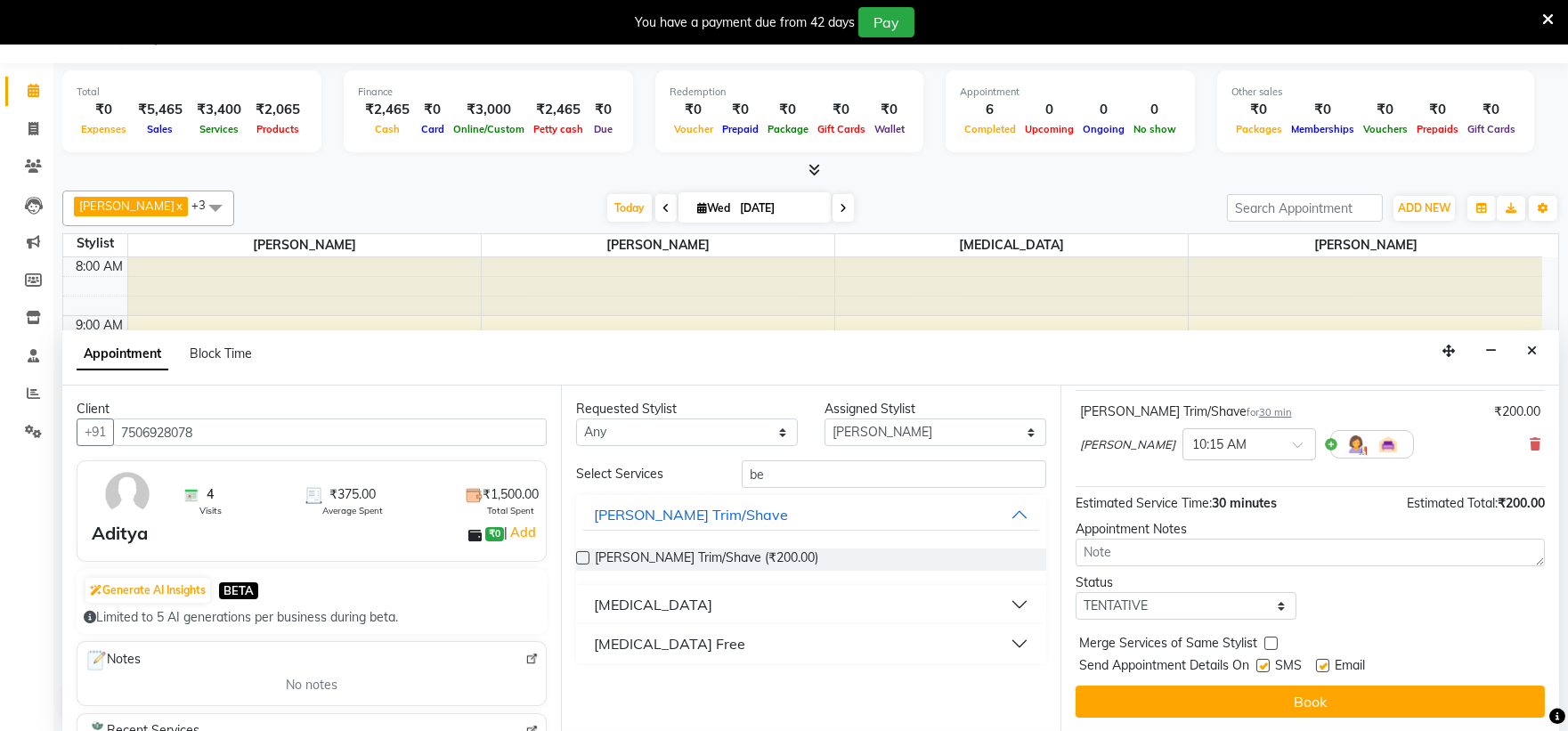
click at [1290, 696] on button "Book" at bounding box center [1309, 702] width 469 height 32
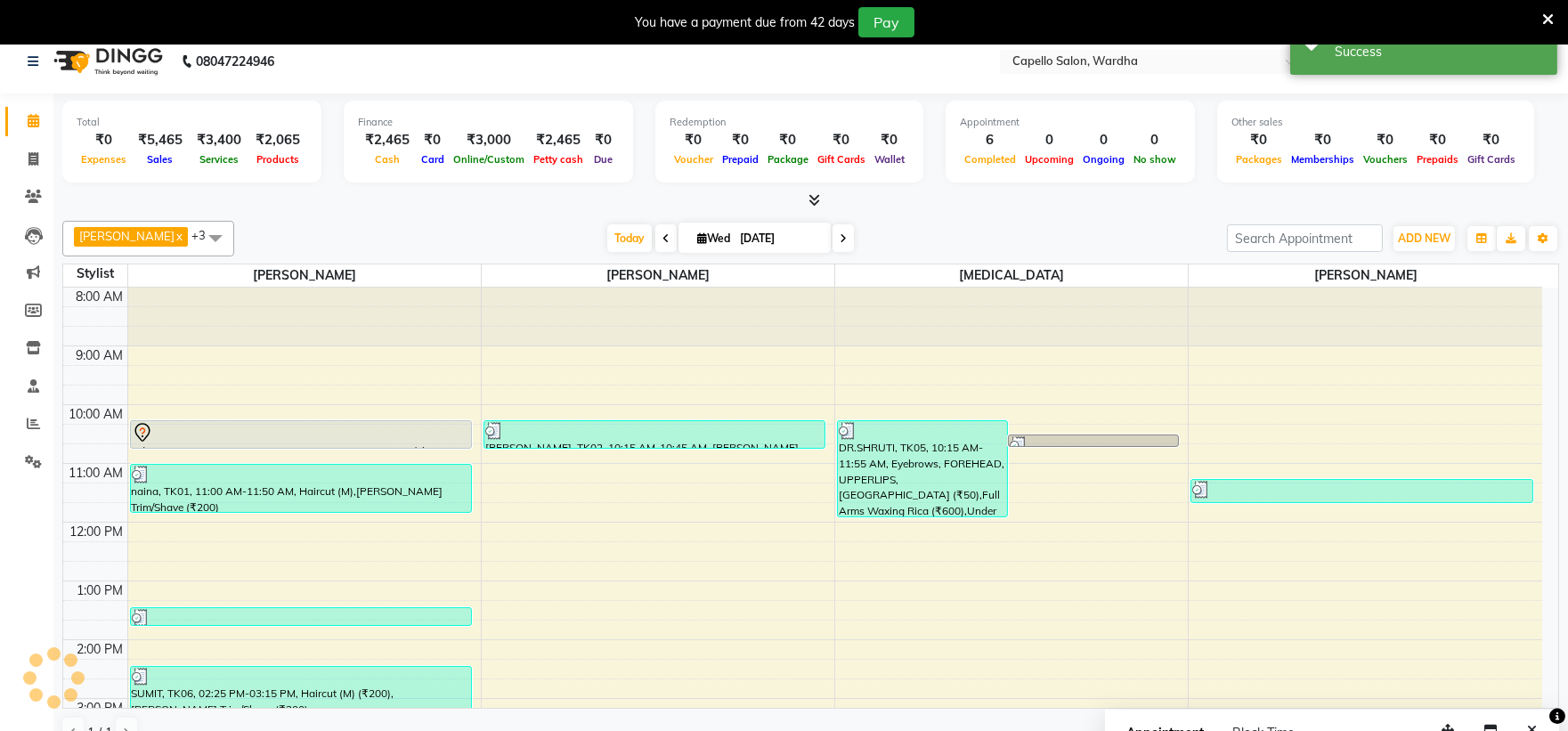
scroll to position [0, 0]
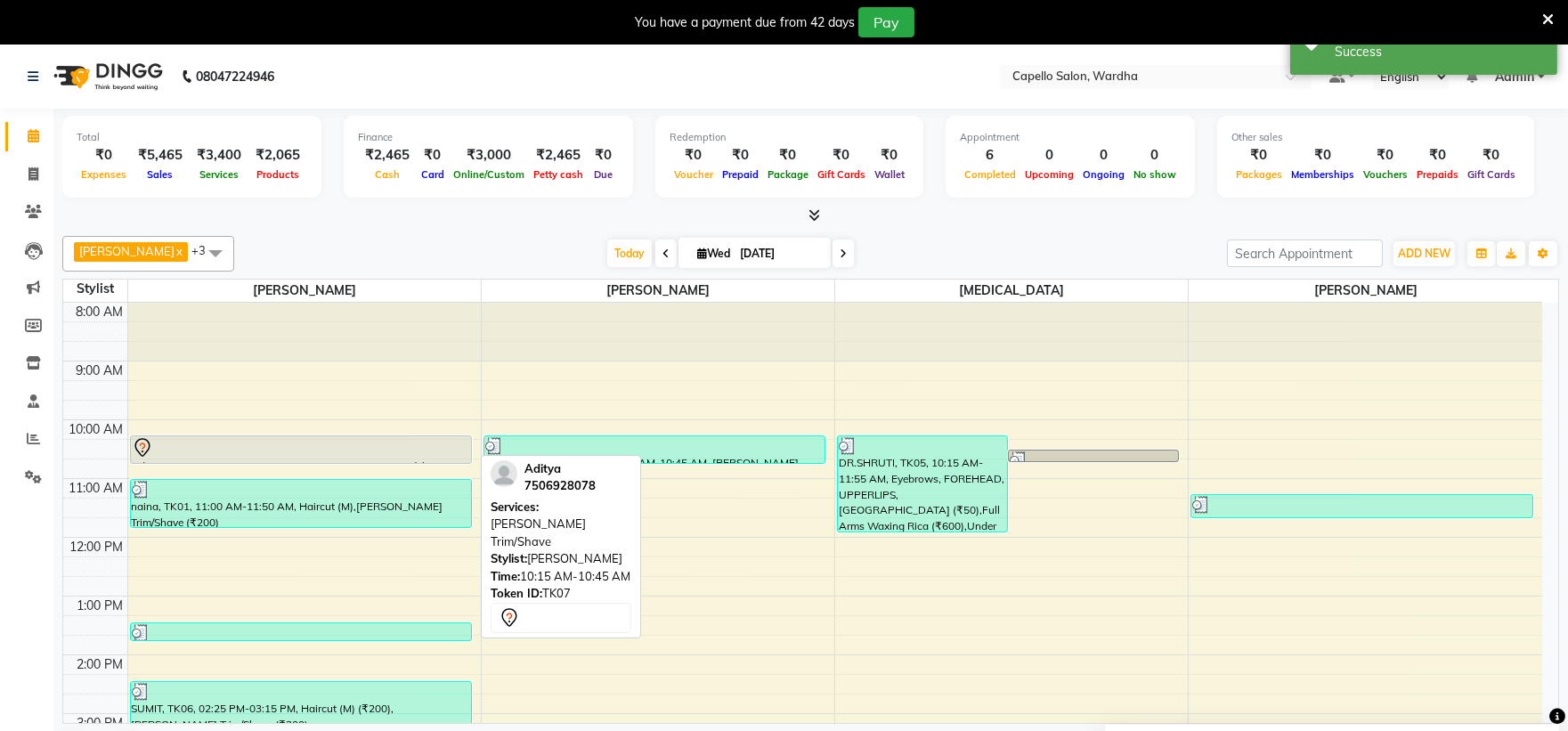
click at [216, 450] on div at bounding box center [301, 448] width 338 height 22
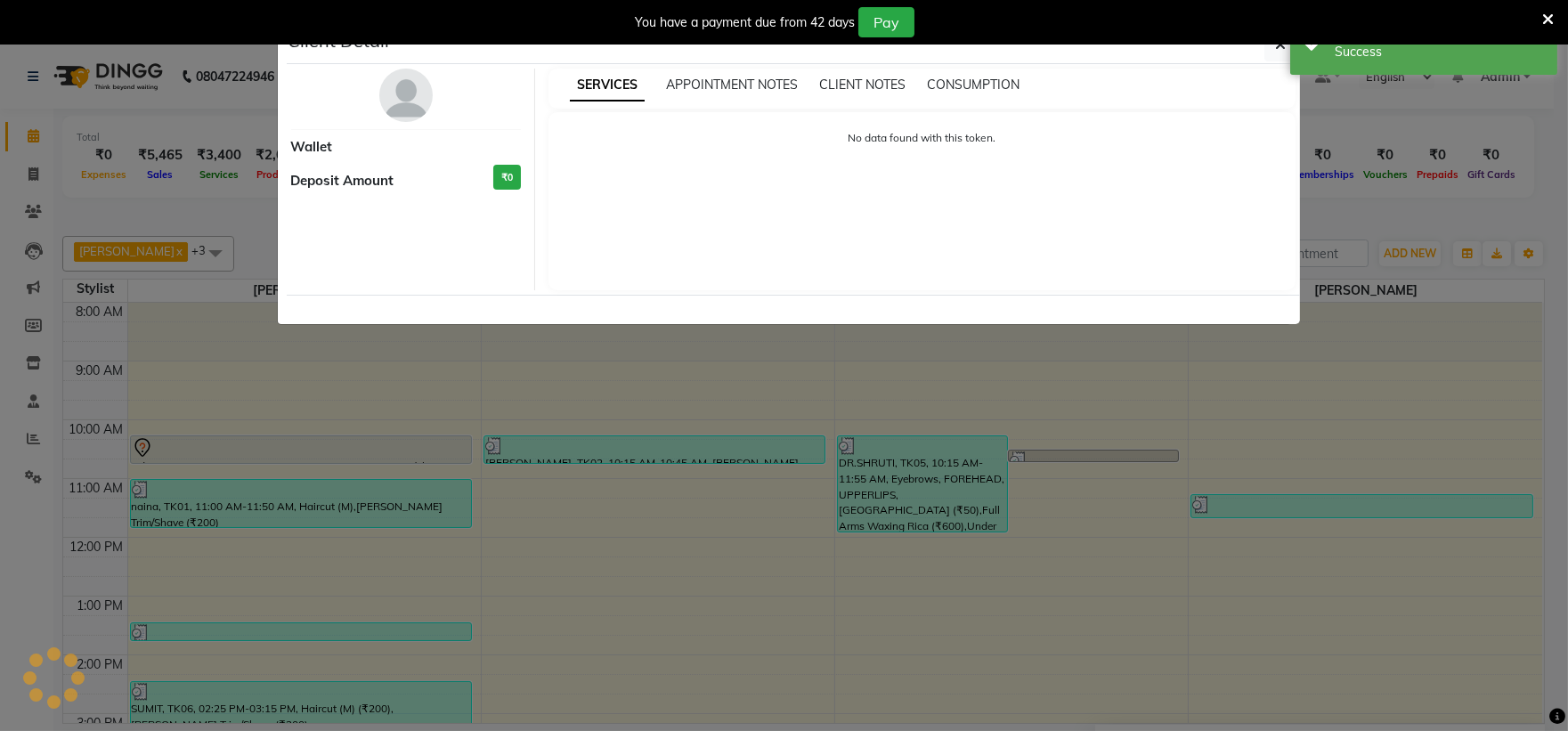
select select "7"
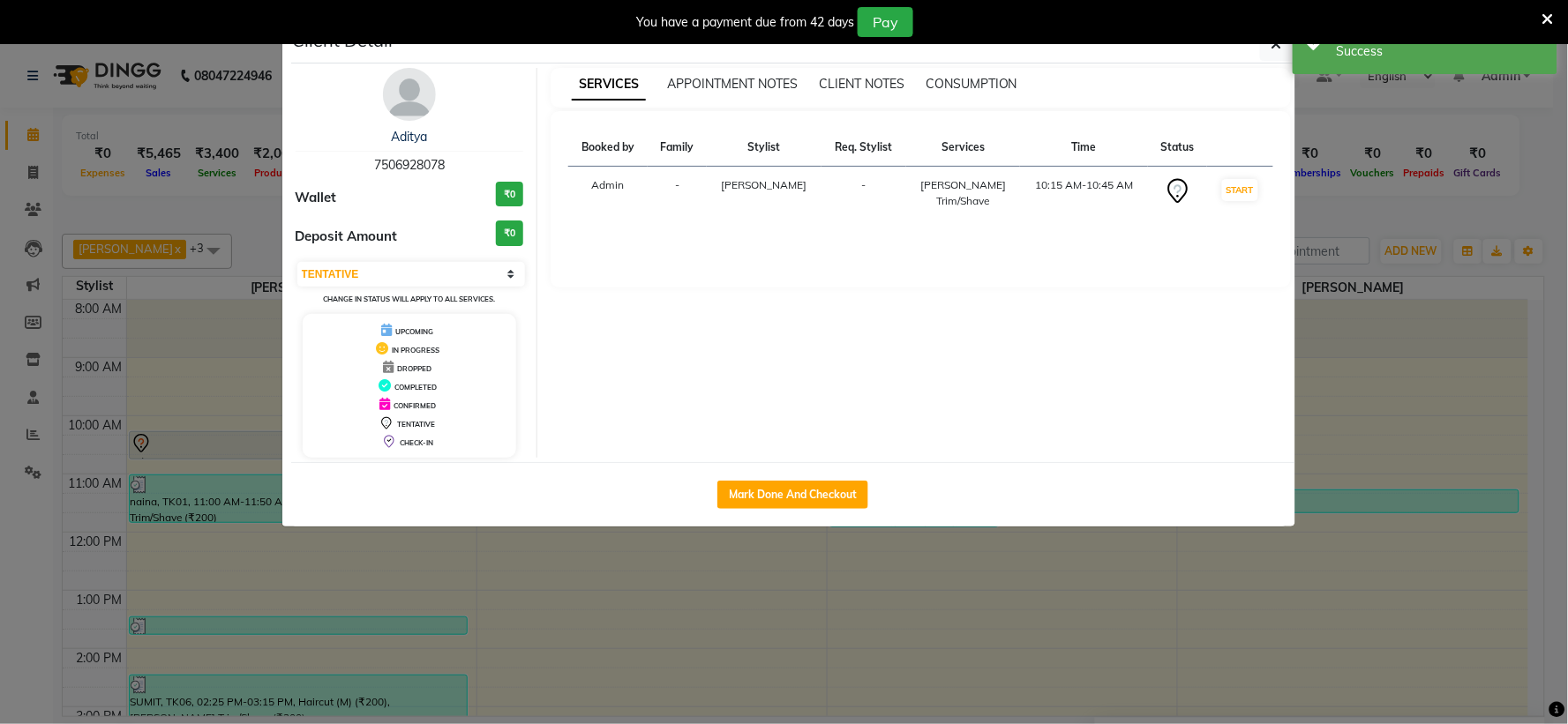
click at [813, 484] on button "Mark Done And Checkout" at bounding box center [792, 495] width 151 height 28
select select "service"
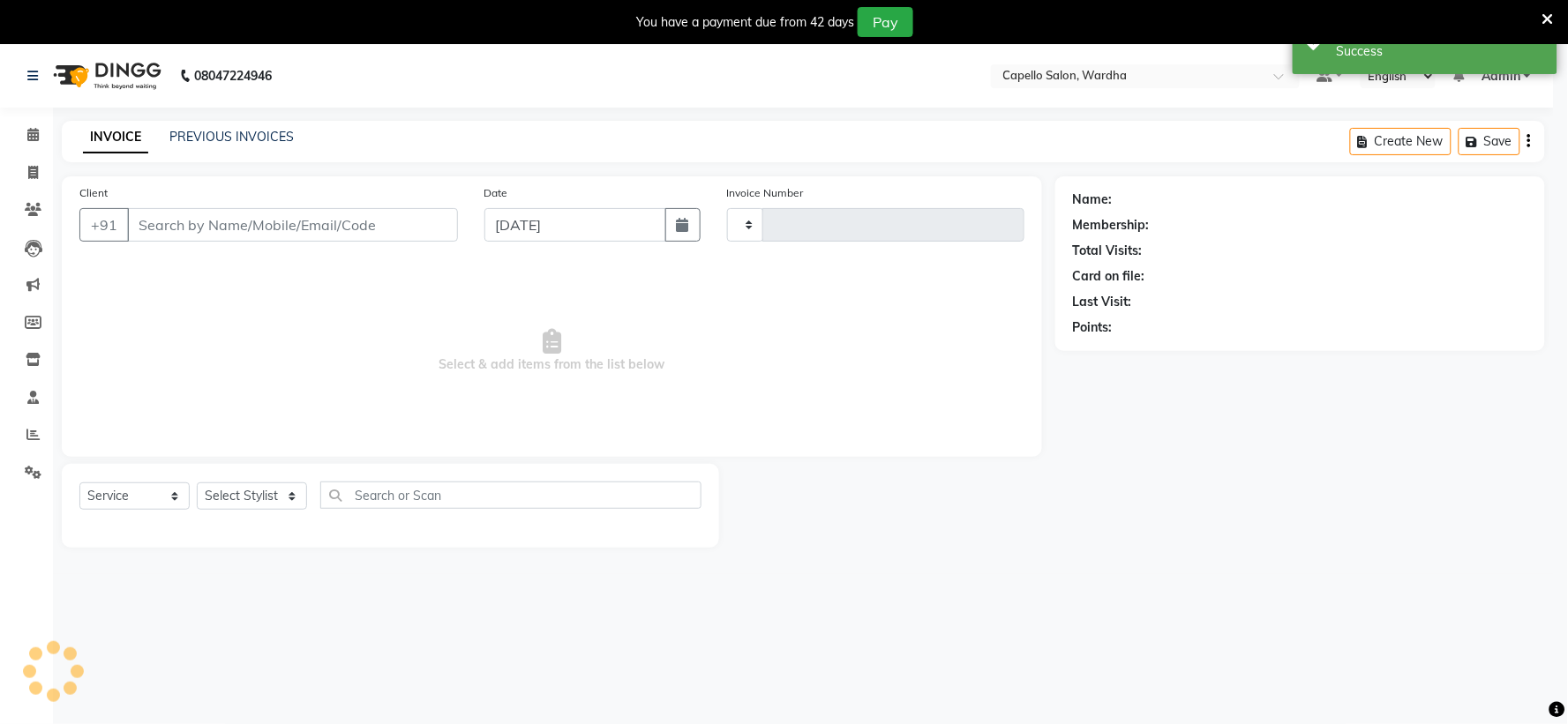
type input "2082"
select select "4620"
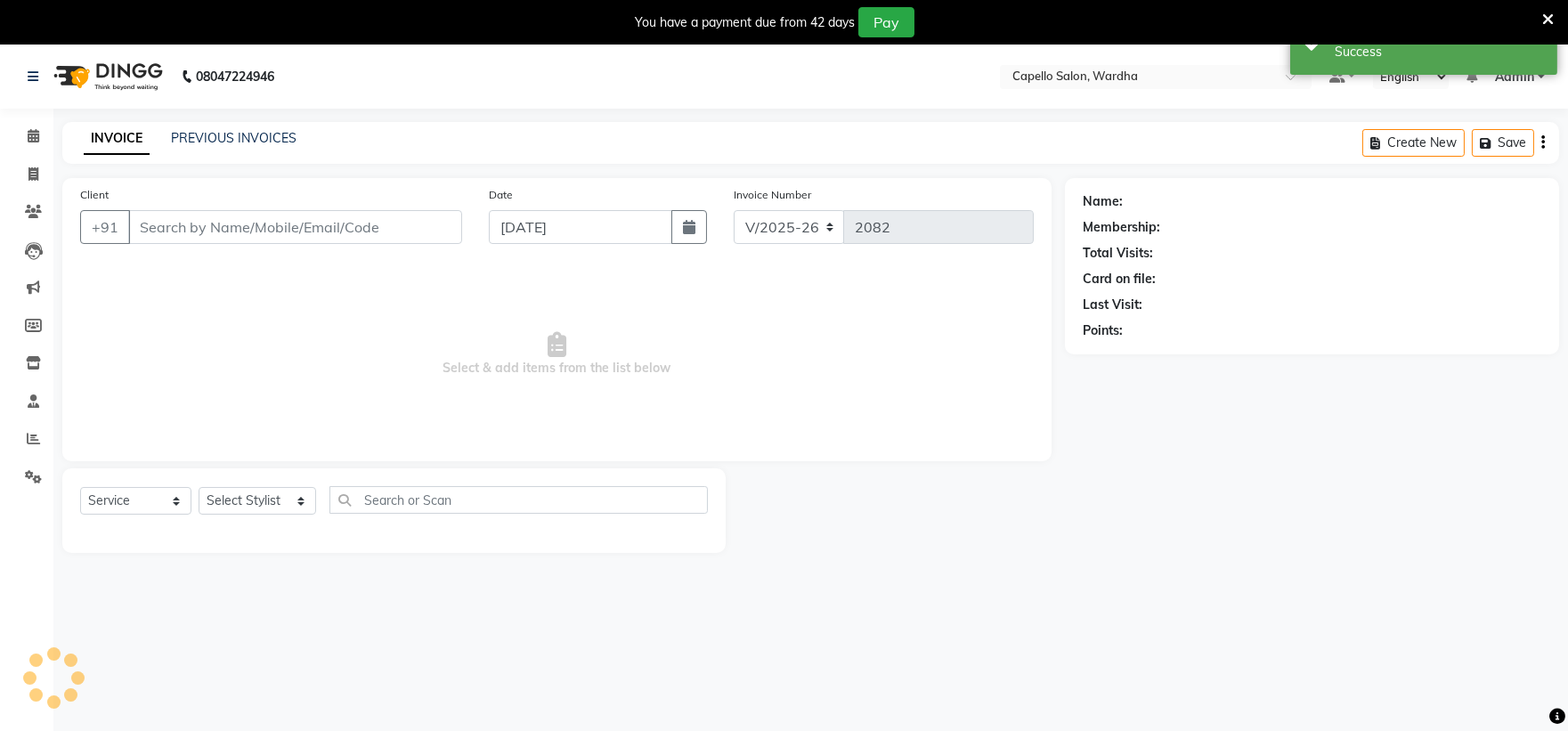
type input "7506928078"
select select "80545"
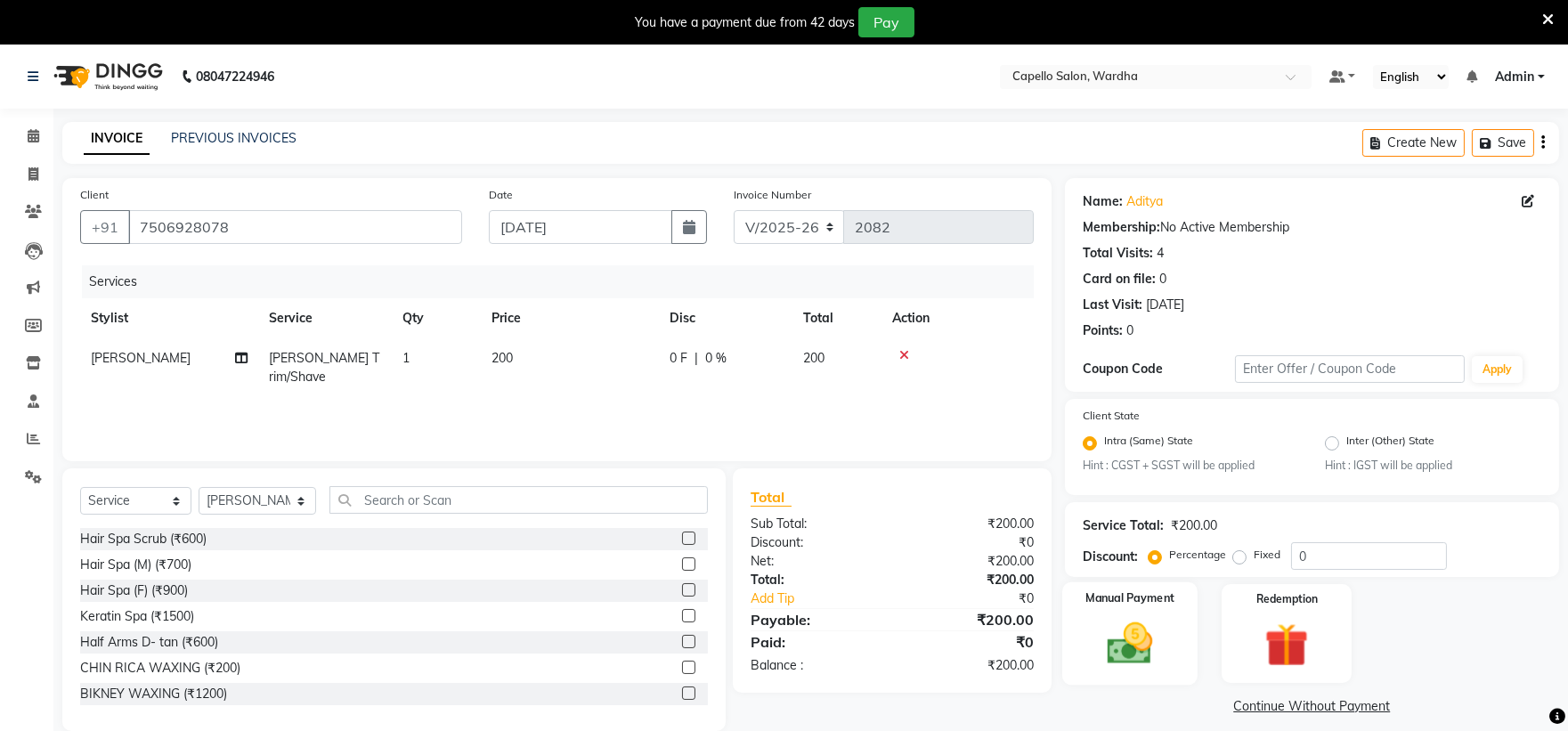
click at [1124, 646] on img at bounding box center [1129, 645] width 74 height 53
click at [1351, 706] on span "CASH" at bounding box center [1351, 708] width 39 height 21
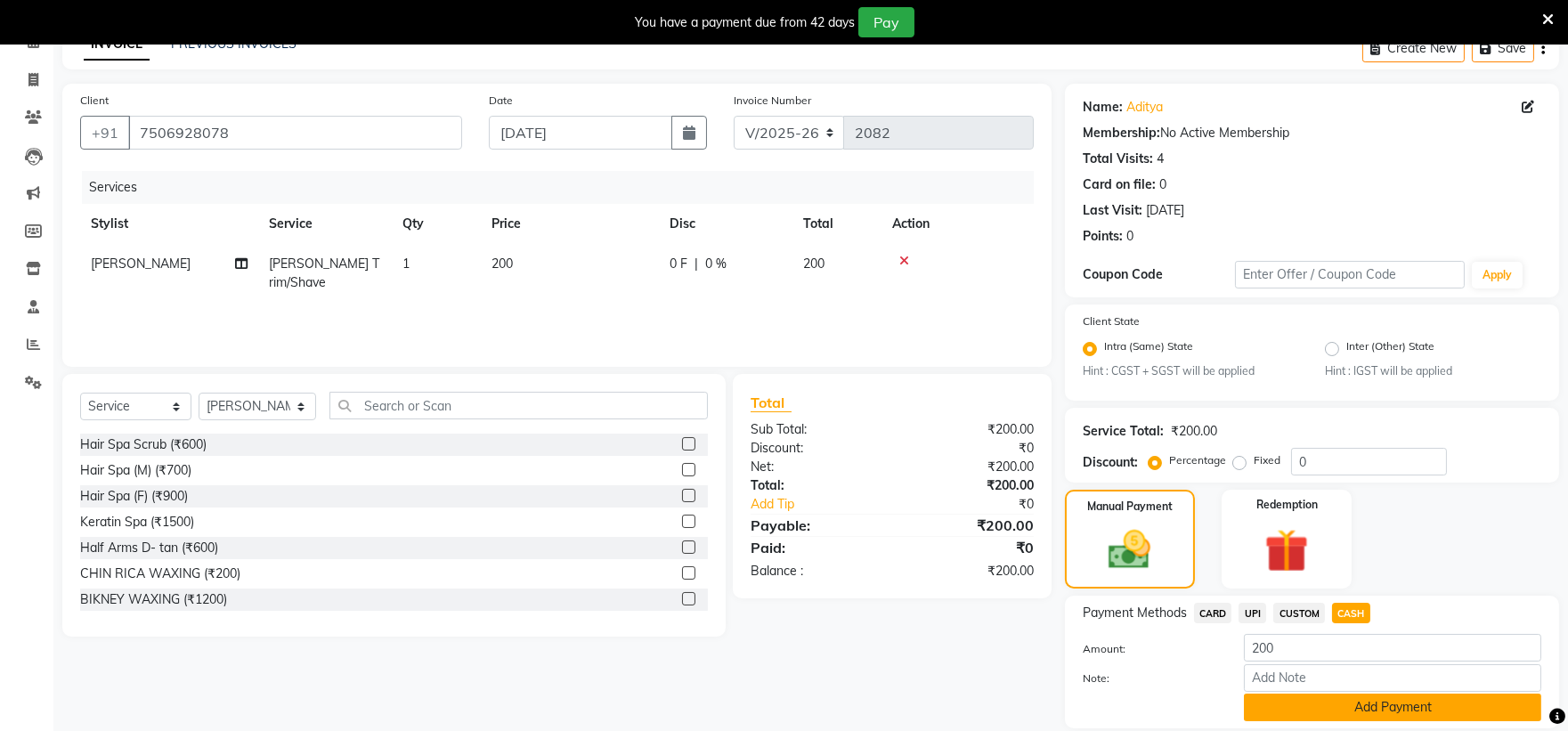
scroll to position [156, 0]
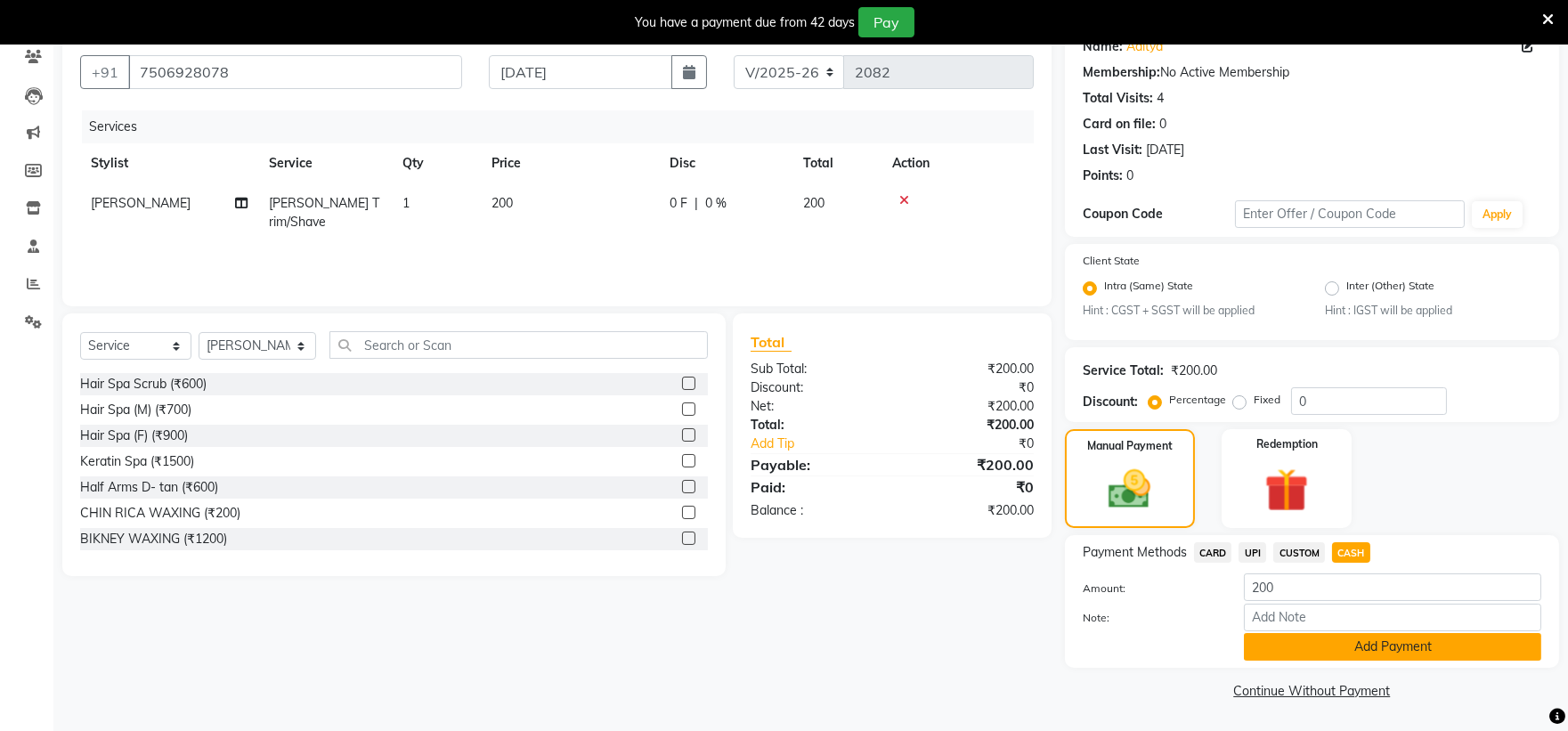
click at [1340, 642] on button "Add Payment" at bounding box center [1392, 647] width 297 height 27
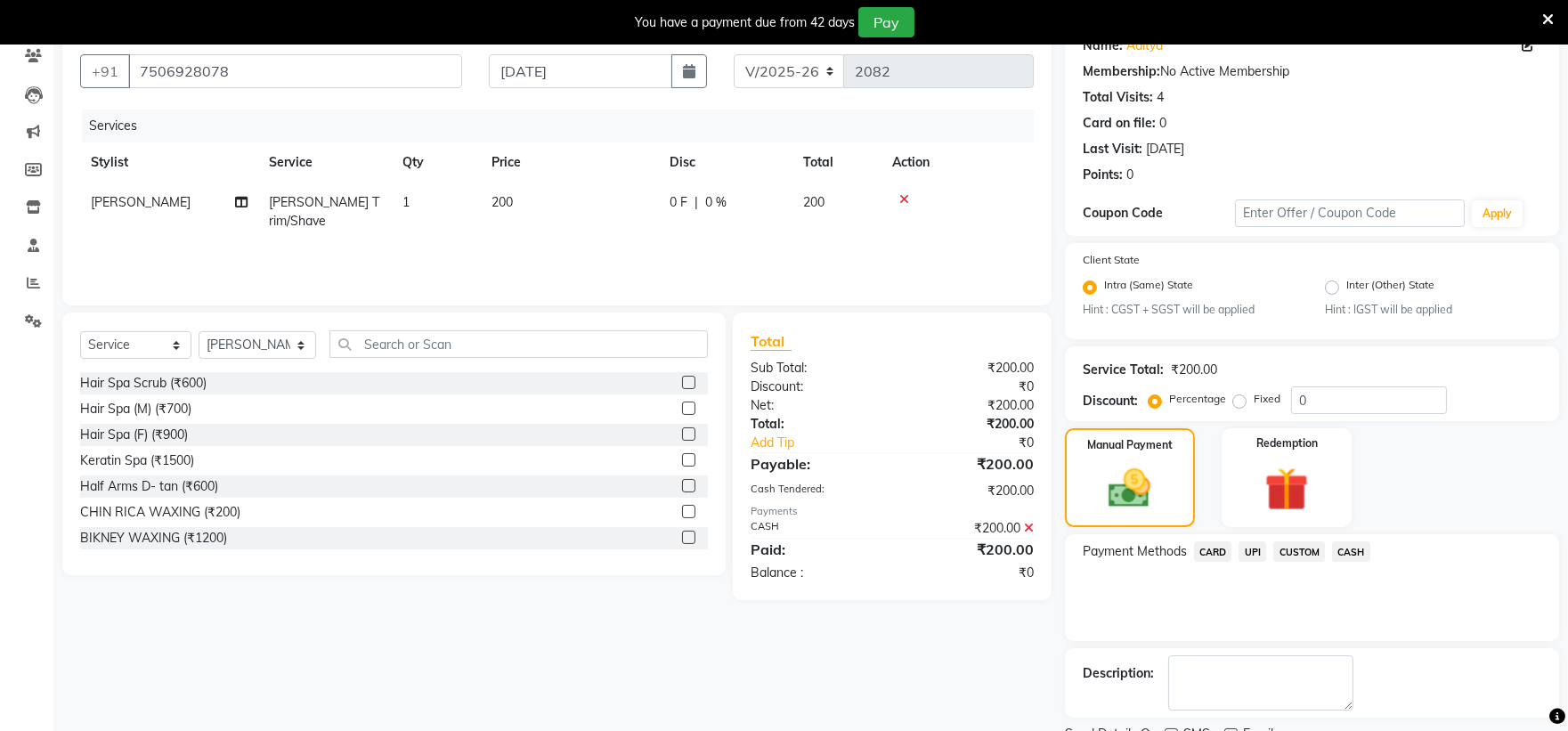
scroll to position [230, 0]
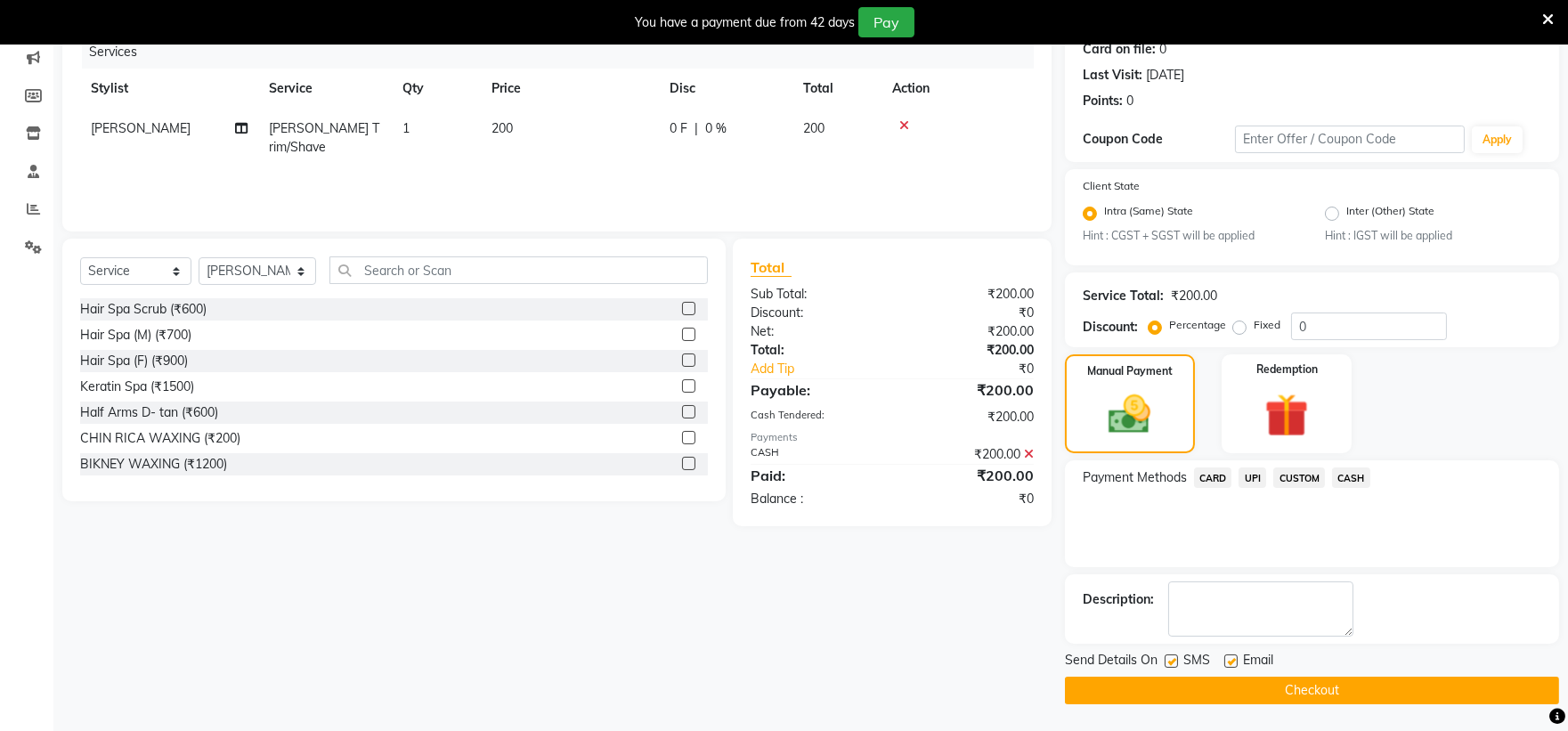
click at [1275, 683] on button "Checkout" at bounding box center [1311, 690] width 494 height 27
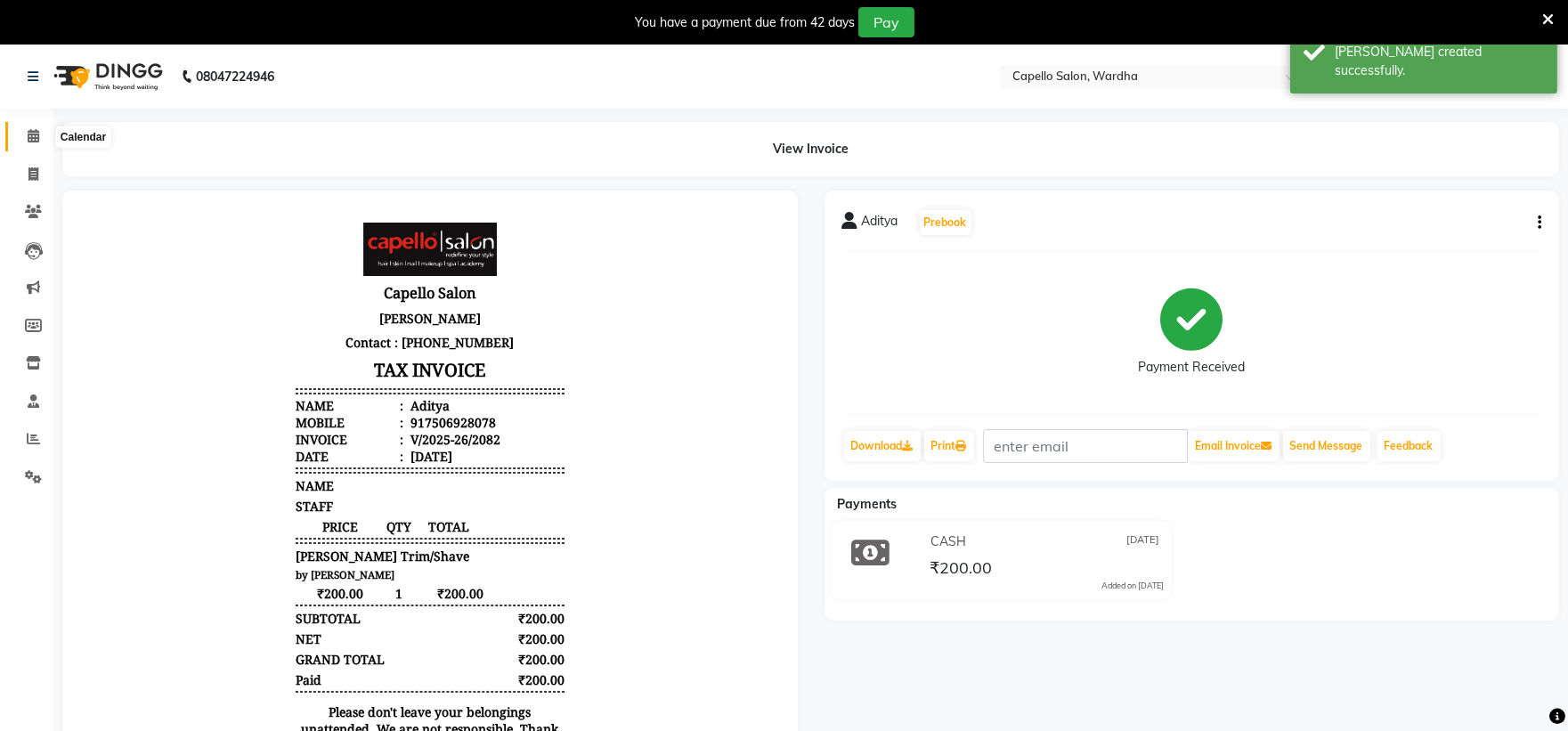
click at [38, 134] on icon at bounding box center [33, 136] width 11 height 13
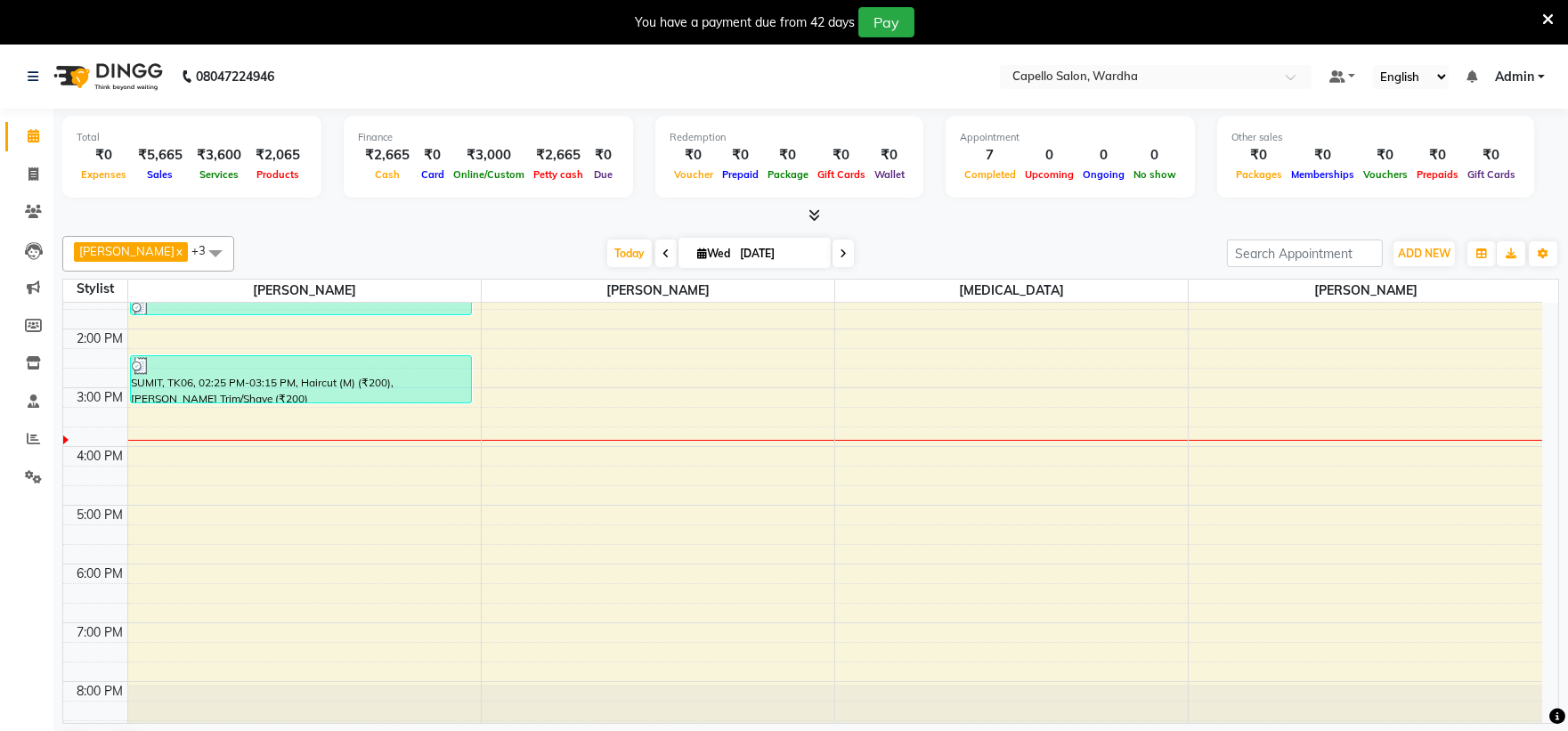
scroll to position [346, 0]
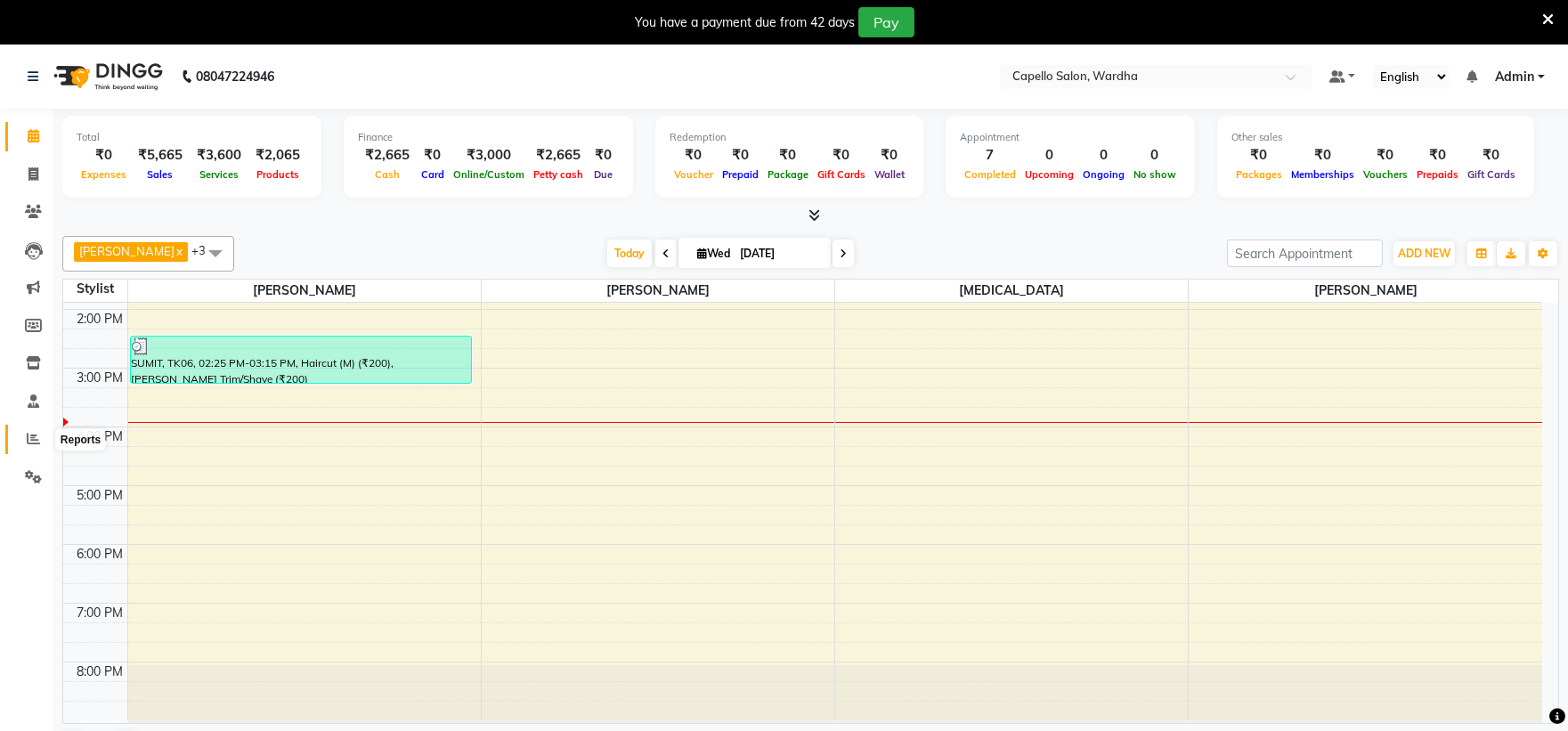
click at [30, 439] on icon at bounding box center [33, 438] width 13 height 13
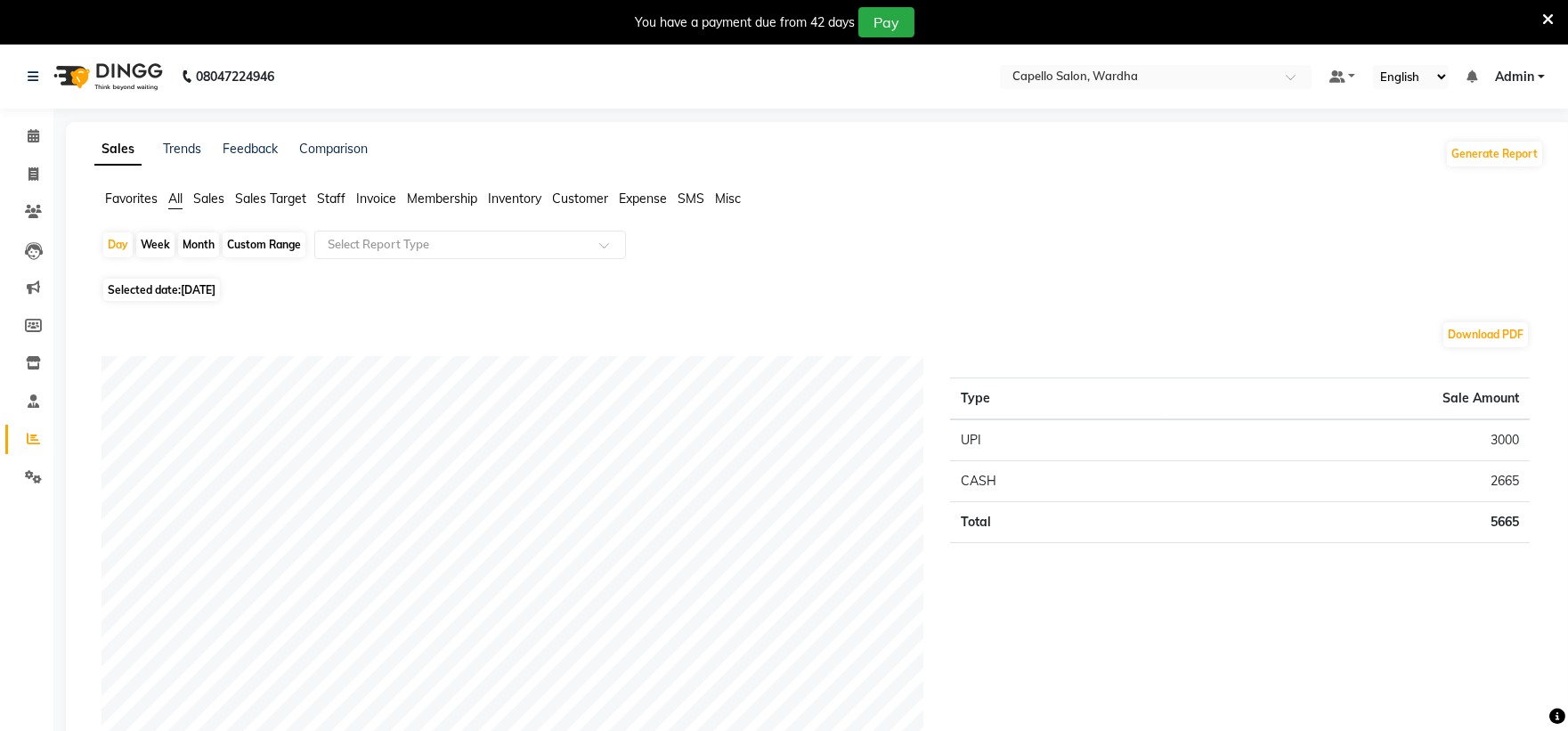
click at [191, 243] on div "Month" at bounding box center [198, 245] width 41 height 25
select select "9"
select select "2025"
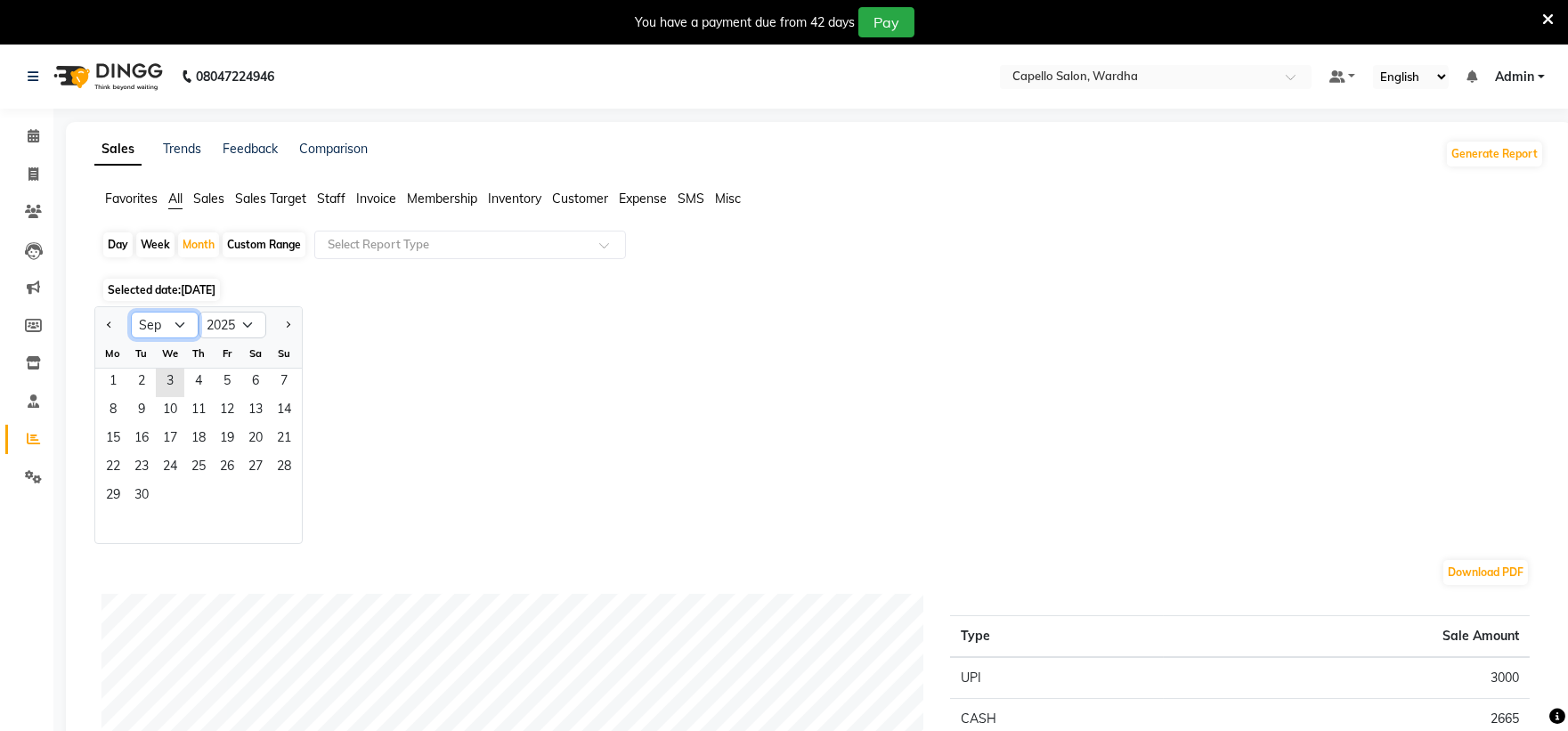
click at [179, 323] on select "Jan Feb Mar Apr May Jun [DATE] Aug Sep Oct Nov Dec" at bounding box center [165, 325] width 68 height 26
select select "8"
click at [131, 312] on select "Jan Feb Mar Apr May Jun [DATE] Aug Sep Oct Nov Dec" at bounding box center [165, 325] width 68 height 26
click at [113, 463] on span "18" at bounding box center [113, 468] width 28 height 28
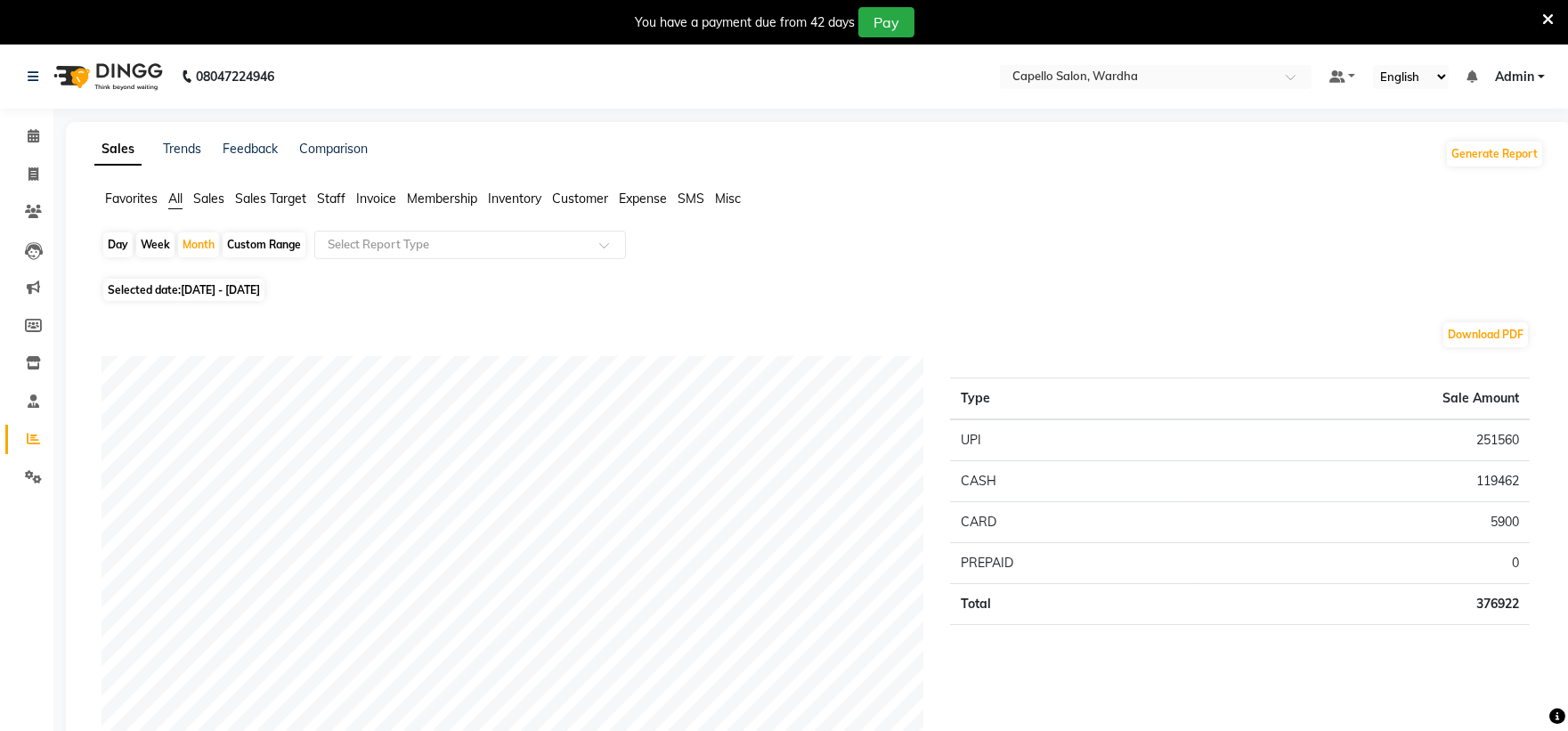
click at [138, 245] on div "Week" at bounding box center [155, 245] width 39 height 25
select select "8"
select select "2025"
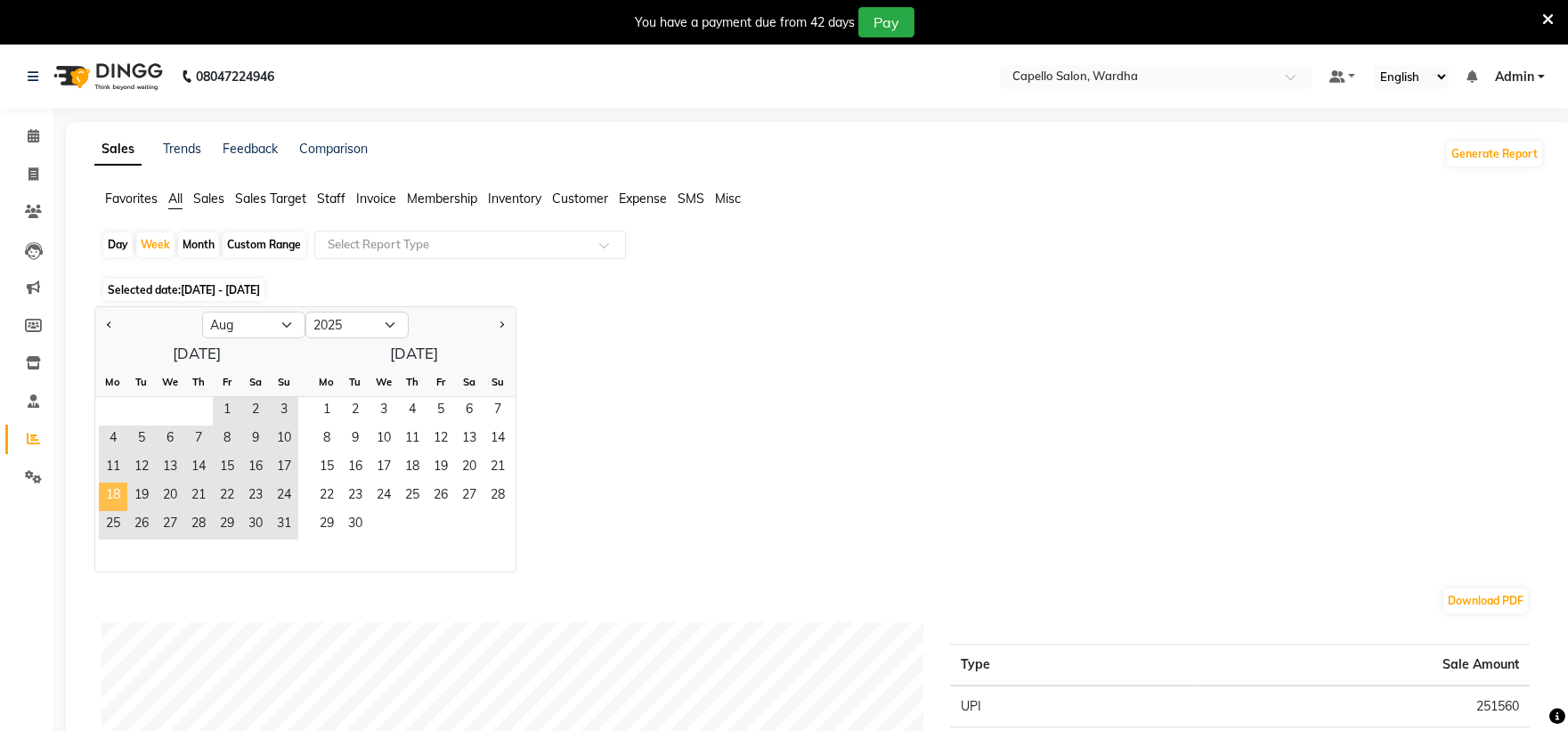
click at [125, 487] on span "18" at bounding box center [113, 497] width 28 height 28
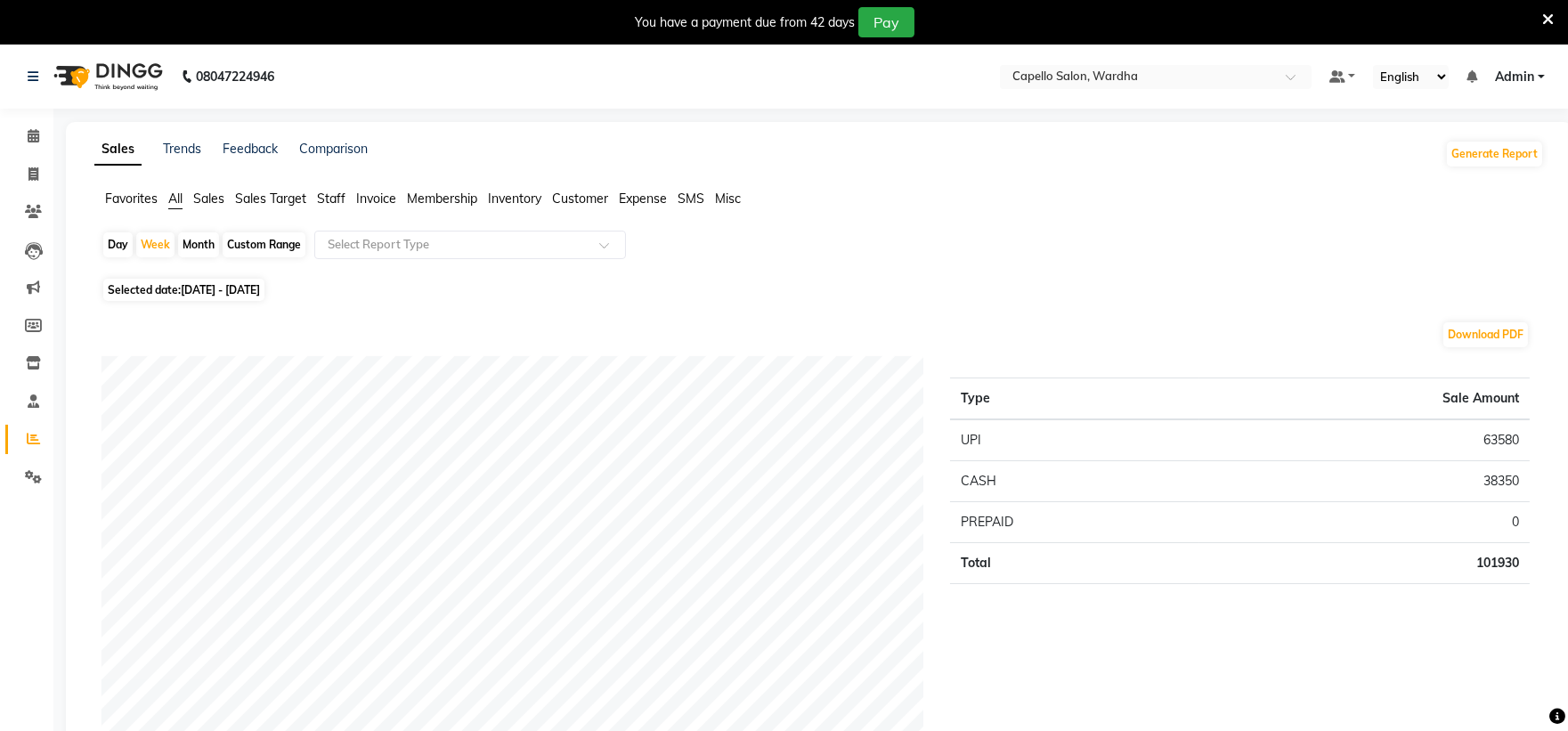
click at [341, 198] on span "Staff" at bounding box center [331, 198] width 28 height 16
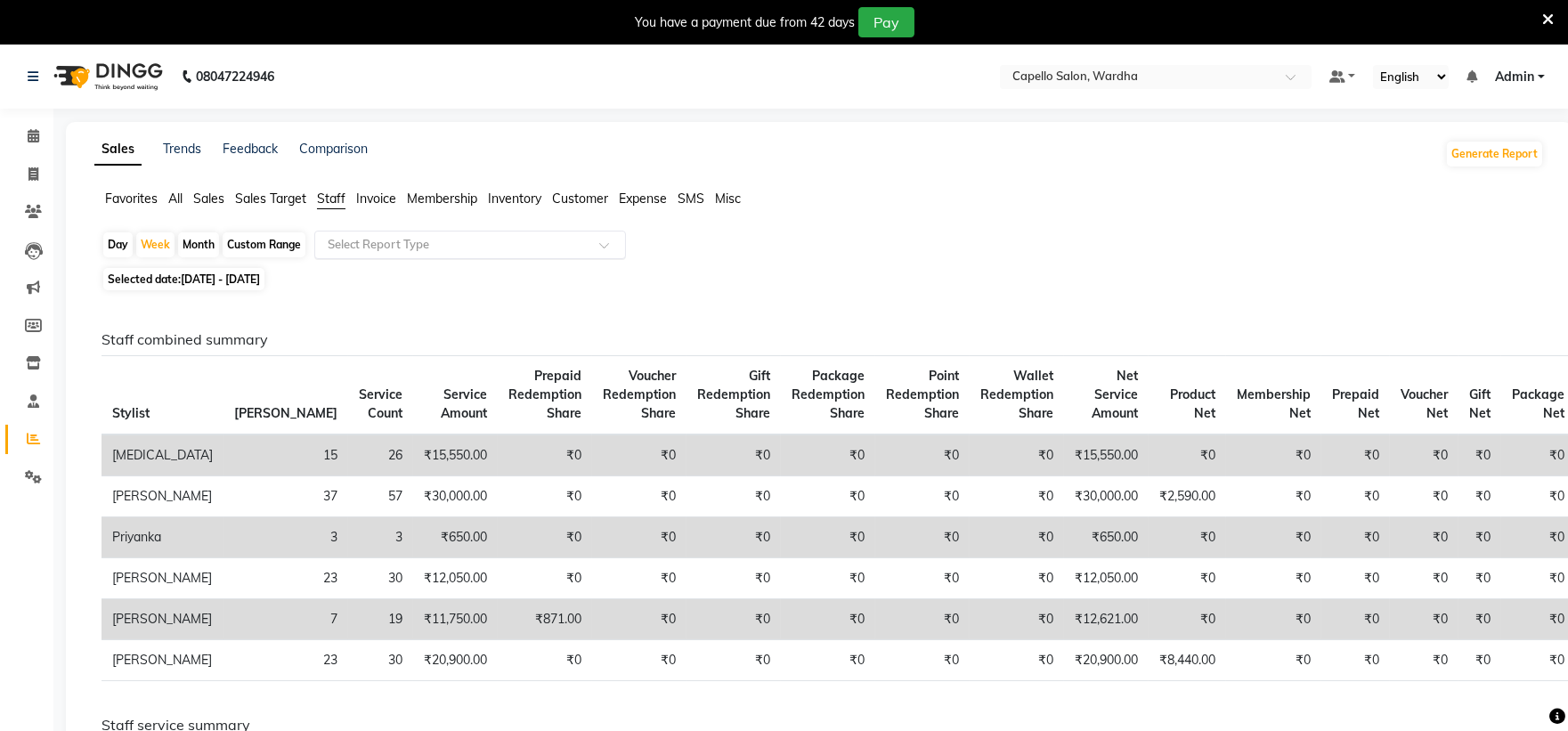
click at [376, 246] on input "text" at bounding box center [452, 245] width 257 height 18
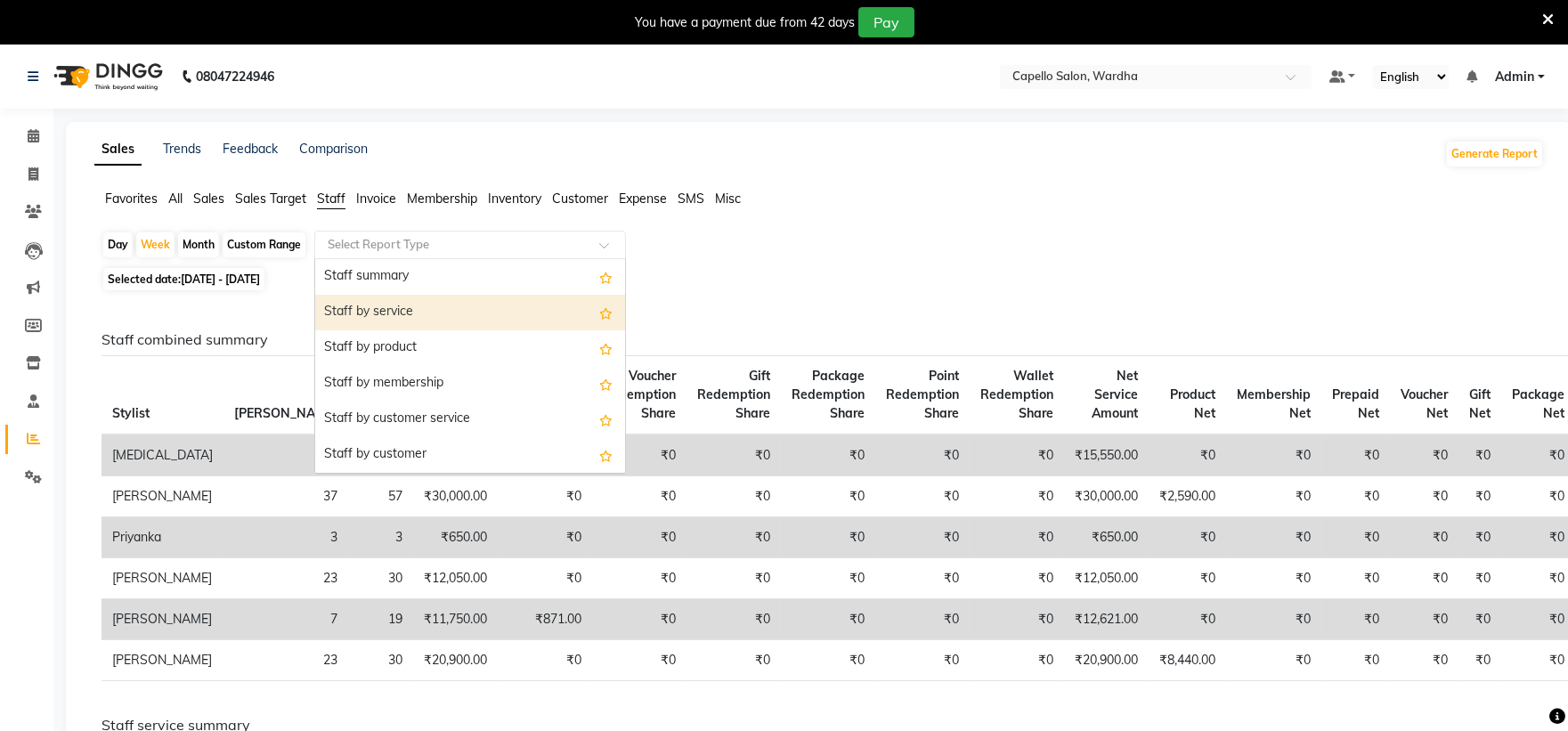
click at [383, 309] on div "Staff by service" at bounding box center [470, 313] width 310 height 36
select select "full_report"
select select "csv"
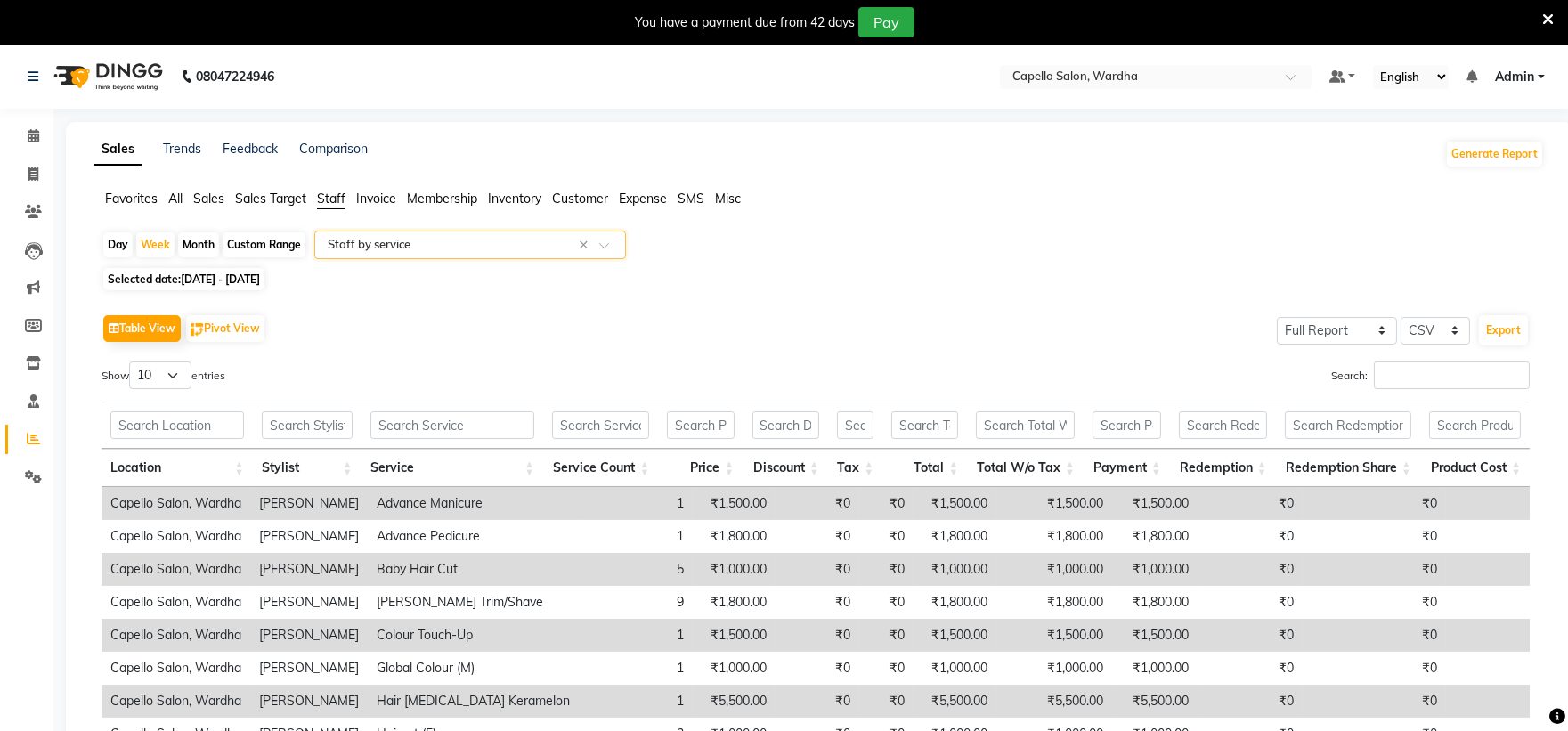
scroll to position [235, 0]
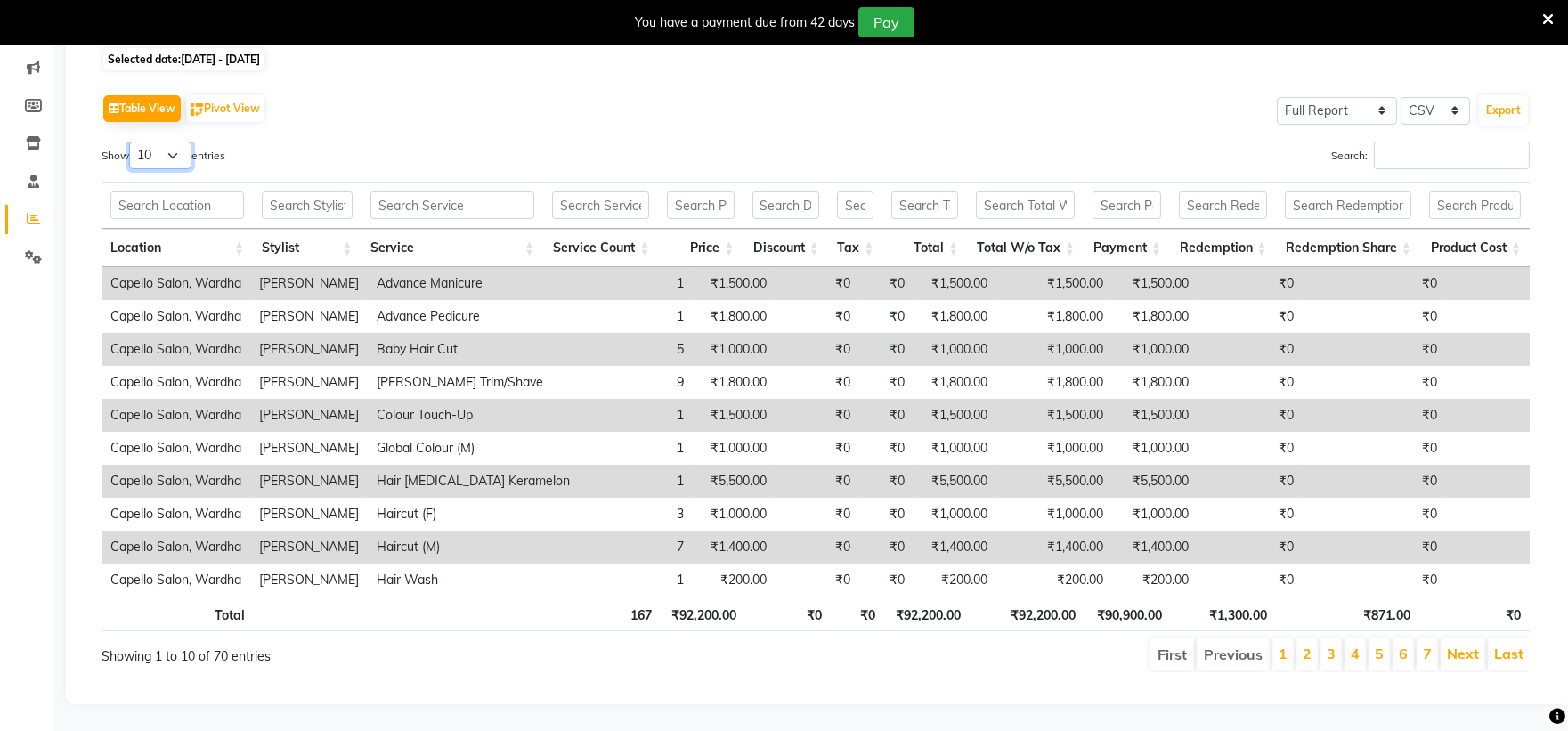
click at [158, 142] on select "10 25 50 100" at bounding box center [160, 155] width 62 height 27
select select "100"
click at [132, 142] on select "10 25 50 100" at bounding box center [160, 155] width 62 height 27
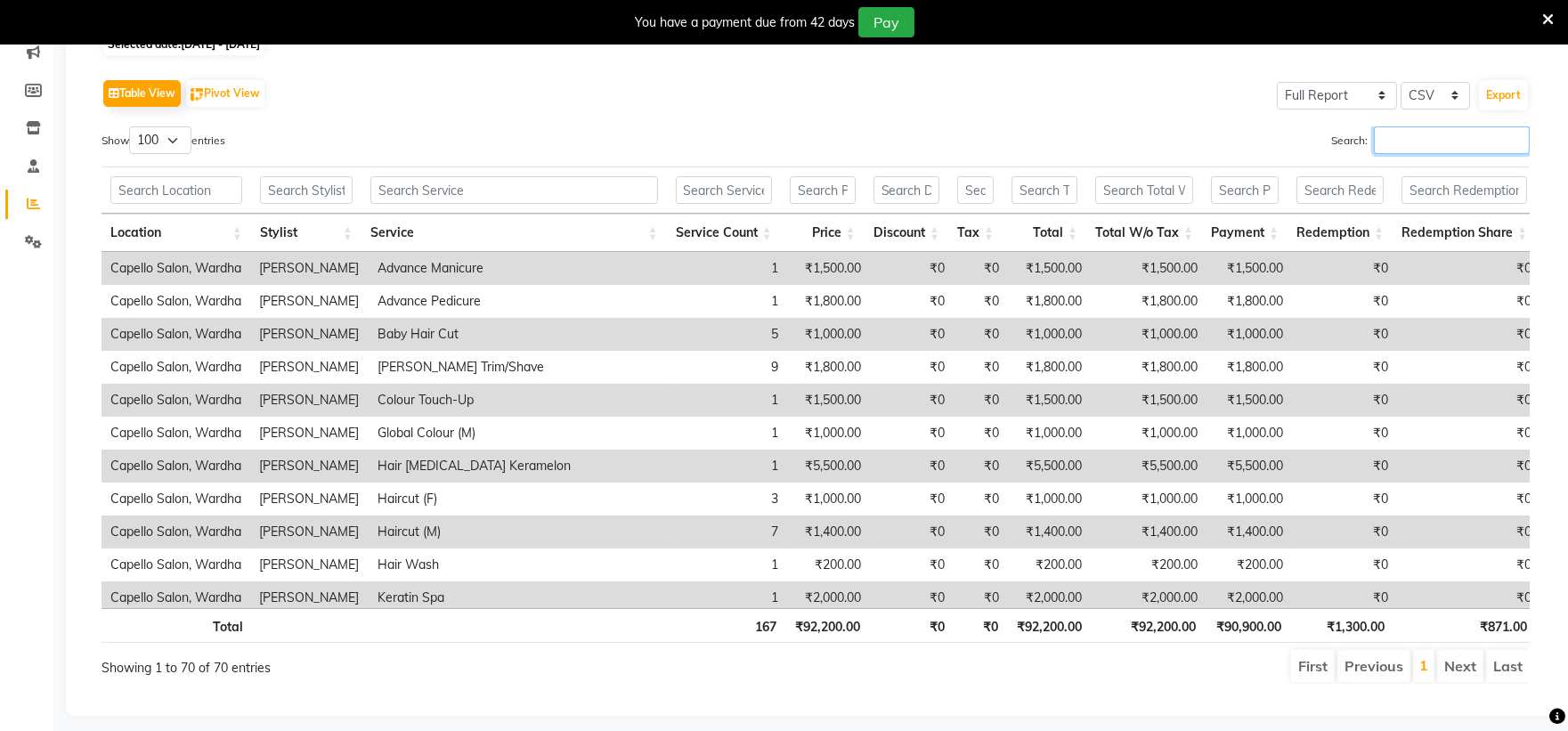
click at [1498, 139] on input "Search:" at bounding box center [1451, 140] width 156 height 27
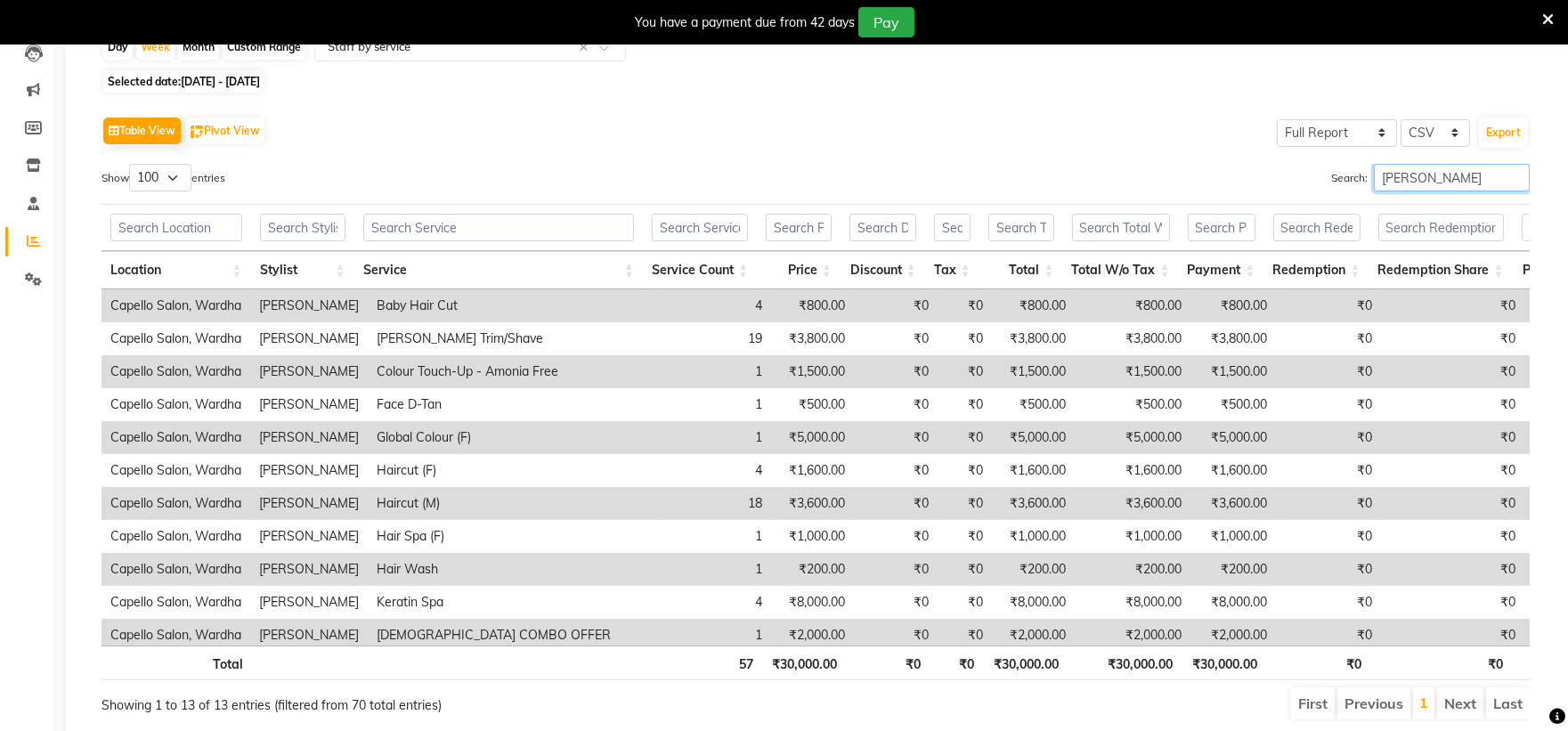
scroll to position [0, 0]
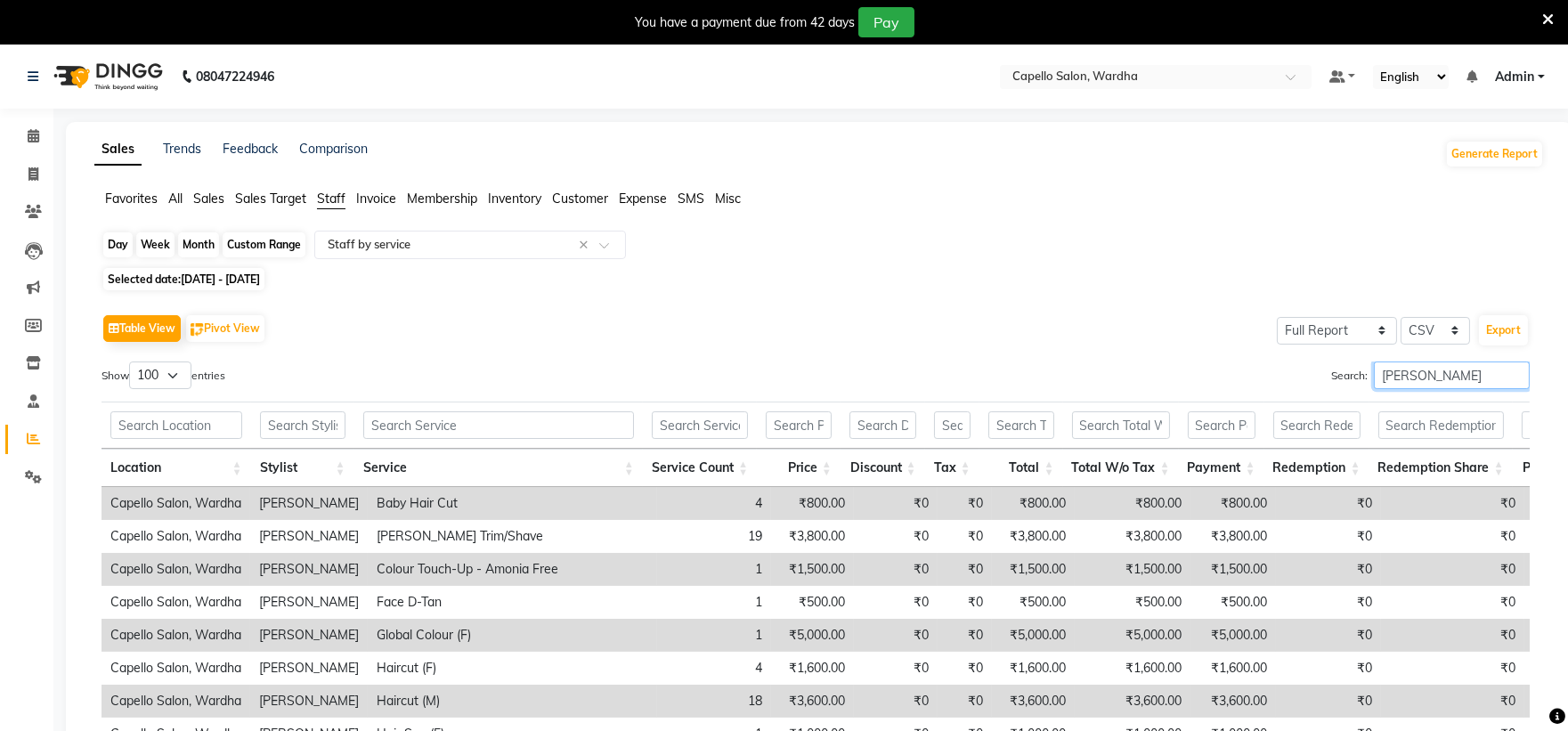
type input "[PERSON_NAME]"
click at [140, 244] on div "Week" at bounding box center [155, 245] width 39 height 25
select select "8"
select select "2025"
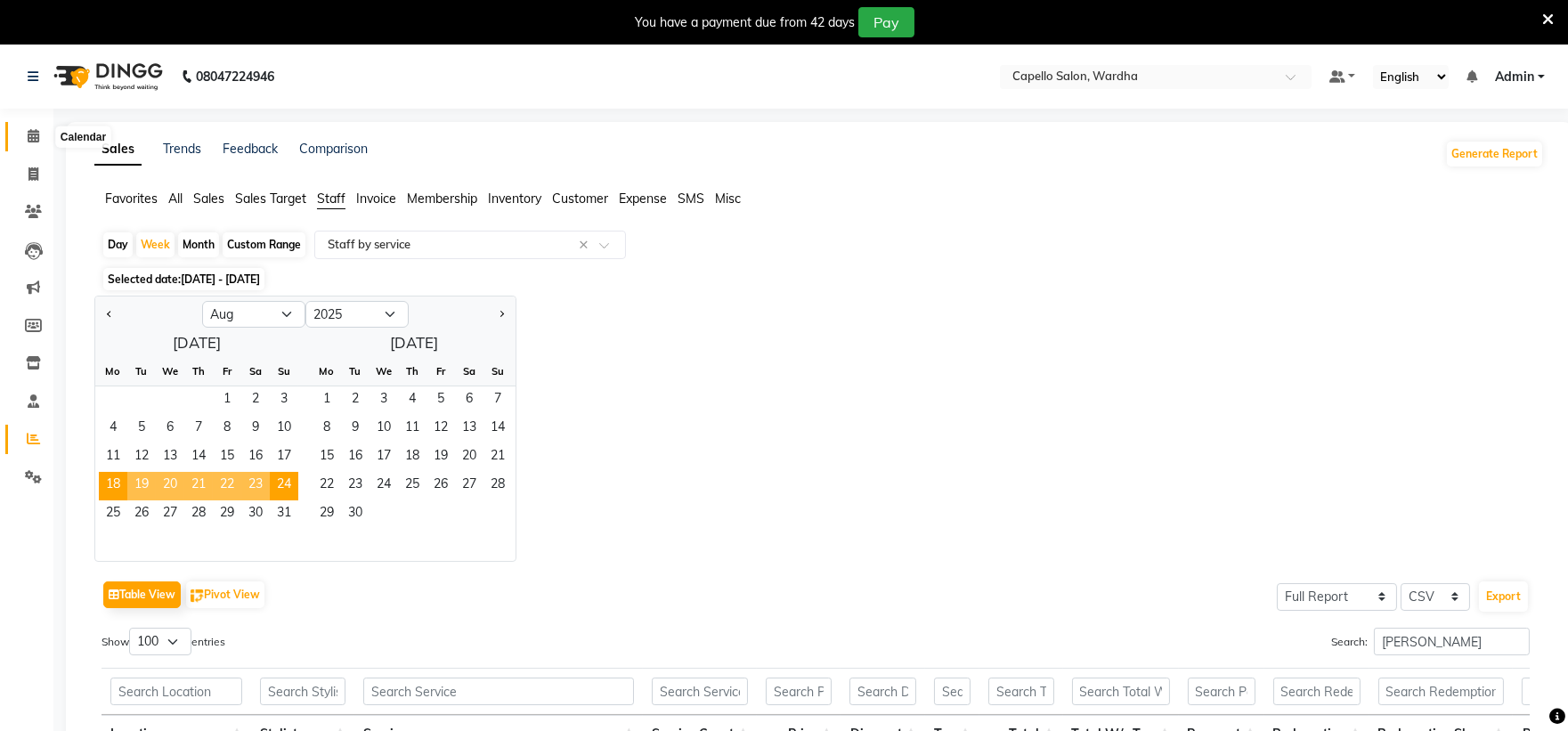
click at [24, 137] on span at bounding box center [33, 137] width 31 height 21
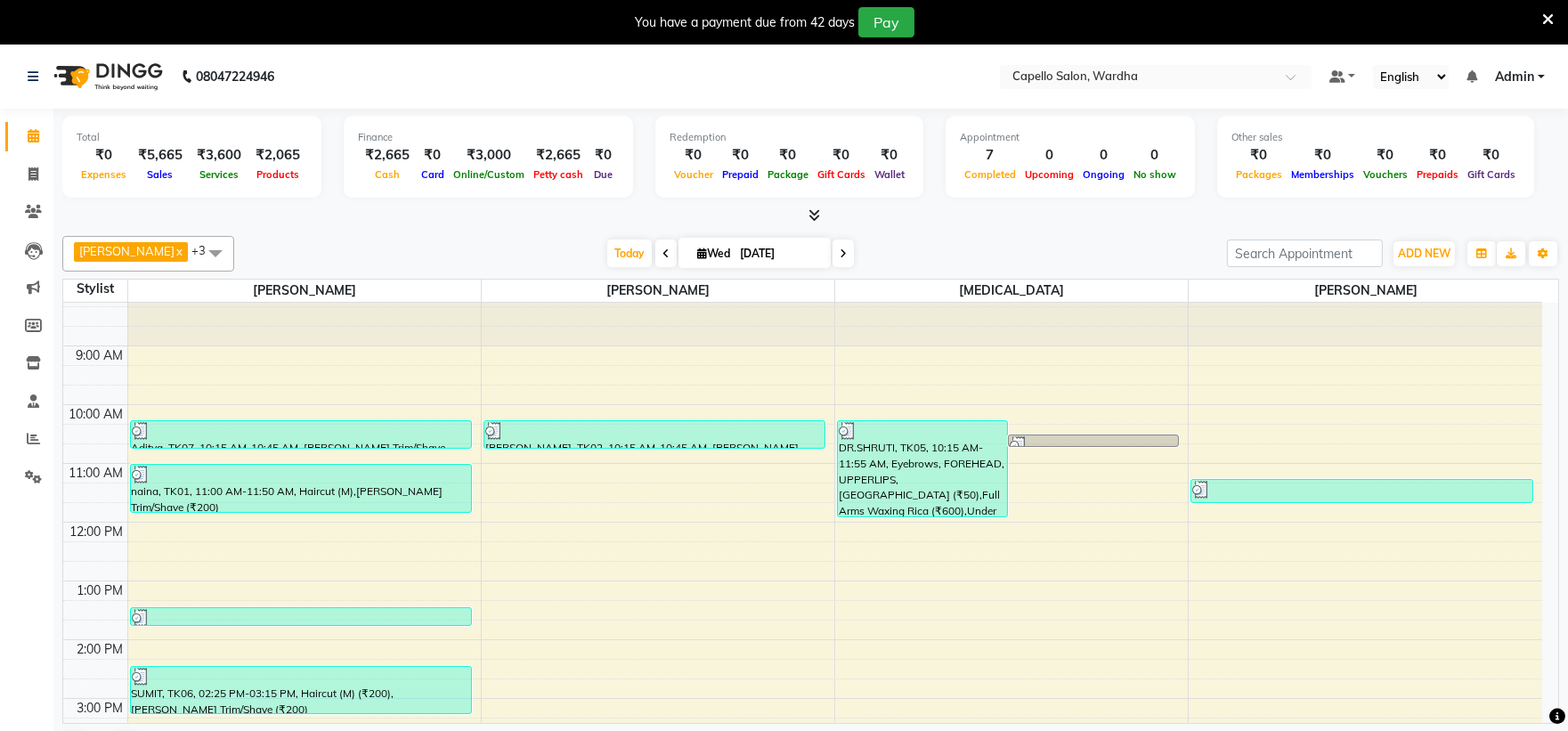
scroll to position [45, 0]
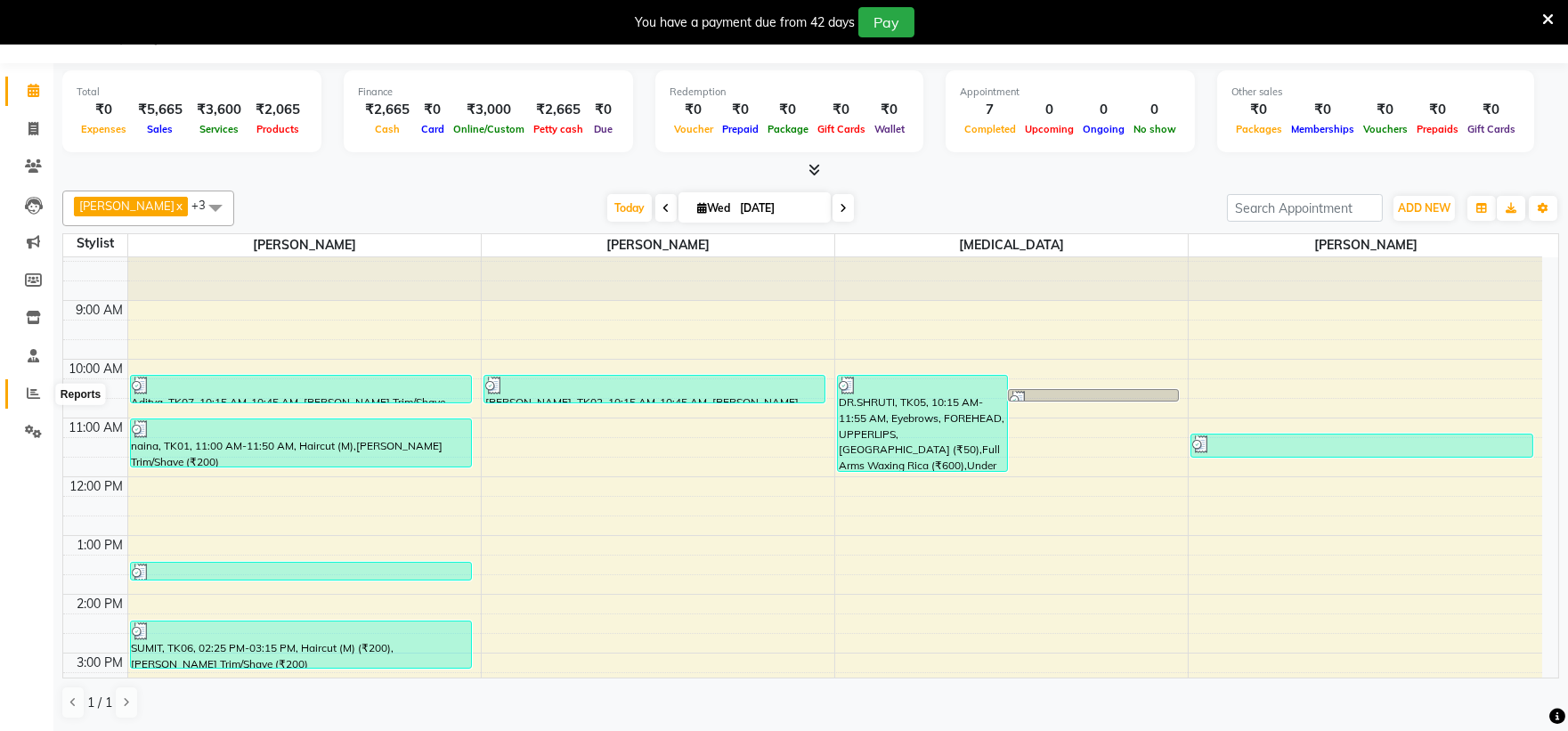
click at [23, 392] on span at bounding box center [33, 395] width 31 height 21
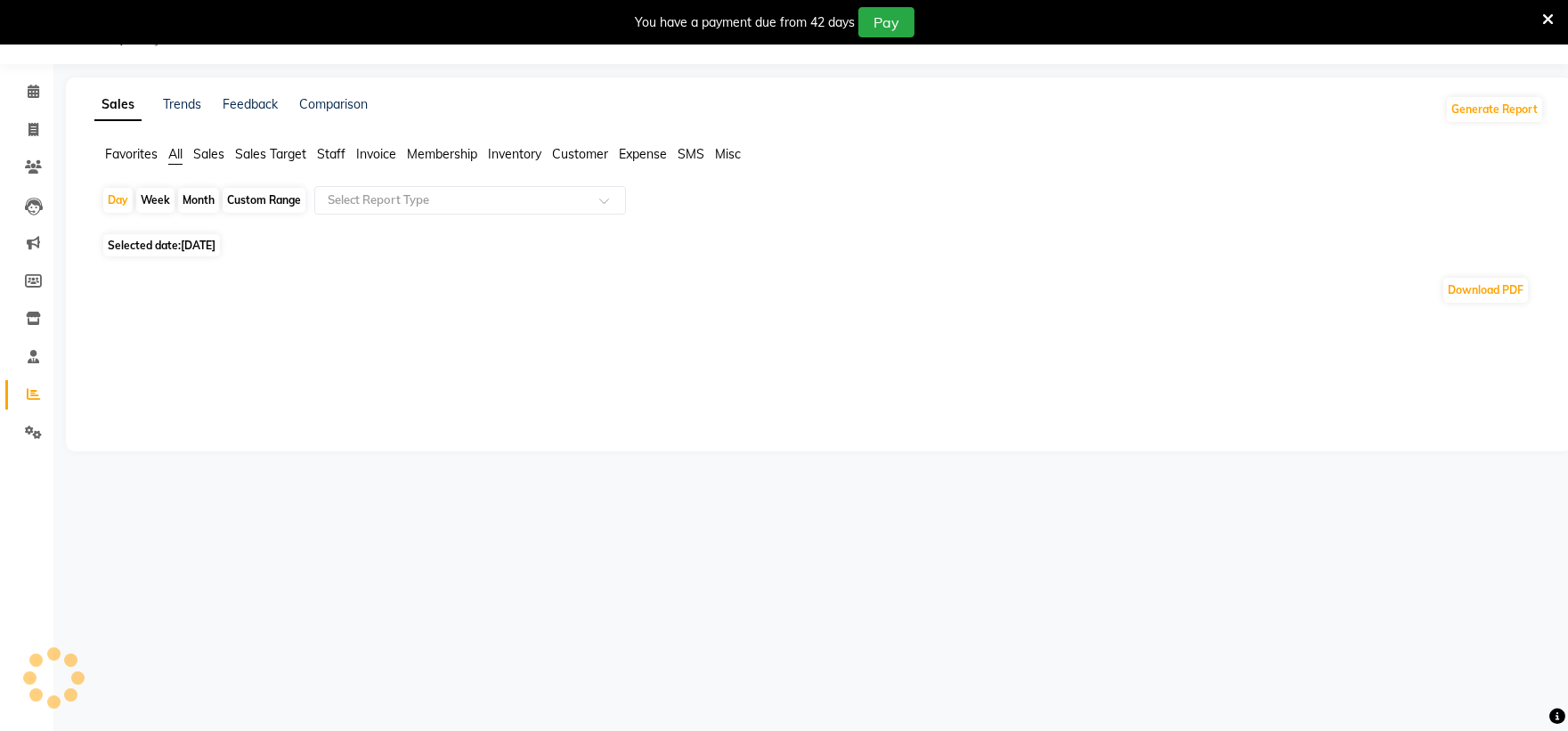
scroll to position [44, 0]
click at [194, 196] on div "Month" at bounding box center [198, 200] width 41 height 25
select select "9"
select select "2025"
click at [194, 203] on div "Month" at bounding box center [198, 200] width 41 height 25
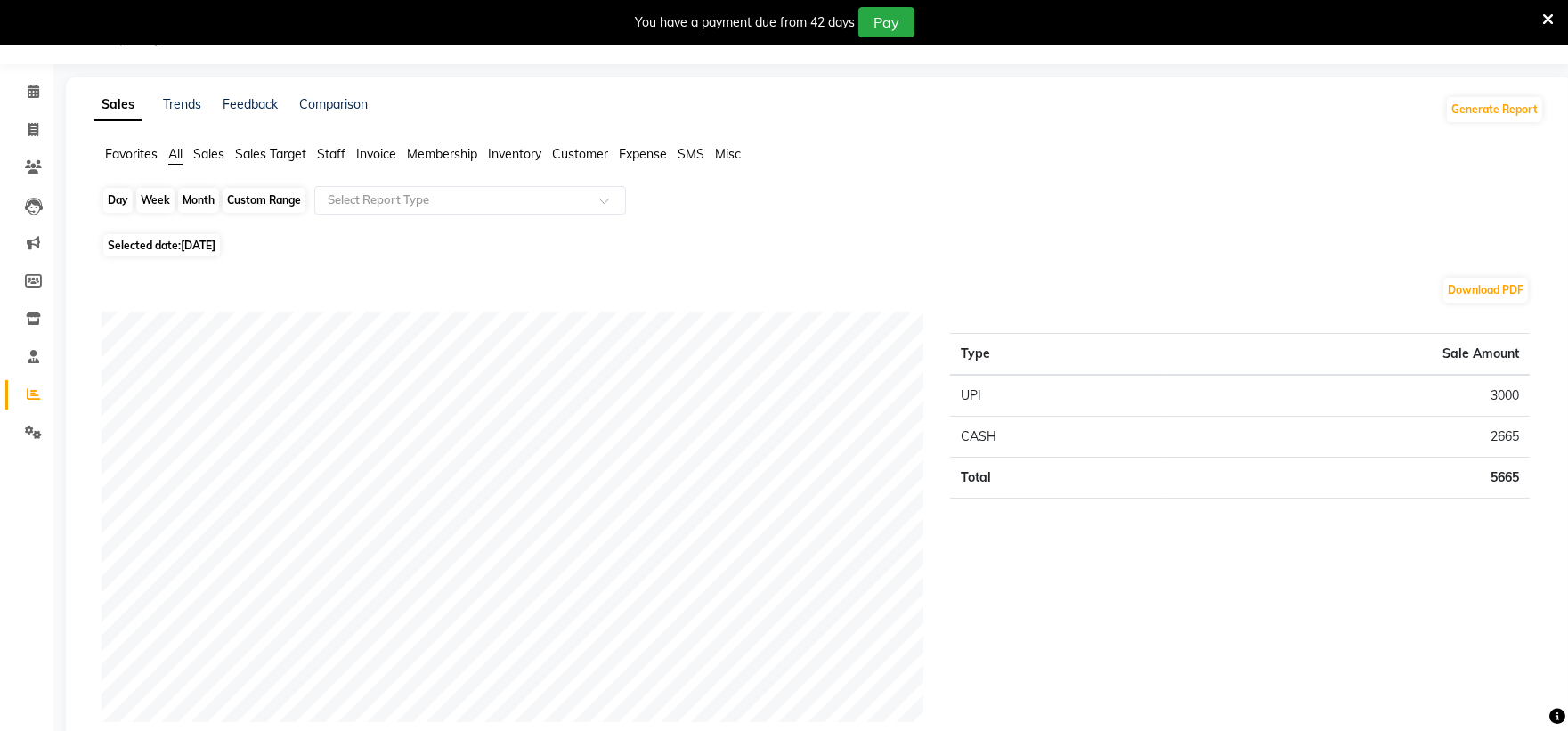
select select "9"
select select "2025"
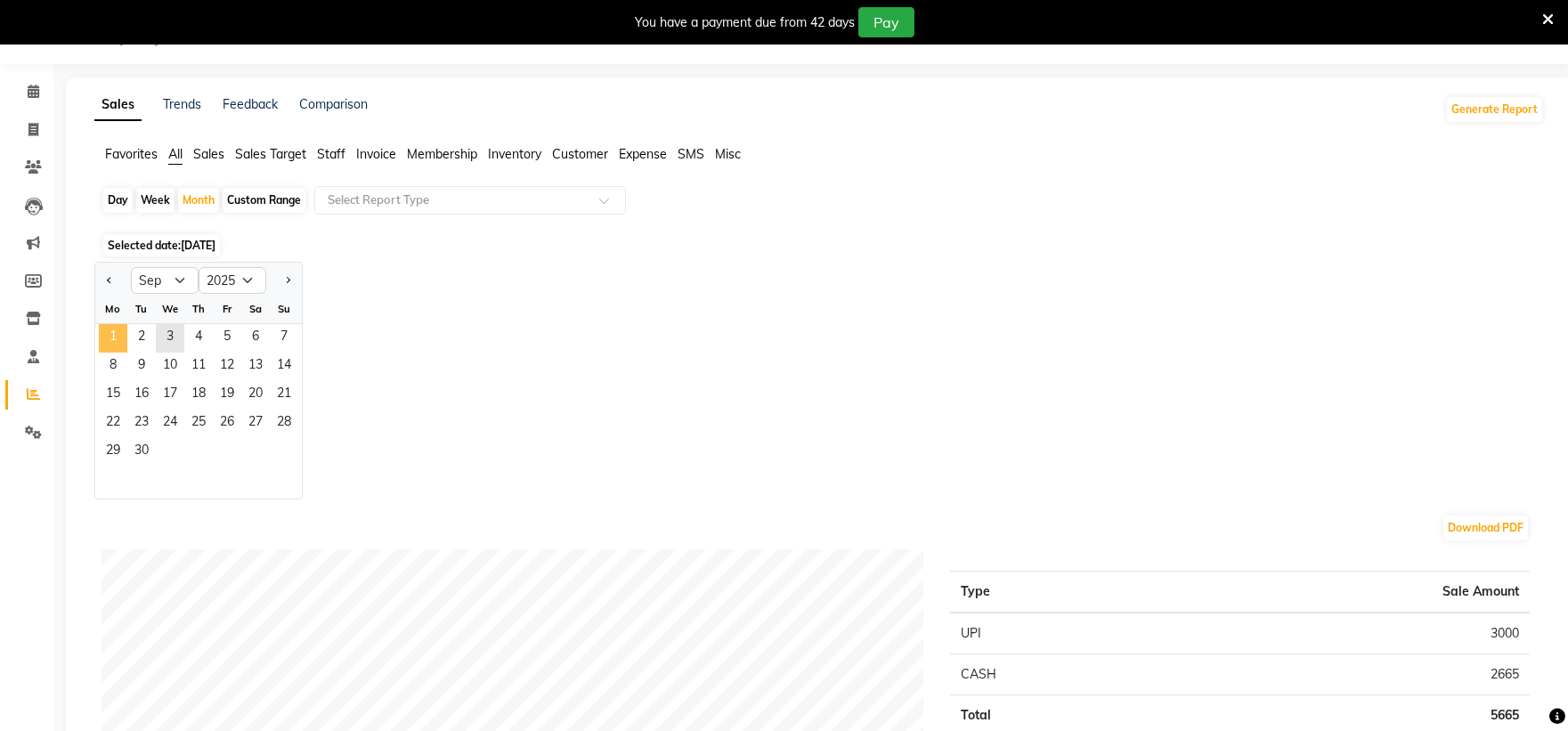
click at [113, 331] on span "1" at bounding box center [113, 338] width 28 height 28
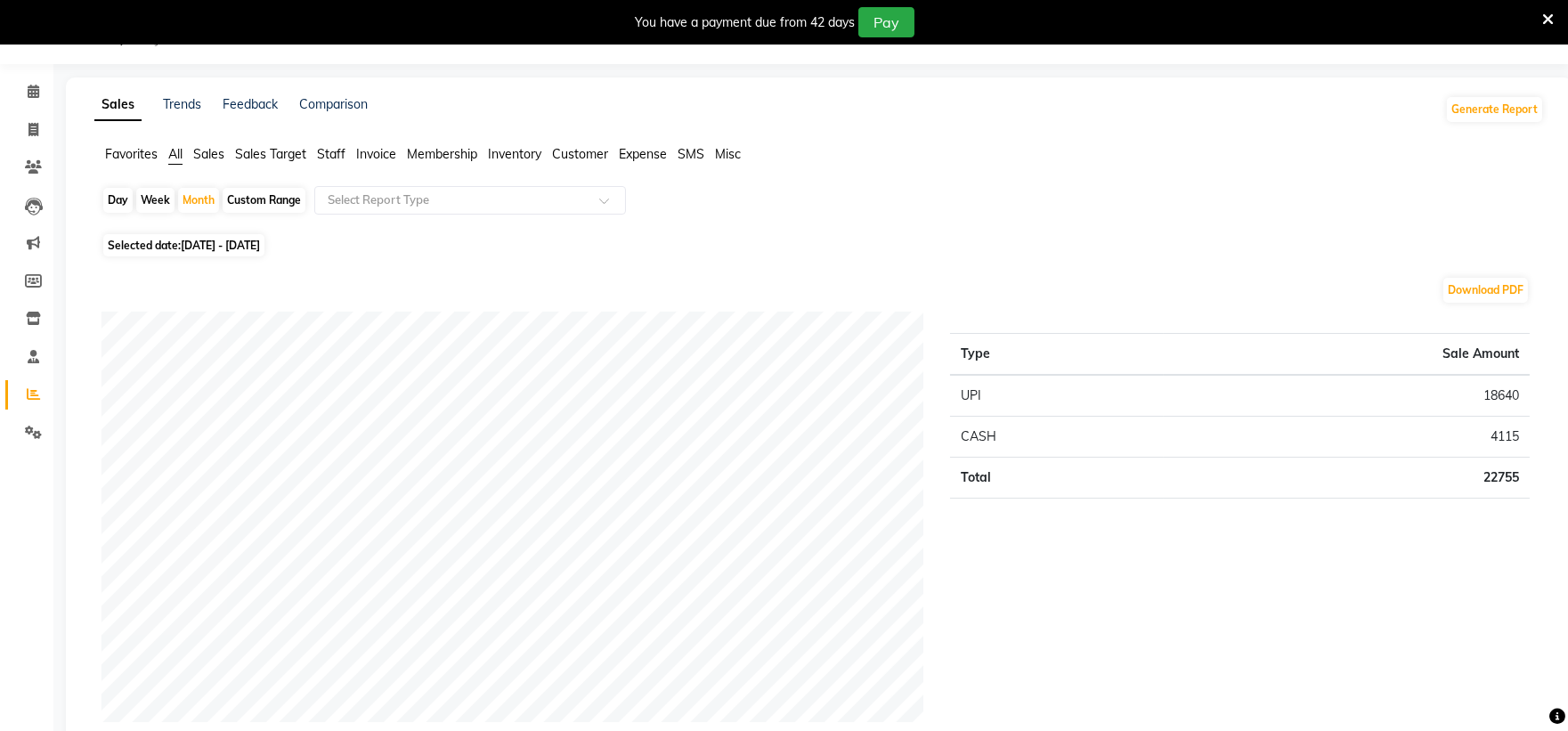
click at [324, 161] on span "Staff" at bounding box center [331, 154] width 28 height 16
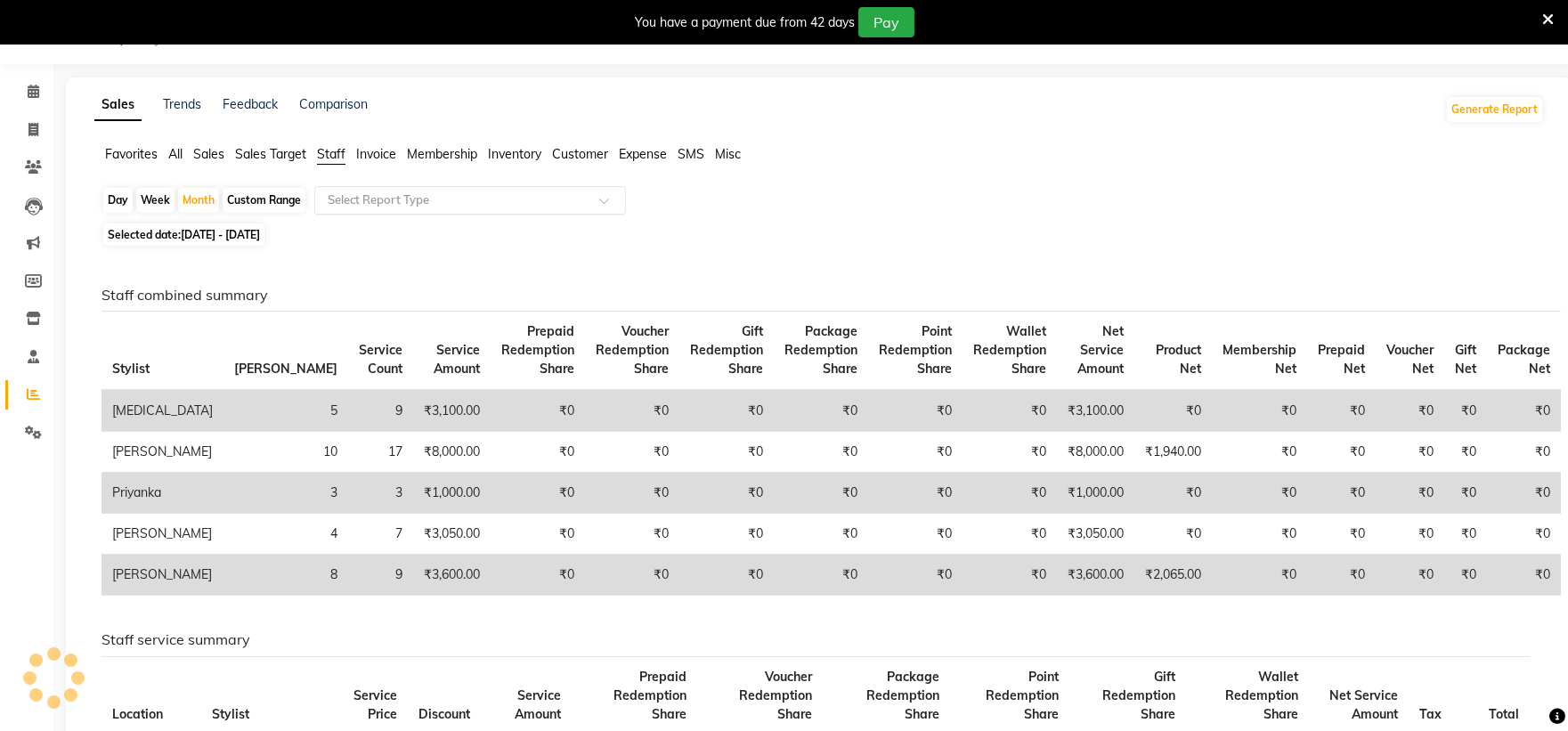
click at [384, 189] on div "Select Report Type" at bounding box center [470, 200] width 312 height 28
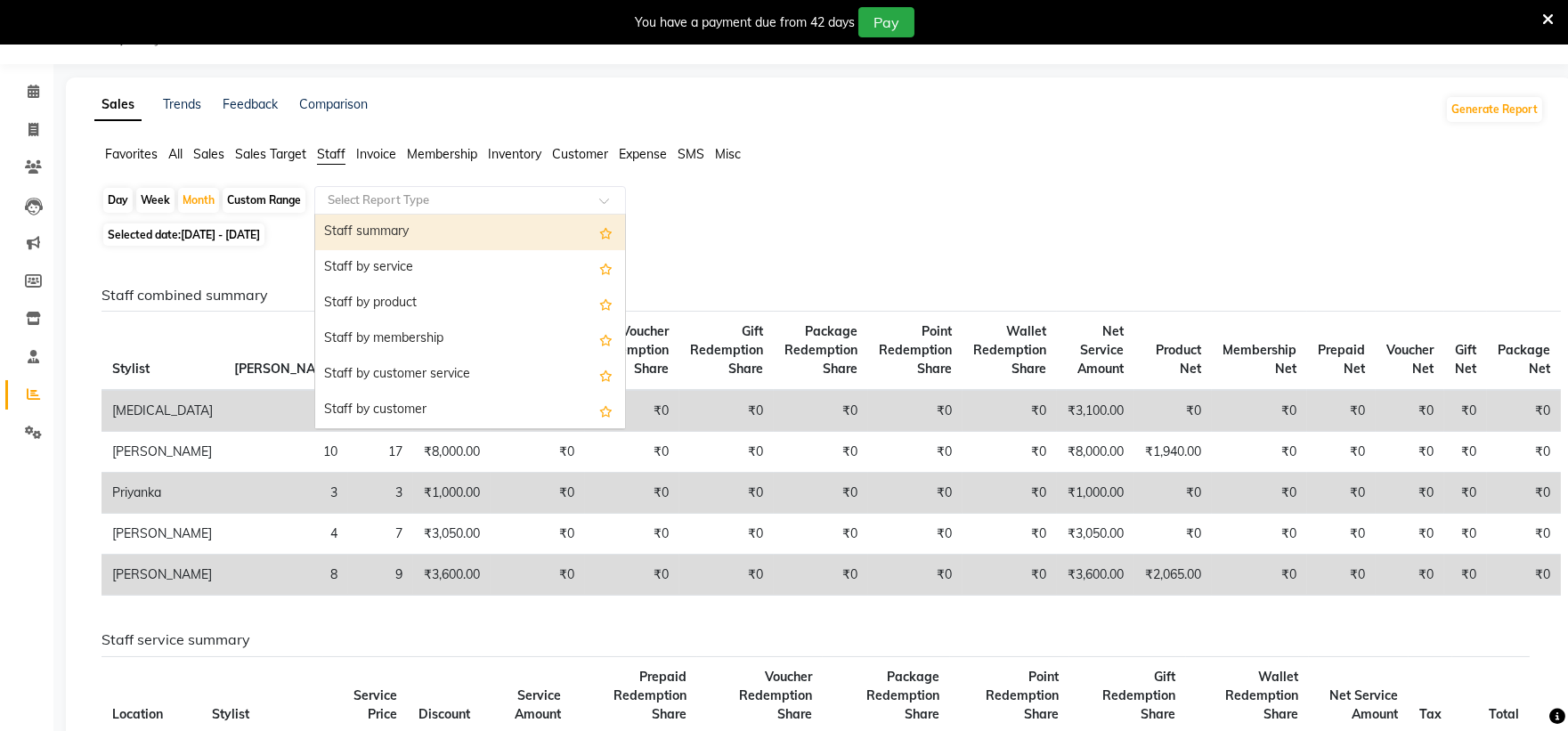
click at [379, 223] on div "Staff summary" at bounding box center [470, 232] width 310 height 36
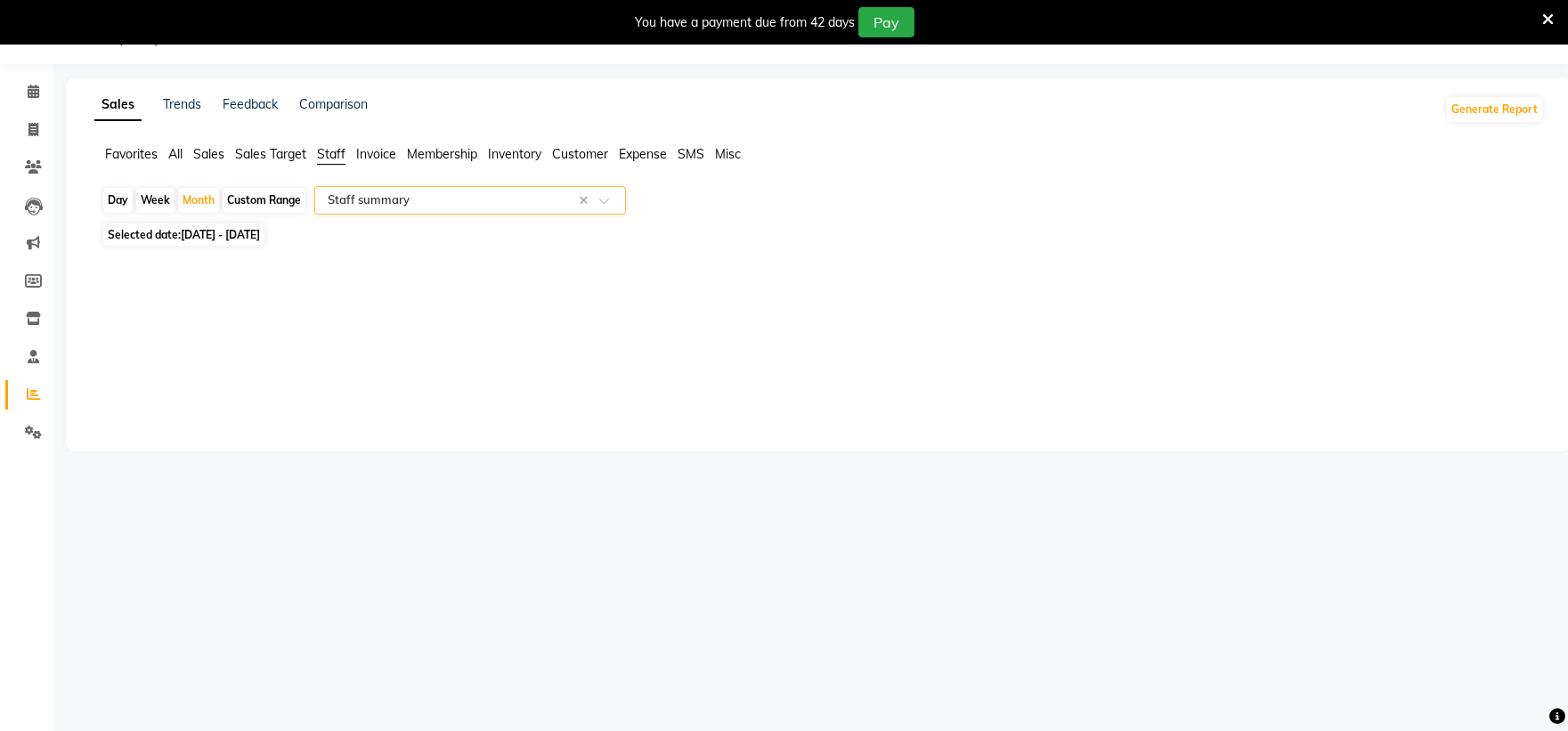
select select "full_report"
select select "csv"
click at [25, 89] on span at bounding box center [33, 93] width 31 height 21
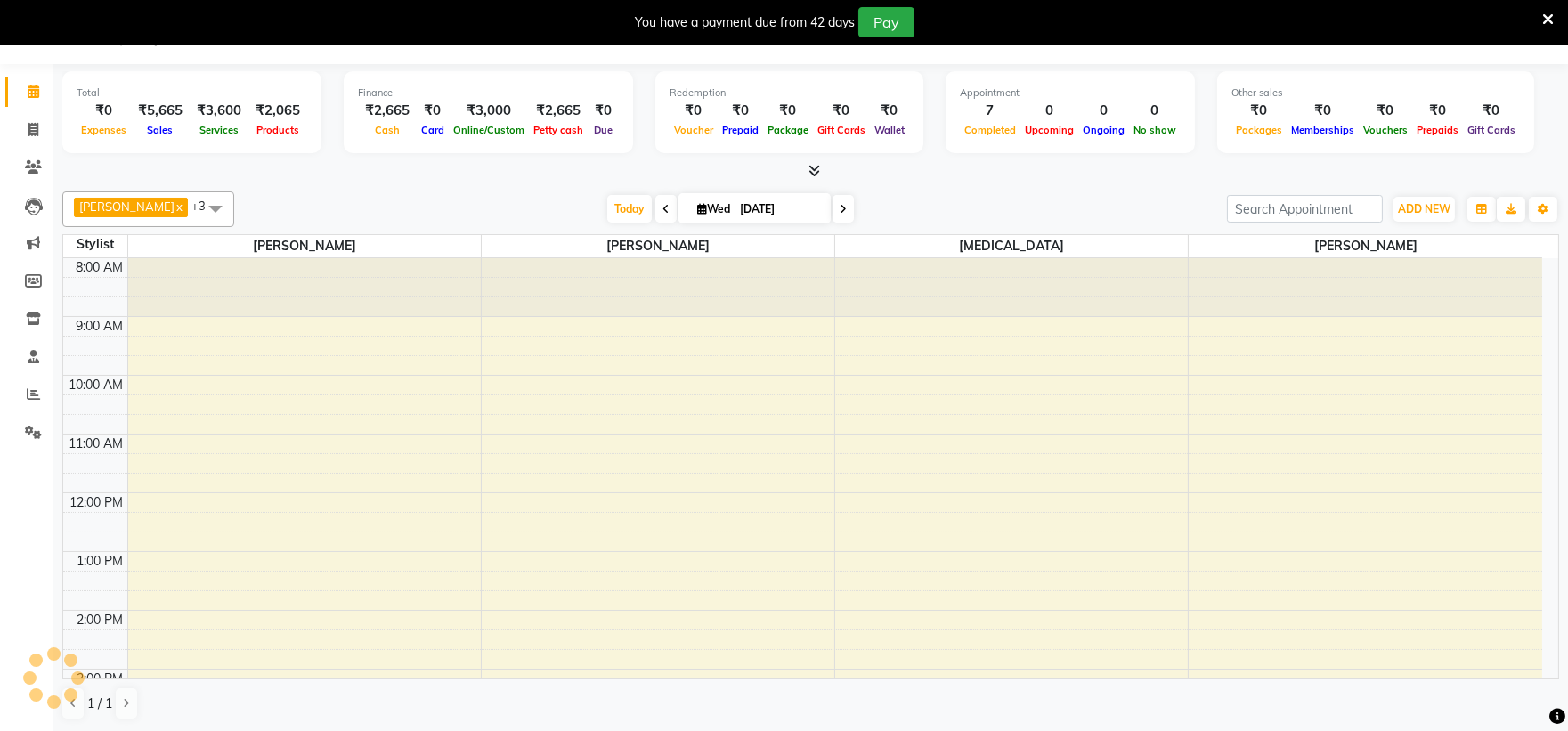
scroll to position [313, 0]
